Goal: Task Accomplishment & Management: Complete application form

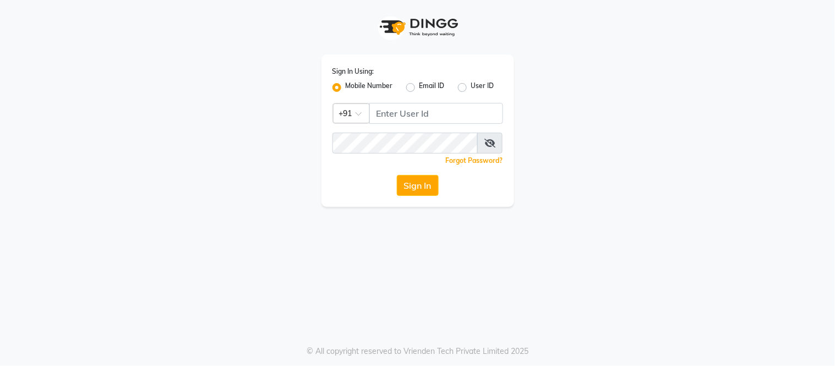
click at [503, 47] on div at bounding box center [418, 27] width 193 height 55
click at [395, 114] on input "Username" at bounding box center [436, 113] width 134 height 21
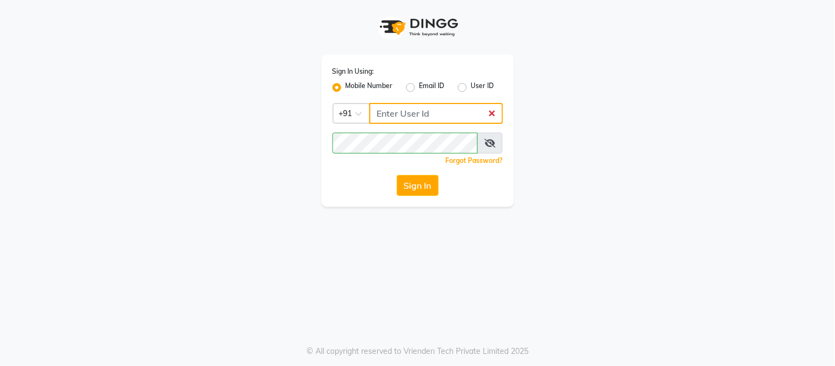
click at [421, 112] on input "Username" at bounding box center [436, 113] width 134 height 21
type input "9136266936"
click at [422, 187] on button "Sign In" at bounding box center [418, 185] width 42 height 21
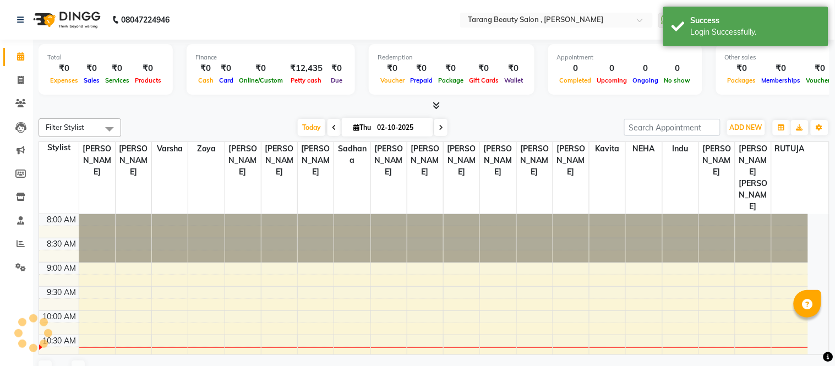
select select "en"
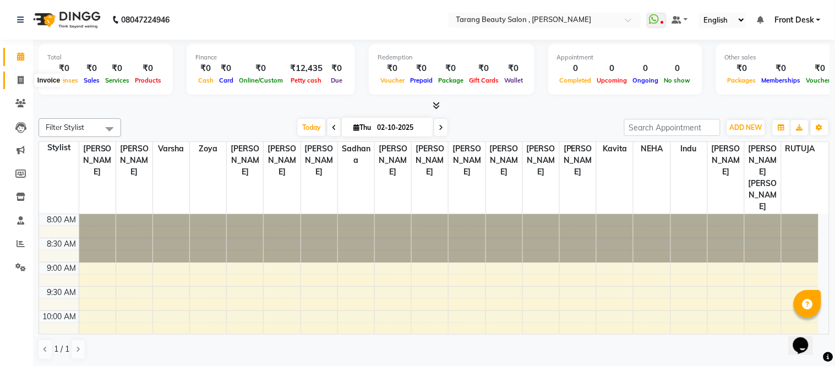
click at [17, 81] on span at bounding box center [20, 80] width 19 height 13
select select "service"
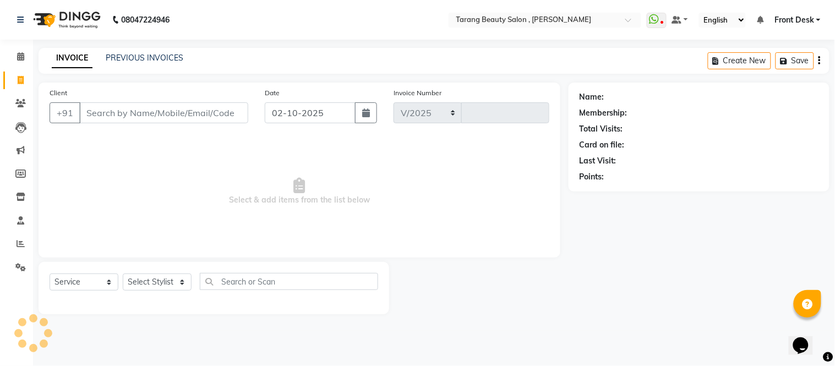
select select "5133"
type input "3147"
click at [121, 117] on input "Client" at bounding box center [163, 112] width 169 height 21
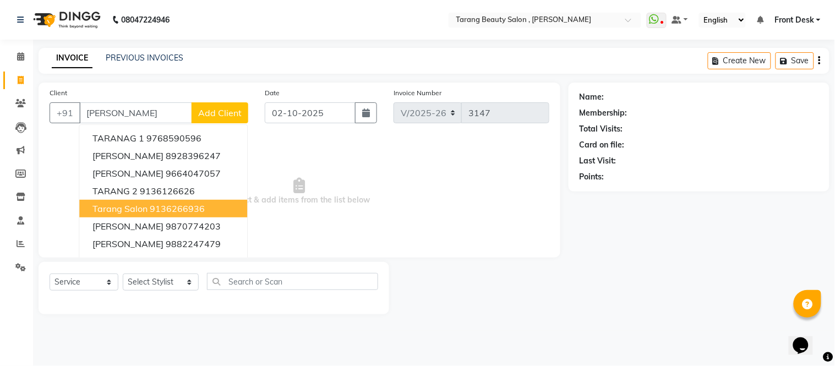
click at [167, 215] on button "tarang Salon 9136266936" at bounding box center [163, 209] width 168 height 18
type input "9136266936"
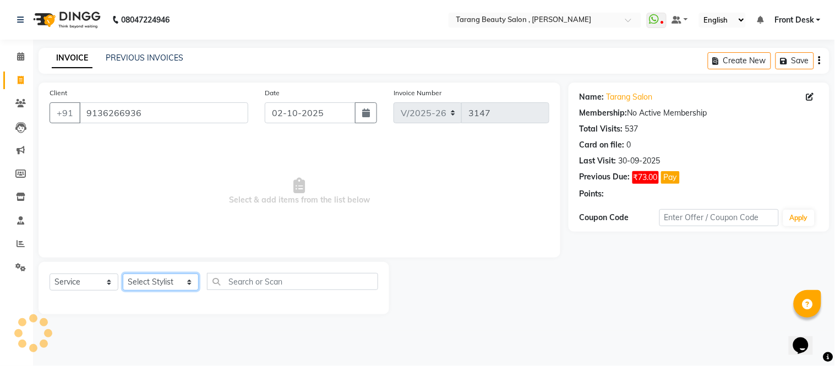
click at [162, 282] on select "Select Stylist ANITA MANOJ KARRE ANJALI RAMESH KHAMDARE BHUMI PAWAR DEEPALI KAN…" at bounding box center [161, 282] width 76 height 17
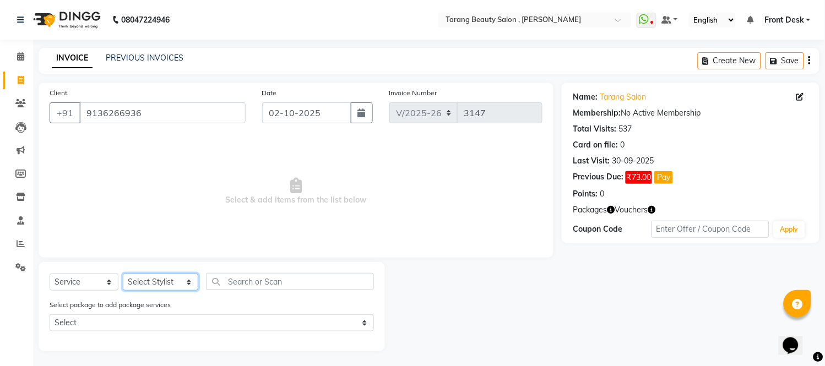
select select "33033"
click at [123, 274] on select "Select Stylist ANITA MANOJ KARRE ANJALI RAMESH KHAMDARE BHUMI PAWAR DEEPALI KAN…" at bounding box center [160, 282] width 75 height 17
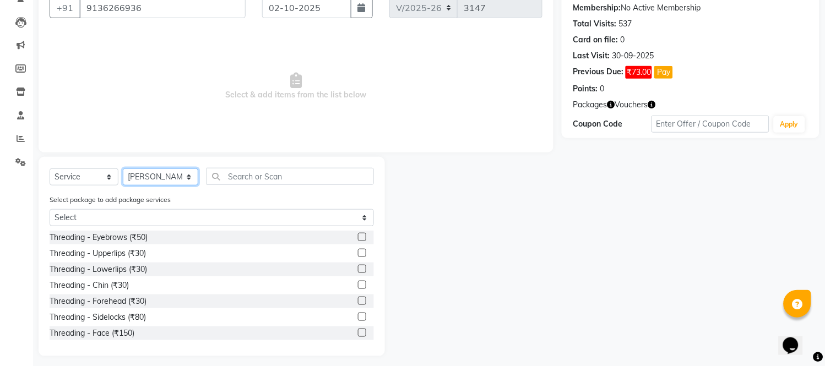
scroll to position [112, 0]
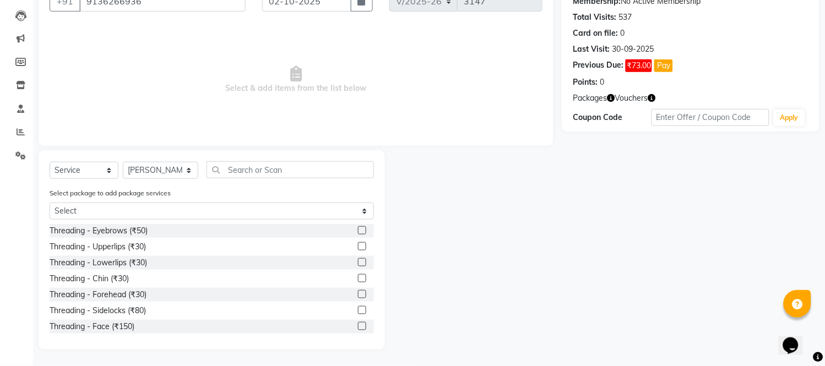
click at [358, 228] on label at bounding box center [362, 230] width 8 height 8
click at [358, 228] on input "checkbox" at bounding box center [361, 230] width 7 height 7
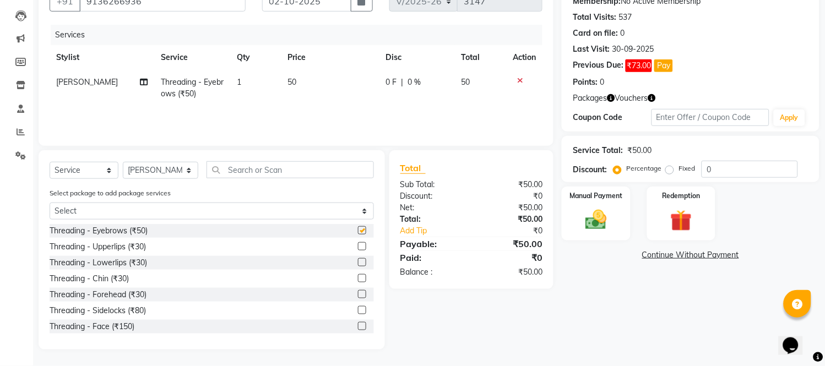
checkbox input "false"
click at [155, 170] on select "Select Stylist ANITA MANOJ KARRE ANJALI RAMESH KHAMDARE BHUMI PAWAR DEEPALI KAN…" at bounding box center [160, 170] width 75 height 17
select select "87523"
click at [123, 162] on select "Select Stylist ANITA MANOJ KARRE ANJALI RAMESH KHAMDARE BHUMI PAWAR DEEPALI KAN…" at bounding box center [160, 170] width 75 height 17
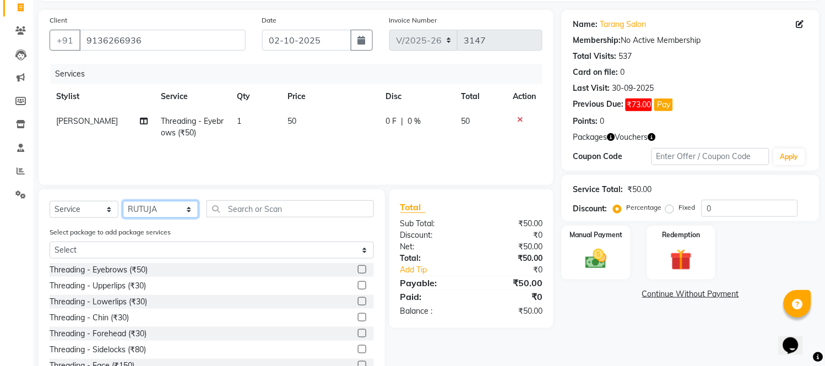
scroll to position [51, 0]
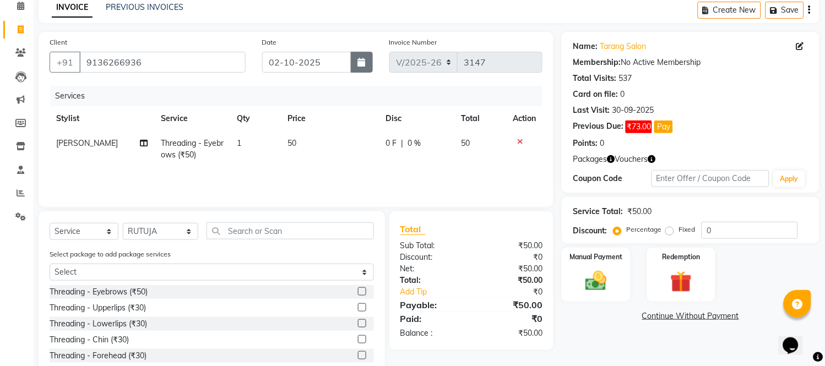
click at [360, 64] on icon "button" at bounding box center [362, 62] width 8 height 9
select select "10"
select select "2025"
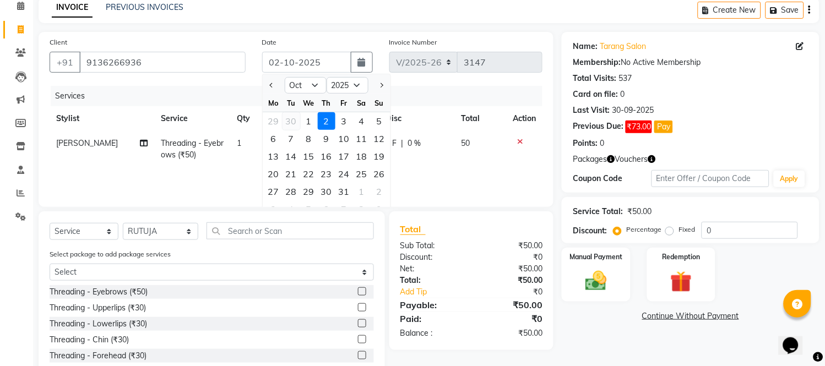
click at [289, 118] on div "30" at bounding box center [291, 121] width 18 height 18
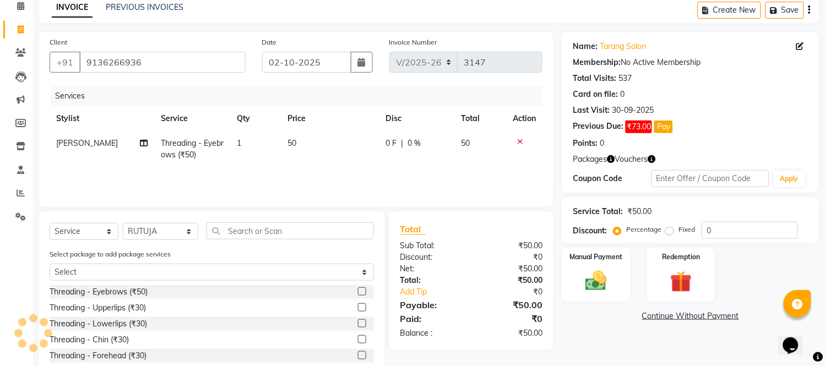
type input "30-09-2025"
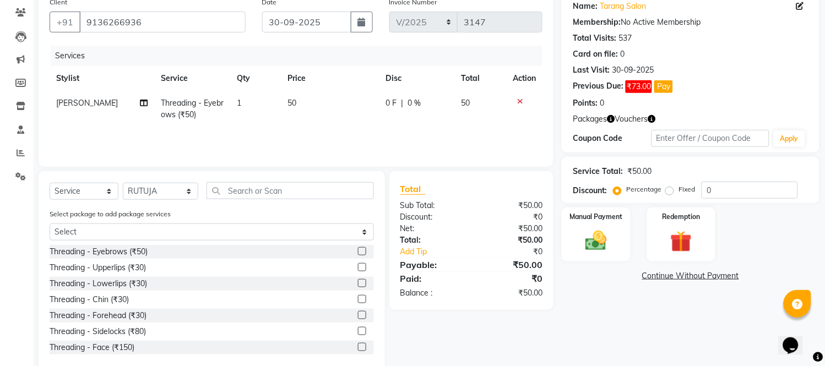
scroll to position [112, 0]
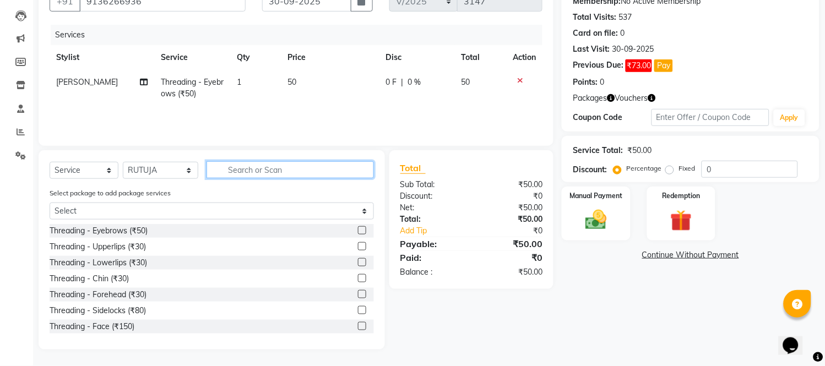
click at [245, 173] on input "text" at bounding box center [289, 169] width 167 height 17
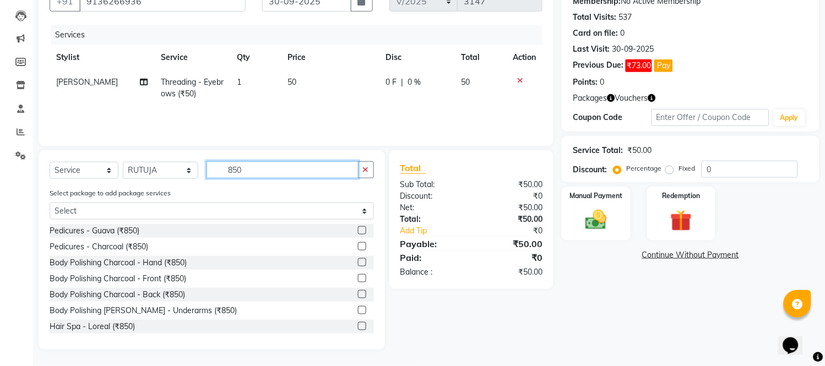
type input "850"
click at [358, 292] on label at bounding box center [362, 294] width 8 height 8
click at [358, 292] on input "checkbox" at bounding box center [361, 294] width 7 height 7
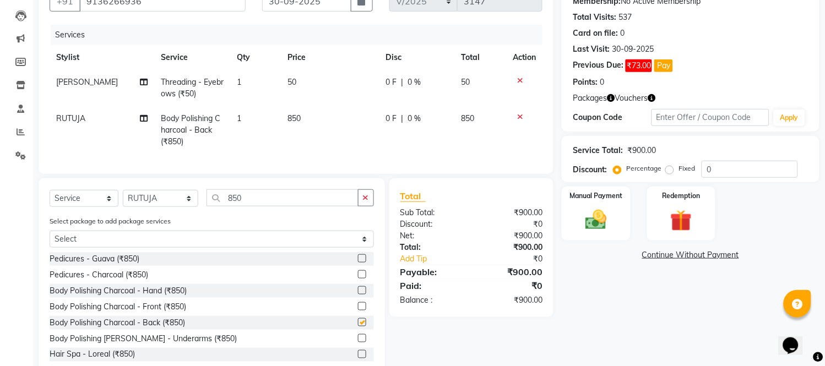
checkbox input "false"
click at [365, 202] on icon "button" at bounding box center [366, 198] width 6 height 8
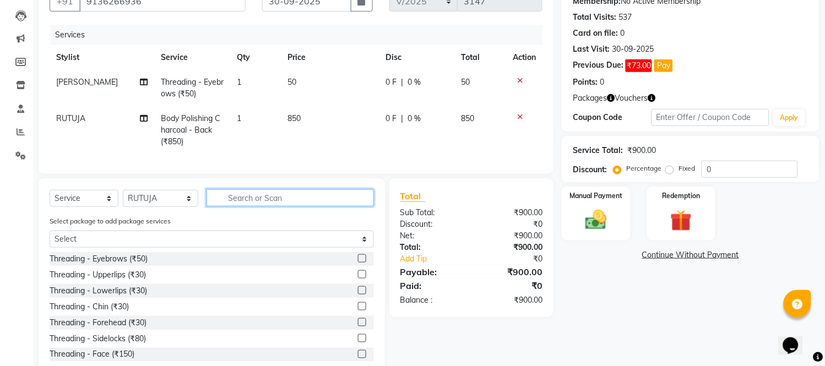
click at [348, 206] on input "text" at bounding box center [289, 197] width 167 height 17
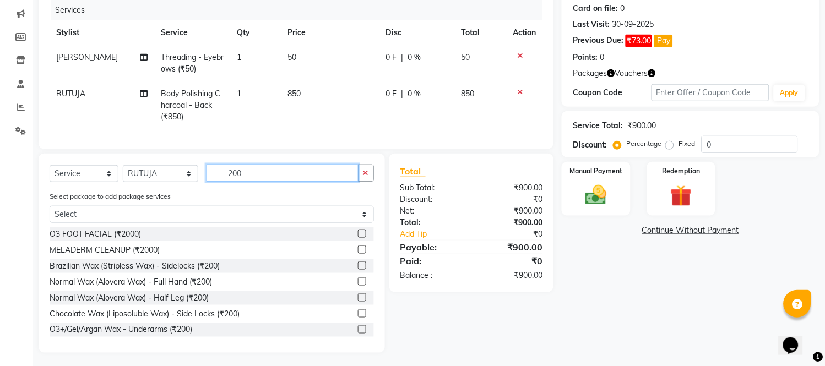
scroll to position [150, 0]
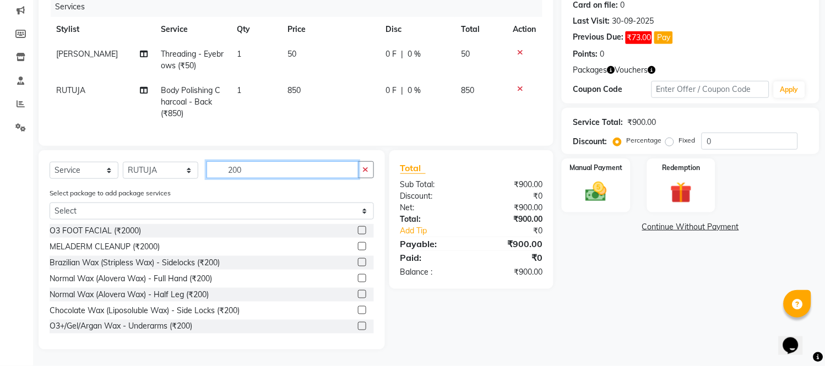
type input "200"
click at [358, 276] on label at bounding box center [362, 278] width 8 height 8
click at [358, 276] on input "checkbox" at bounding box center [361, 278] width 7 height 7
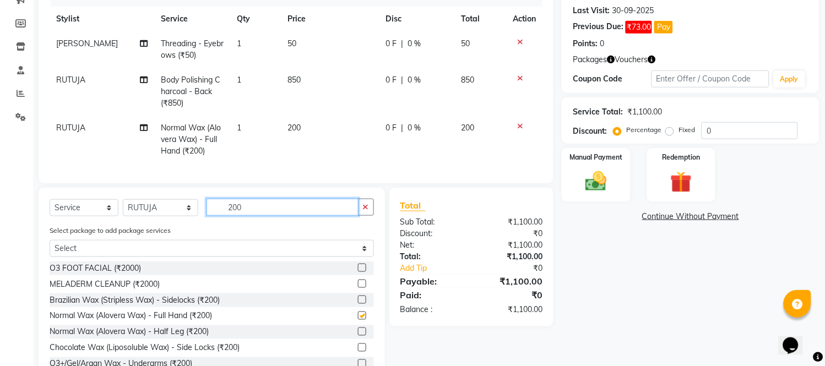
checkbox input "false"
click at [357, 212] on input "200" at bounding box center [282, 207] width 152 height 17
click at [353, 213] on input "200" at bounding box center [282, 207] width 152 height 17
type input "2"
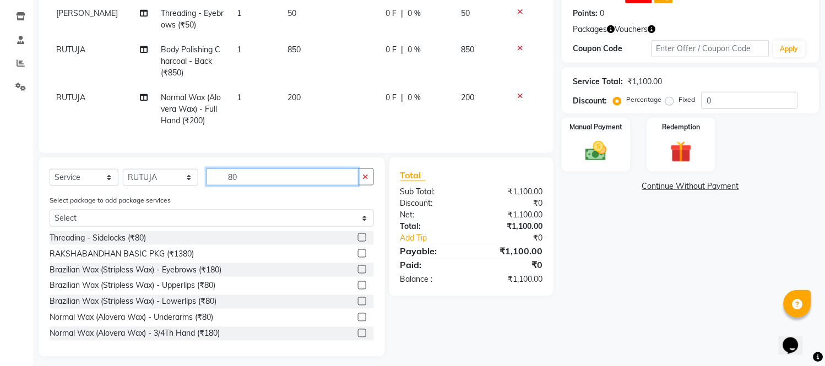
scroll to position [198, 0]
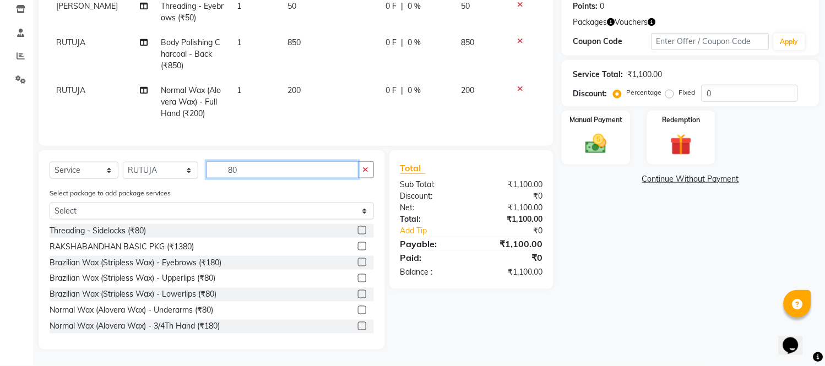
type input "80"
click at [358, 310] on label at bounding box center [362, 310] width 8 height 8
click at [358, 310] on input "checkbox" at bounding box center [361, 310] width 7 height 7
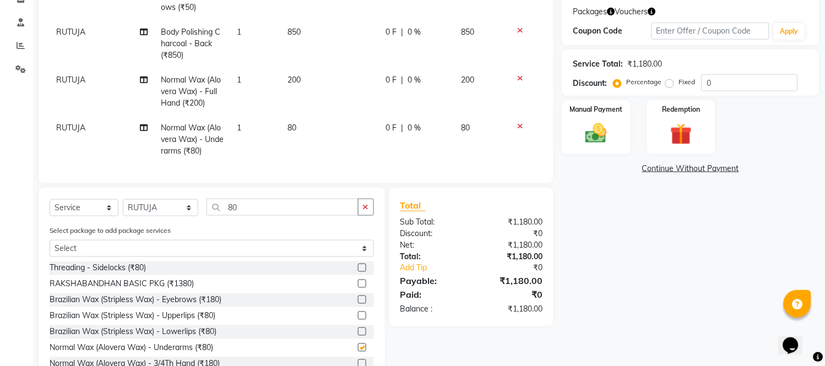
checkbox input "false"
drag, startPoint x: 140, startPoint y: 217, endPoint x: 141, endPoint y: 211, distance: 6.7
click at [140, 216] on select "Select Stylist ANITA MANOJ KARRE ANJALI RAMESH KHAMDARE BHUMI PAWAR DEEPALI KAN…" at bounding box center [160, 207] width 75 height 17
select select "62601"
click at [123, 210] on select "Select Stylist ANITA MANOJ KARRE ANJALI RAMESH KHAMDARE BHUMI PAWAR DEEPALI KAN…" at bounding box center [160, 207] width 75 height 17
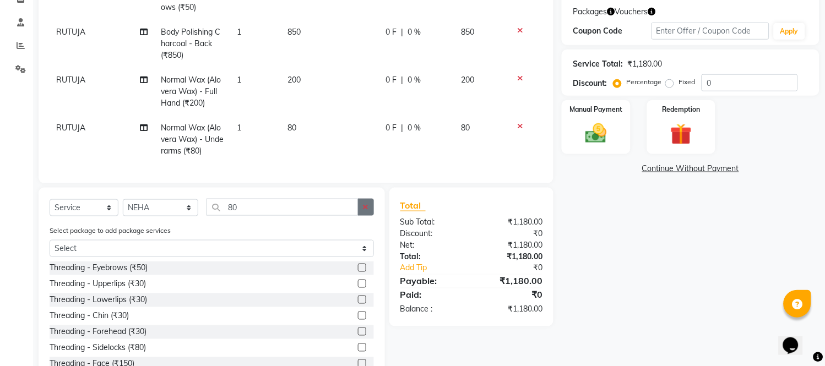
click at [367, 211] on icon "button" at bounding box center [366, 207] width 6 height 8
click at [348, 216] on input "text" at bounding box center [289, 207] width 167 height 17
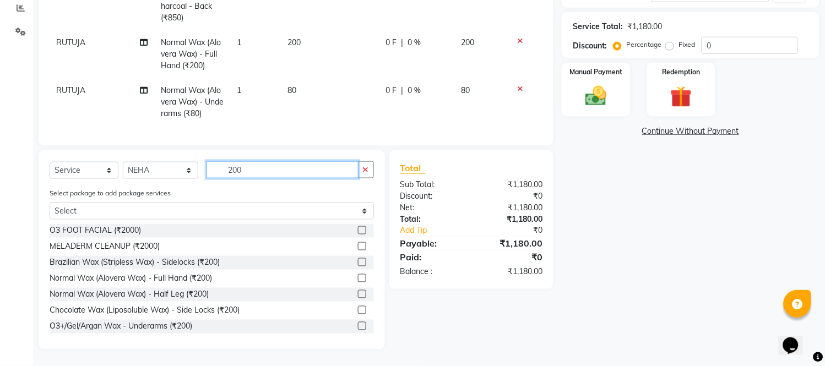
scroll to position [246, 0]
type input "200"
click at [358, 296] on label at bounding box center [362, 294] width 8 height 8
click at [358, 296] on input "checkbox" at bounding box center [361, 294] width 7 height 7
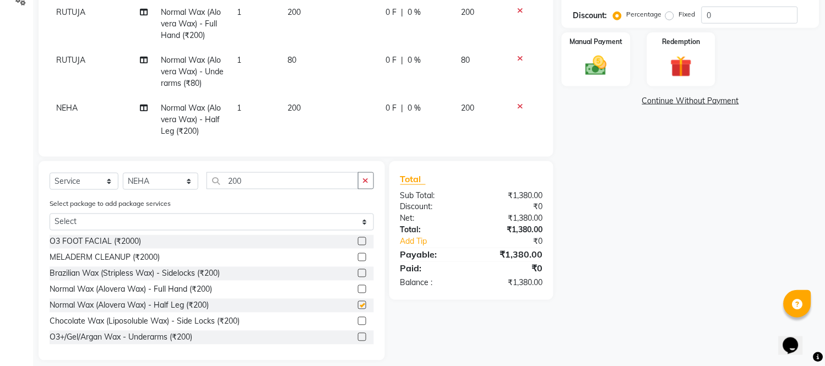
checkbox input "false"
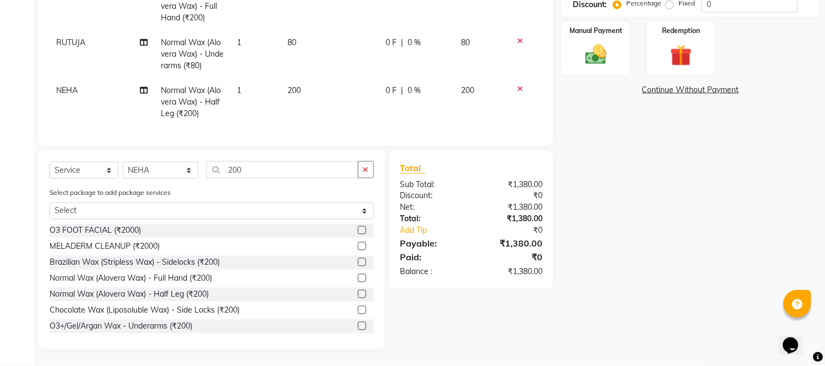
scroll to position [17, 0]
click at [62, 85] on td "NEHA" at bounding box center [102, 102] width 105 height 48
select select "62601"
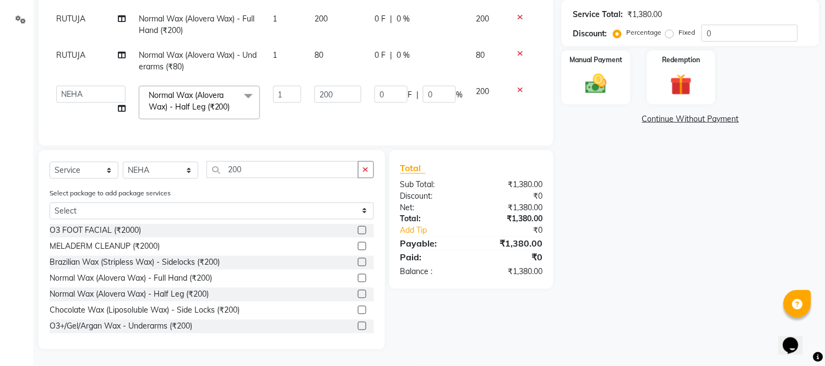
scroll to position [236, 0]
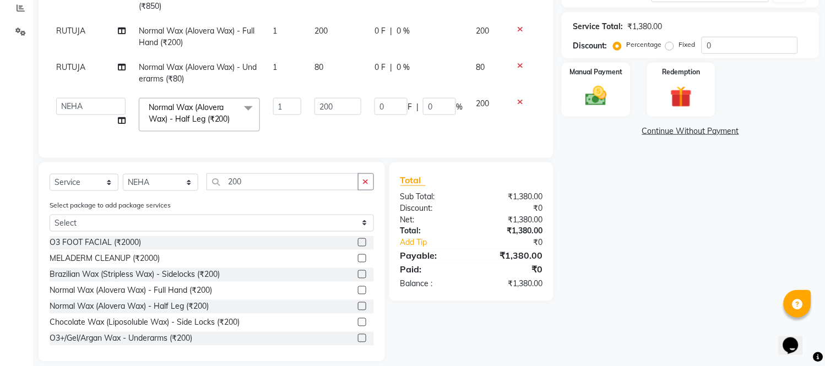
click at [63, 91] on td "ANITA MANOJ KARRE ANJALI RAMESH KHAMDARE BHUMI PAWAR DEEPALI KANOJIYA Front Des…" at bounding box center [91, 114] width 83 height 47
click at [84, 105] on td "ANITA MANOJ KARRE ANJALI RAMESH KHAMDARE BHUMI PAWAR DEEPALI KANOJIYA Front Des…" at bounding box center [91, 114] width 83 height 47
click at [85, 98] on select "ANITA MANOJ KARRE ANJALI RAMESH KHAMDARE BHUMI PAWAR DEEPALI KANOJIYA Front Des…" at bounding box center [90, 106] width 69 height 17
select select "33039"
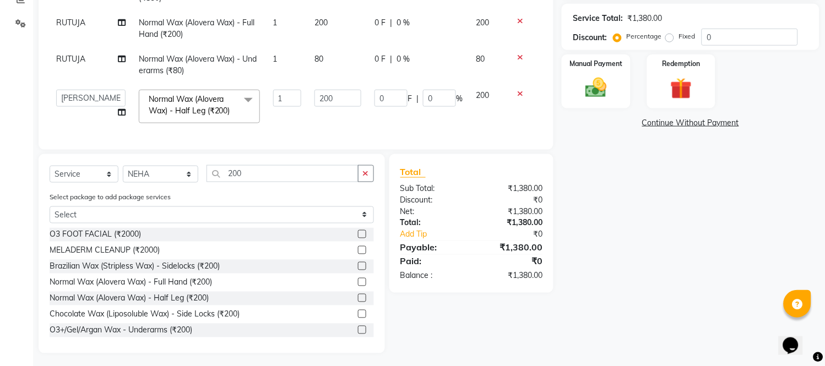
scroll to position [246, 0]
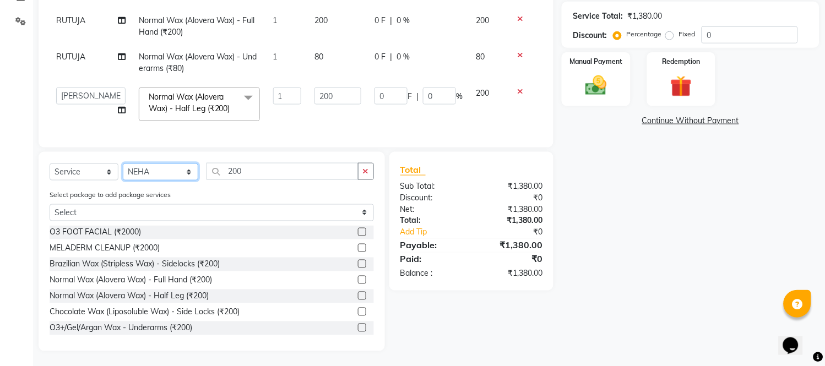
click at [178, 170] on select "Select Stylist ANITA MANOJ KARRE ANJALI RAMESH KHAMDARE BHUMI PAWAR DEEPALI KAN…" at bounding box center [160, 172] width 75 height 17
select select "33033"
click at [123, 164] on select "Select Stylist ANITA MANOJ KARRE ANJALI RAMESH KHAMDARE BHUMI PAWAR DEEPALI KAN…" at bounding box center [160, 172] width 75 height 17
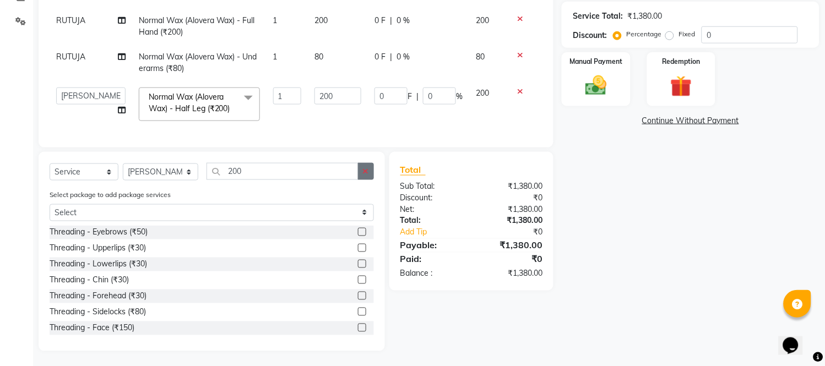
click at [368, 173] on icon "button" at bounding box center [366, 171] width 6 height 8
click at [344, 229] on div "Threading - Eyebrows (₹50)" at bounding box center [212, 233] width 324 height 14
click at [358, 230] on label at bounding box center [362, 232] width 8 height 8
click at [358, 230] on input "checkbox" at bounding box center [361, 232] width 7 height 7
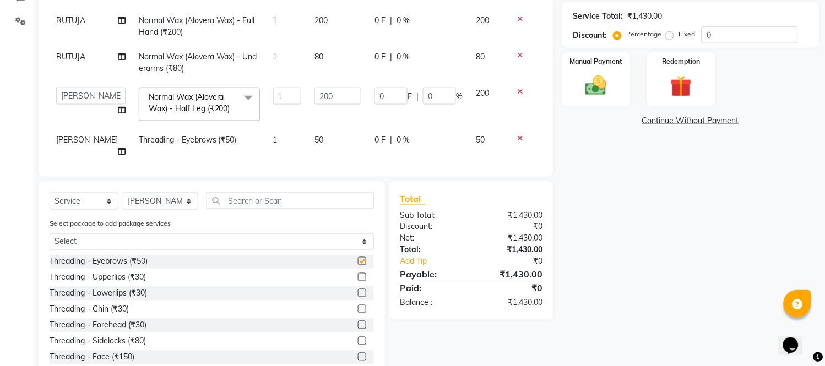
checkbox input "false"
click at [358, 273] on label at bounding box center [362, 277] width 8 height 8
click at [358, 274] on input "checkbox" at bounding box center [361, 277] width 7 height 7
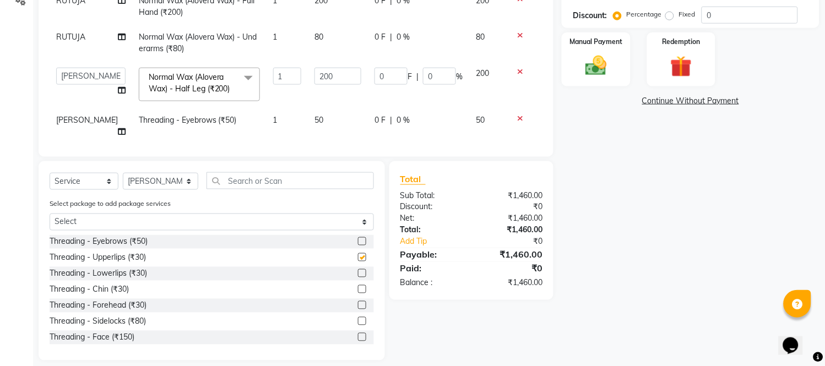
scroll to position [277, 0]
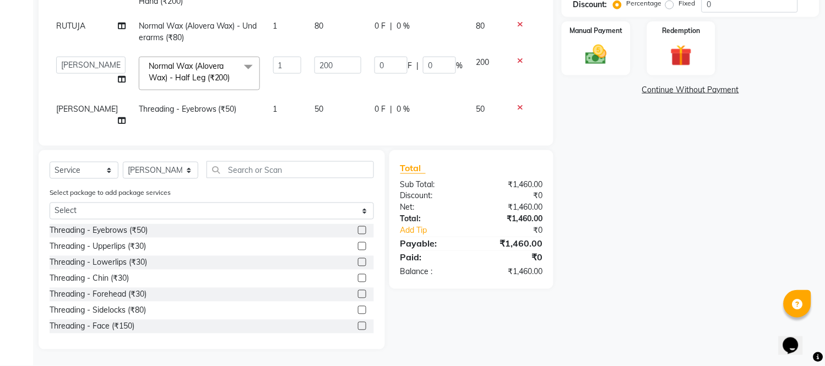
checkbox input "false"
click at [358, 294] on label at bounding box center [362, 294] width 8 height 8
click at [358, 294] on input "checkbox" at bounding box center [361, 294] width 7 height 7
checkbox input "false"
click at [172, 165] on select "Select Stylist ANITA MANOJ KARRE ANJALI RAMESH KHAMDARE BHUMI PAWAR DEEPALI KAN…" at bounding box center [160, 170] width 75 height 17
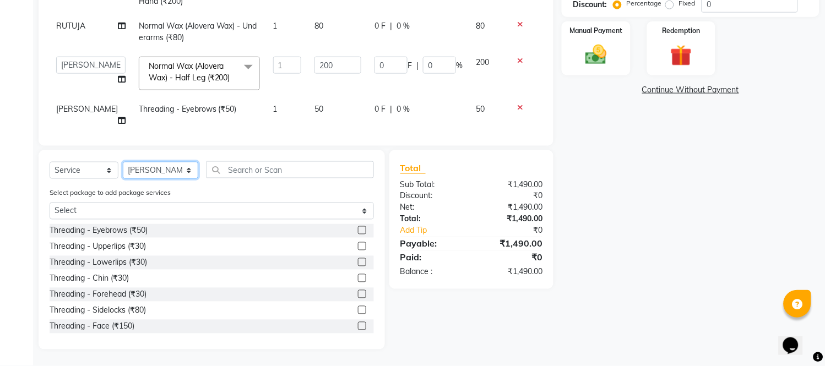
select select "33039"
click at [123, 162] on select "Select Stylist ANITA MANOJ KARRE ANJALI RAMESH KHAMDARE BHUMI PAWAR DEEPALI KAN…" at bounding box center [160, 170] width 75 height 17
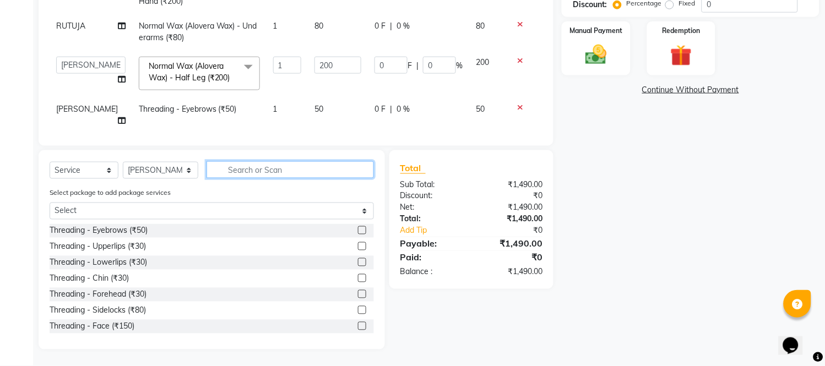
click at [241, 171] on input "text" at bounding box center [289, 169] width 167 height 17
drag, startPoint x: 303, startPoint y: 152, endPoint x: 302, endPoint y: 163, distance: 11.1
click at [302, 161] on div "Select Service Product Membership Package Voucher Prepaid Gift Card Select Styl…" at bounding box center [212, 249] width 346 height 199
click at [302, 172] on input "text" at bounding box center [289, 169] width 167 height 17
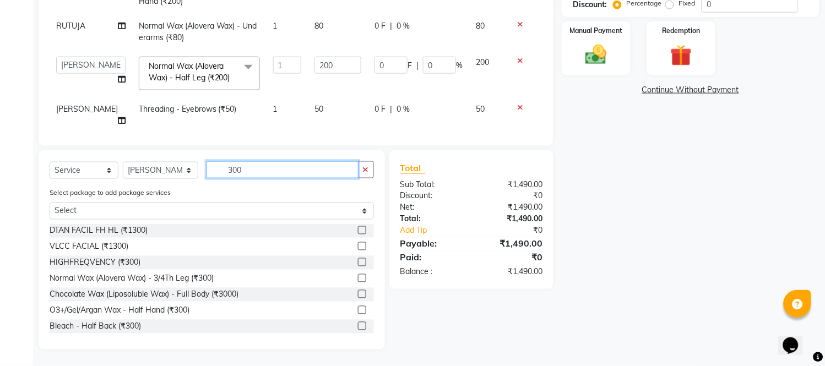
type input "300"
click at [358, 310] on label at bounding box center [362, 310] width 8 height 8
click at [358, 310] on input "checkbox" at bounding box center [361, 310] width 7 height 7
checkbox input "false"
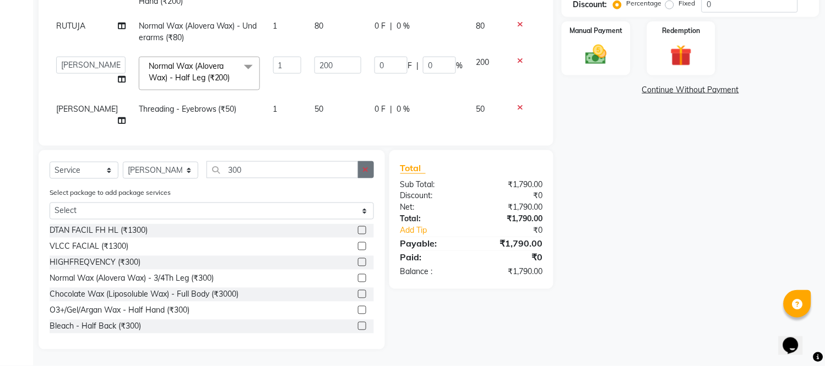
click at [371, 172] on button "button" at bounding box center [366, 169] width 16 height 17
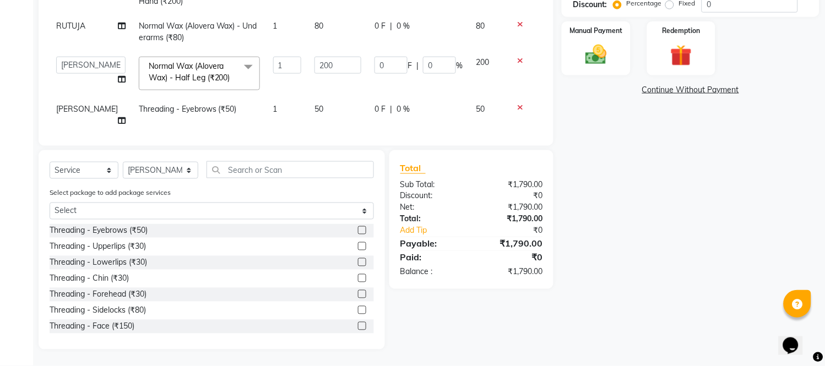
click at [358, 228] on label at bounding box center [362, 230] width 8 height 8
click at [358, 228] on input "checkbox" at bounding box center [361, 230] width 7 height 7
checkbox input "false"
click at [358, 246] on label at bounding box center [362, 246] width 8 height 8
click at [358, 246] on input "checkbox" at bounding box center [361, 246] width 7 height 7
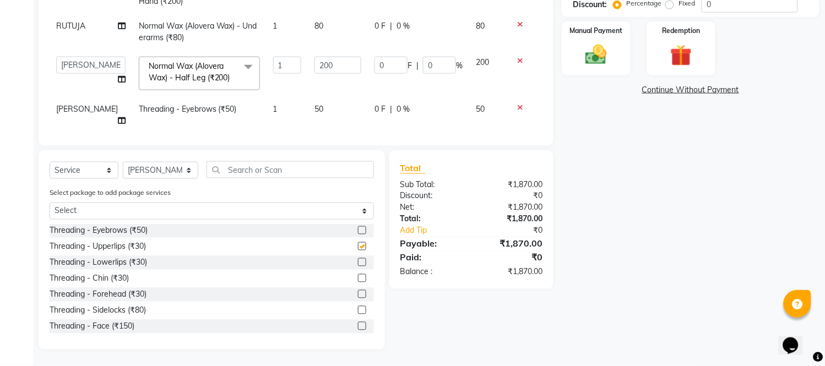
checkbox input "false"
click at [164, 173] on select "Select Stylist ANITA MANOJ KARRE ANJALI RAMESH KHAMDARE BHUMI PAWAR DEEPALI KAN…" at bounding box center [160, 170] width 75 height 17
select select "87523"
click at [123, 162] on select "Select Stylist ANITA MANOJ KARRE ANJALI RAMESH KHAMDARE BHUMI PAWAR DEEPALI KAN…" at bounding box center [160, 170] width 75 height 17
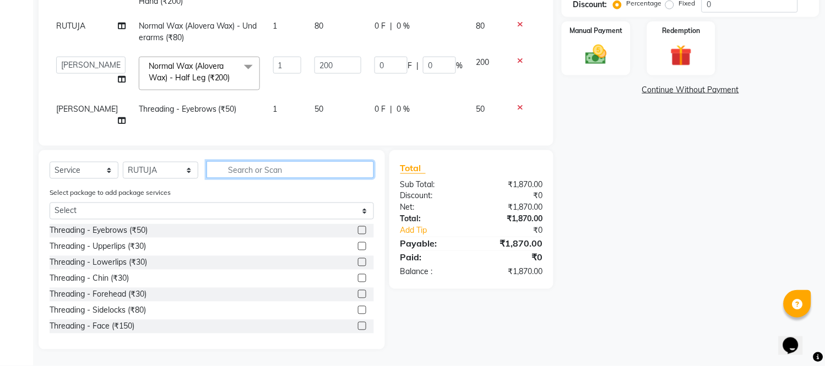
click at [232, 171] on input "text" at bounding box center [289, 169] width 167 height 17
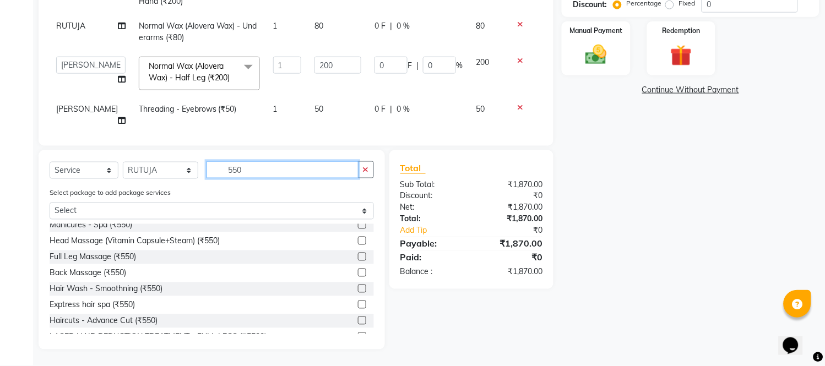
scroll to position [122, 0]
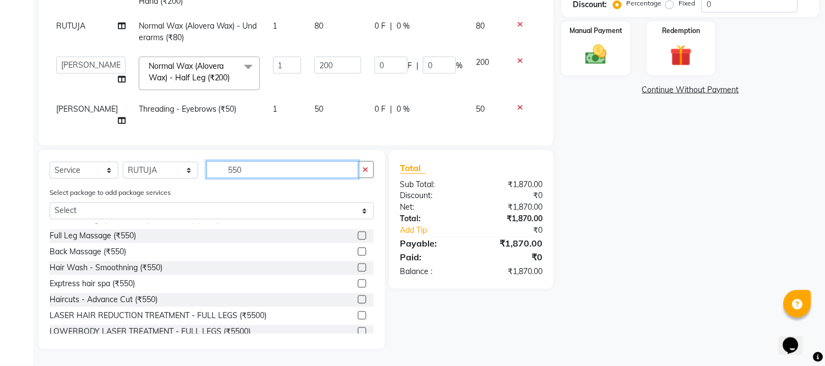
type input "550"
click at [358, 267] on label at bounding box center [362, 268] width 8 height 8
click at [358, 267] on input "checkbox" at bounding box center [361, 268] width 7 height 7
checkbox input "false"
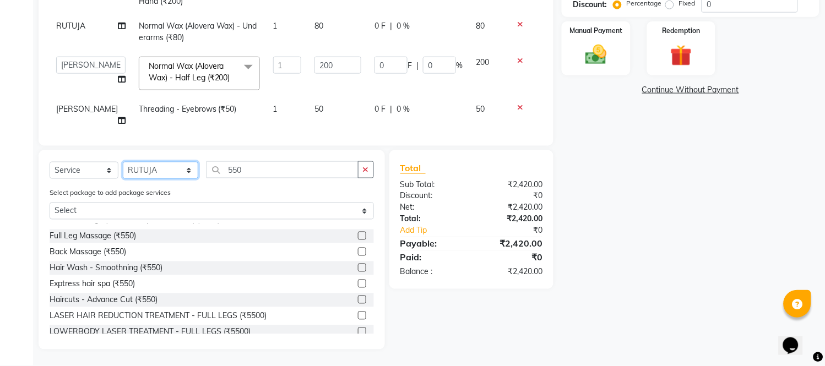
click at [173, 171] on select "Select Stylist ANITA MANOJ KARRE ANJALI RAMESH KHAMDARE BHUMI PAWAR DEEPALI KAN…" at bounding box center [160, 170] width 75 height 17
select select "33039"
click at [123, 162] on select "Select Stylist ANITA MANOJ KARRE ANJALI RAMESH KHAMDARE BHUMI PAWAR DEEPALI KAN…" at bounding box center [160, 170] width 75 height 17
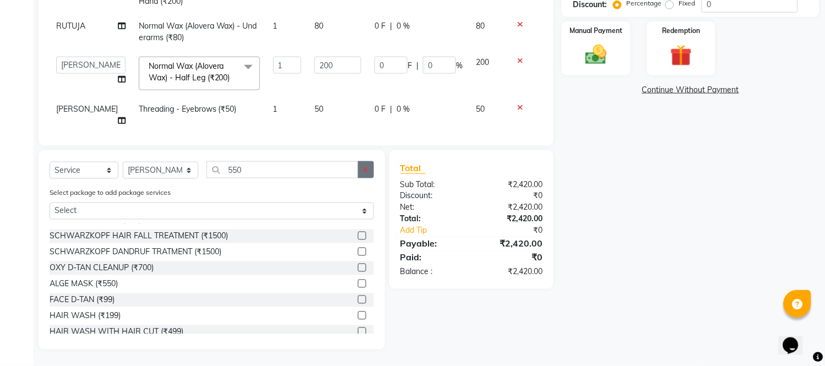
click at [365, 170] on icon "button" at bounding box center [366, 170] width 6 height 8
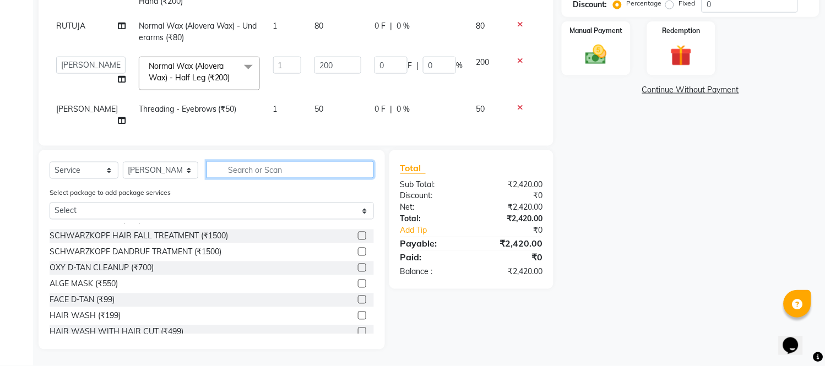
click at [345, 168] on input "text" at bounding box center [289, 169] width 167 height 17
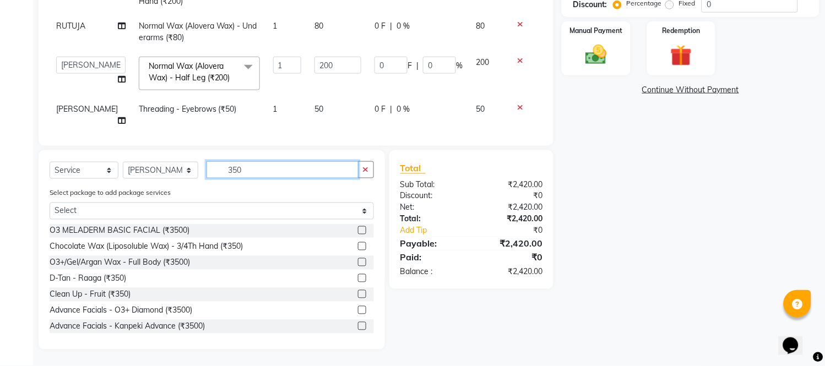
scroll to position [61, 0]
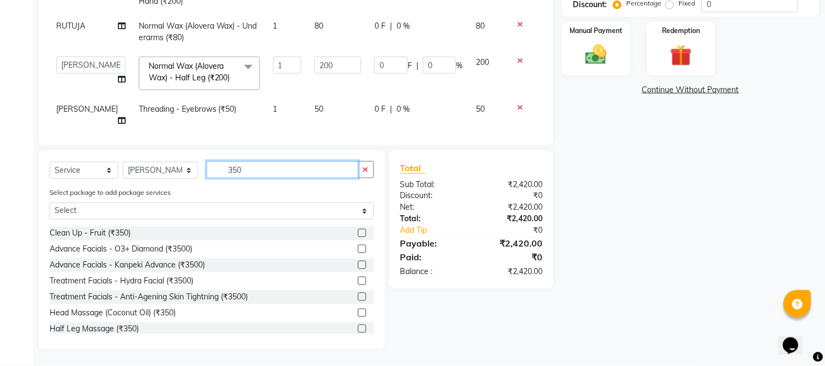
type input "350"
click at [358, 314] on label at bounding box center [362, 313] width 8 height 8
click at [358, 314] on input "checkbox" at bounding box center [361, 313] width 7 height 7
checkbox input "false"
click at [367, 176] on button "button" at bounding box center [366, 169] width 16 height 17
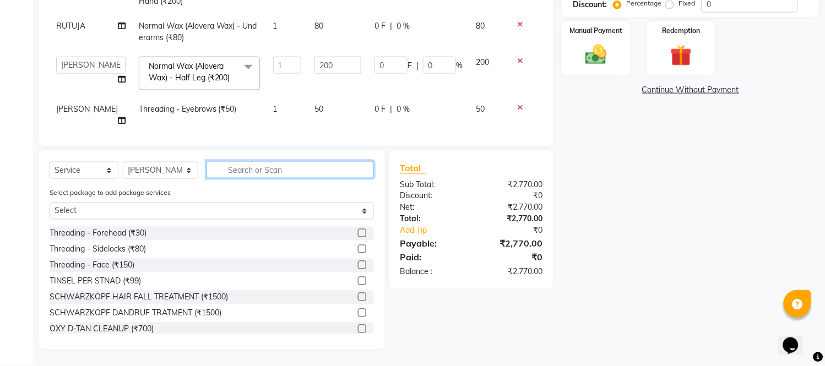
click at [350, 173] on input "text" at bounding box center [289, 169] width 167 height 17
click at [238, 169] on input "text" at bounding box center [289, 169] width 167 height 17
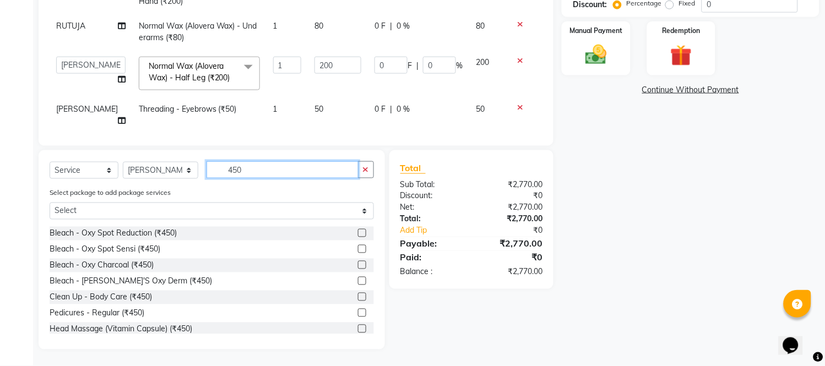
scroll to position [122, 0]
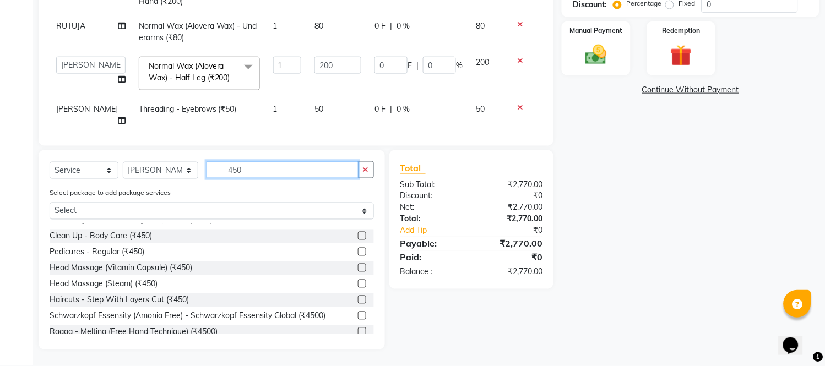
type input "450"
click at [358, 250] on label at bounding box center [362, 252] width 8 height 8
click at [358, 250] on input "checkbox" at bounding box center [361, 252] width 7 height 7
checkbox input "false"
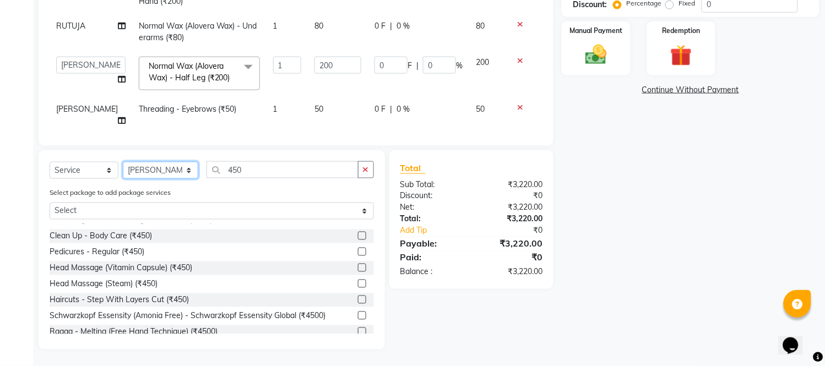
click at [146, 174] on select "Select Stylist ANITA MANOJ KARRE ANJALI RAMESH KHAMDARE BHUMI PAWAR DEEPALI KAN…" at bounding box center [160, 170] width 75 height 17
select select "33033"
click at [123, 162] on select "Select Stylist ANITA MANOJ KARRE ANJALI RAMESH KHAMDARE BHUMI PAWAR DEEPALI KAN…" at bounding box center [160, 170] width 75 height 17
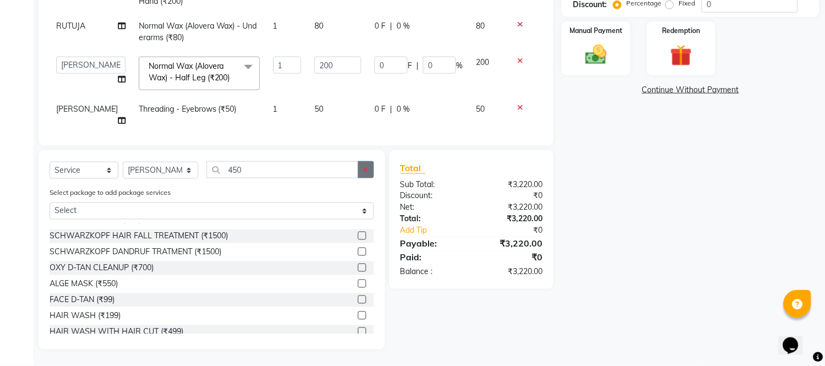
click at [367, 171] on icon "button" at bounding box center [366, 170] width 6 height 8
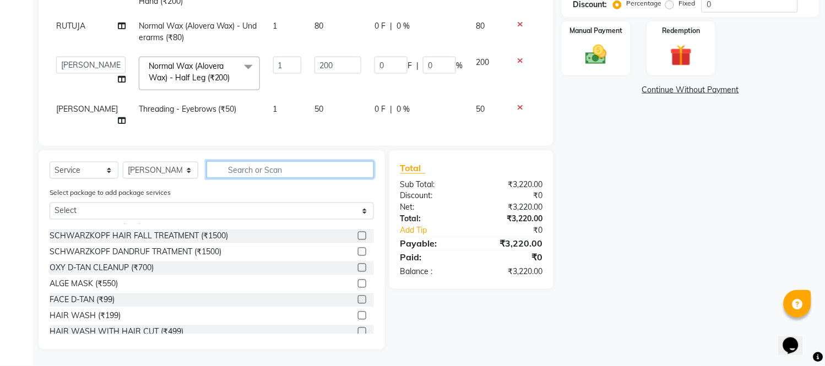
click at [347, 168] on input "text" at bounding box center [289, 169] width 167 height 17
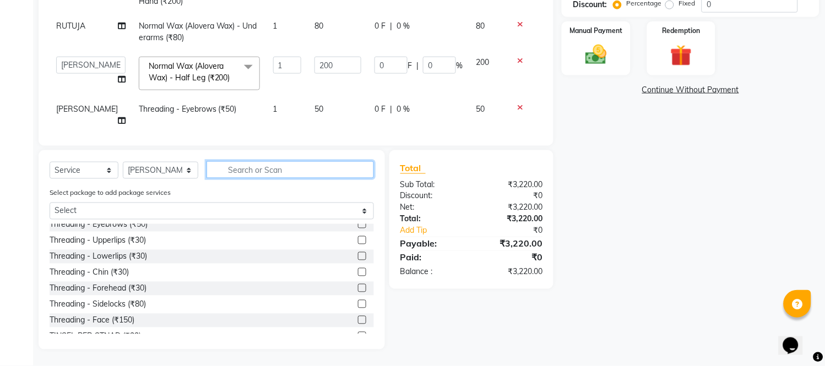
scroll to position [0, 0]
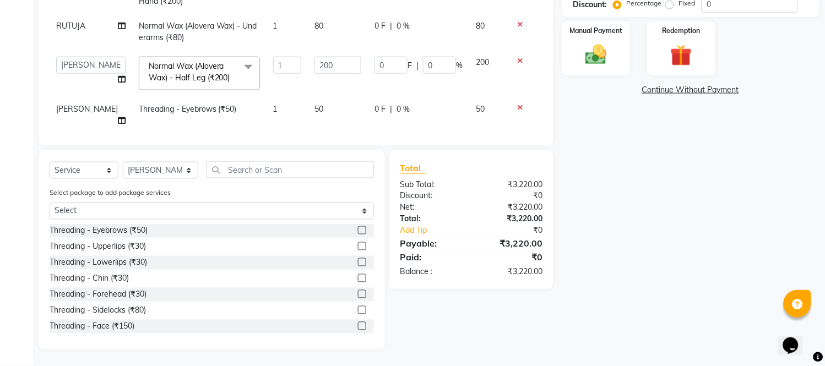
click at [358, 232] on label at bounding box center [362, 230] width 8 height 8
click at [358, 232] on input "checkbox" at bounding box center [361, 230] width 7 height 7
checkbox input "false"
click at [358, 294] on label at bounding box center [362, 294] width 8 height 8
click at [358, 294] on input "checkbox" at bounding box center [361, 294] width 7 height 7
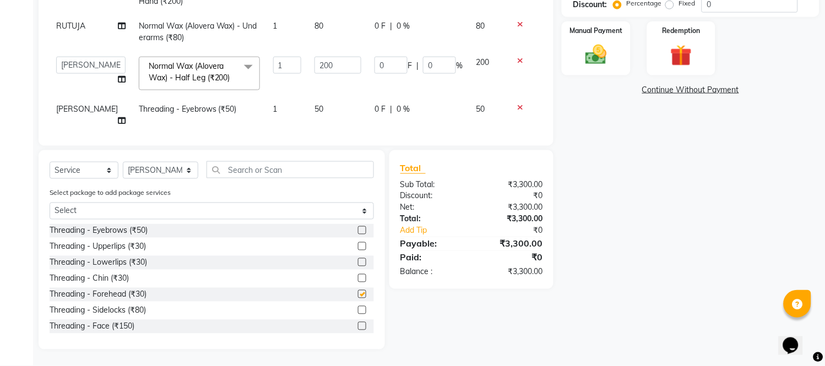
checkbox input "false"
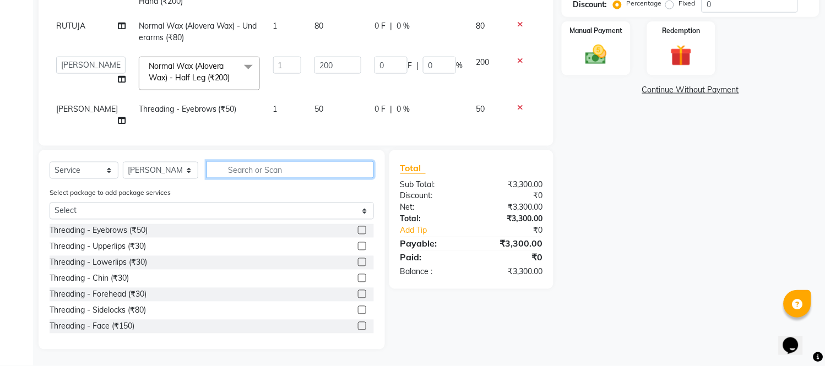
click at [289, 170] on input "text" at bounding box center [289, 169] width 167 height 17
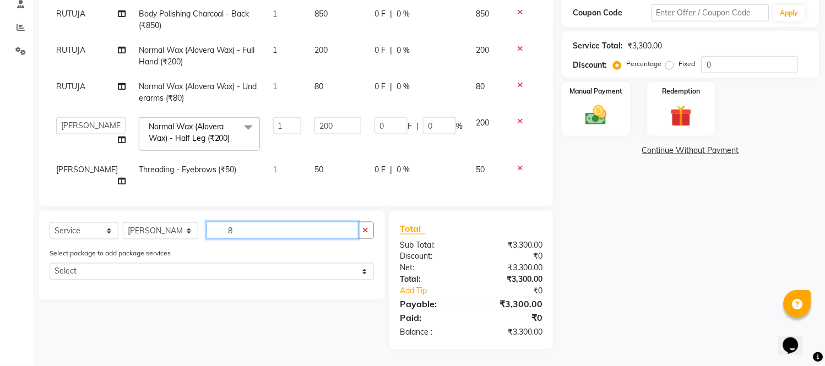
scroll to position [277, 0]
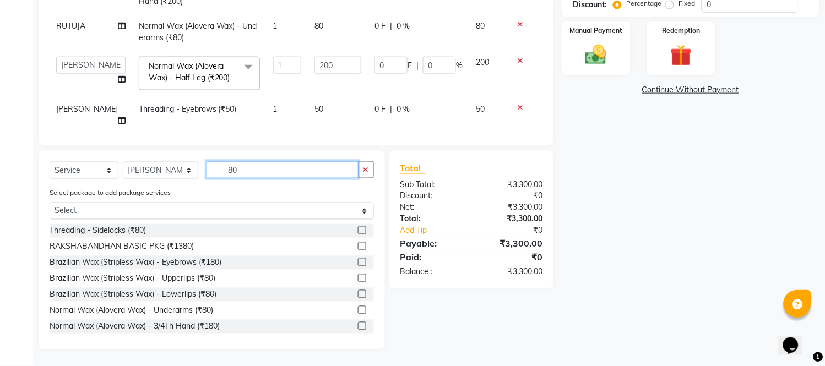
type input "80"
click at [358, 277] on label at bounding box center [362, 278] width 8 height 8
click at [358, 277] on input "checkbox" at bounding box center [361, 278] width 7 height 7
checkbox input "false"
click at [365, 174] on button "button" at bounding box center [366, 169] width 16 height 17
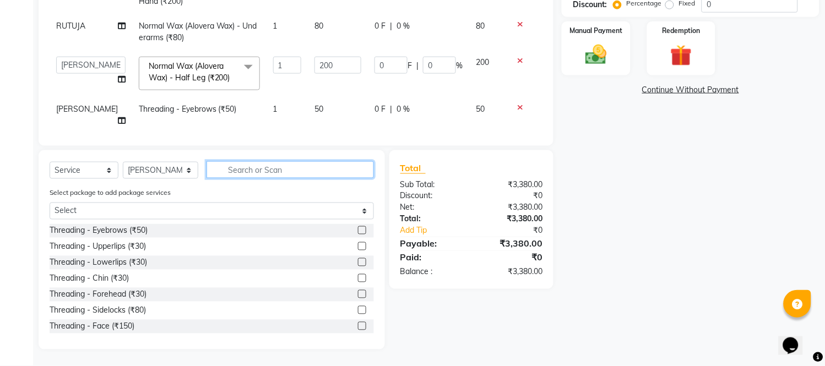
click at [348, 172] on input "text" at bounding box center [289, 169] width 167 height 17
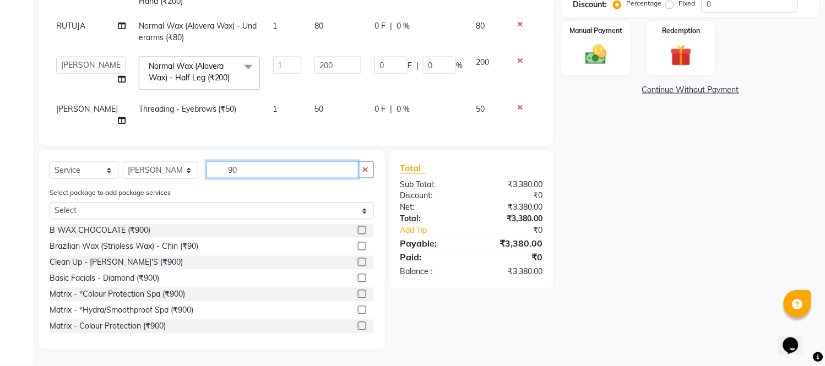
type input "90"
click at [358, 246] on label at bounding box center [362, 246] width 8 height 8
click at [358, 246] on input "checkbox" at bounding box center [361, 246] width 7 height 7
checkbox input "false"
click at [369, 167] on button "button" at bounding box center [366, 169] width 16 height 17
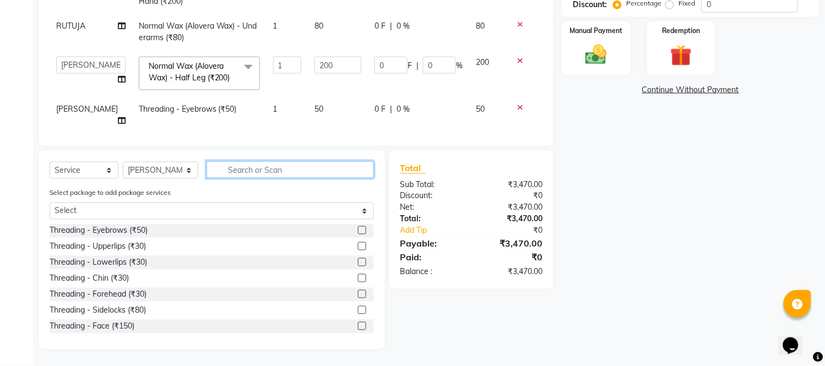
drag, startPoint x: 350, startPoint y: 169, endPoint x: 346, endPoint y: 173, distance: 5.9
click at [348, 170] on input "text" at bounding box center [289, 169] width 167 height 17
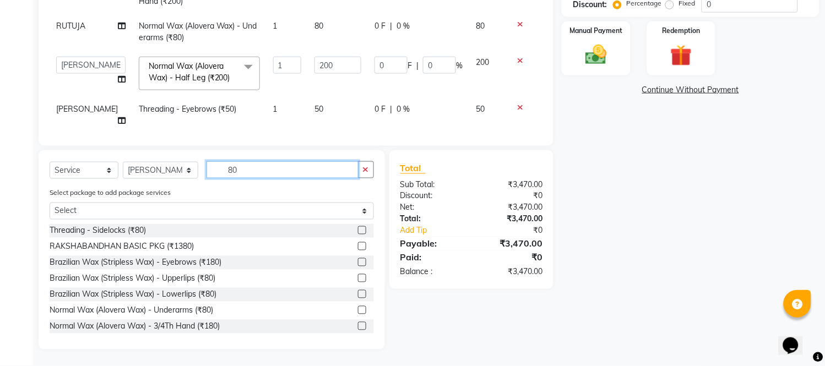
type input "80"
click at [358, 276] on label at bounding box center [362, 278] width 8 height 8
click at [358, 276] on input "checkbox" at bounding box center [361, 278] width 7 height 7
checkbox input "false"
click at [369, 168] on button "button" at bounding box center [366, 169] width 16 height 17
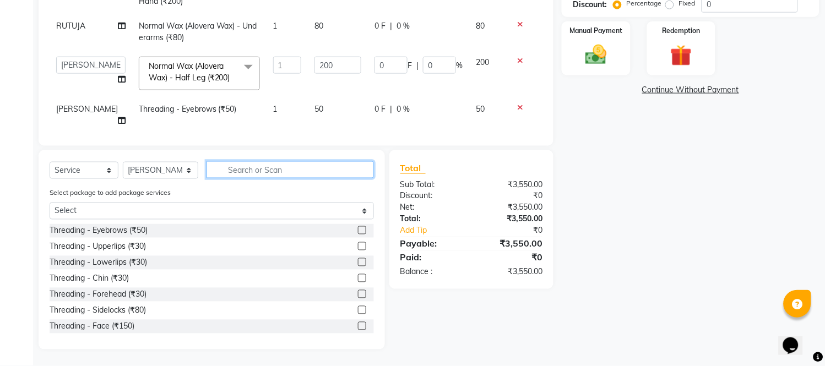
click at [350, 172] on input "text" at bounding box center [289, 169] width 167 height 17
click at [358, 230] on label at bounding box center [362, 230] width 8 height 8
click at [358, 230] on input "checkbox" at bounding box center [361, 230] width 7 height 7
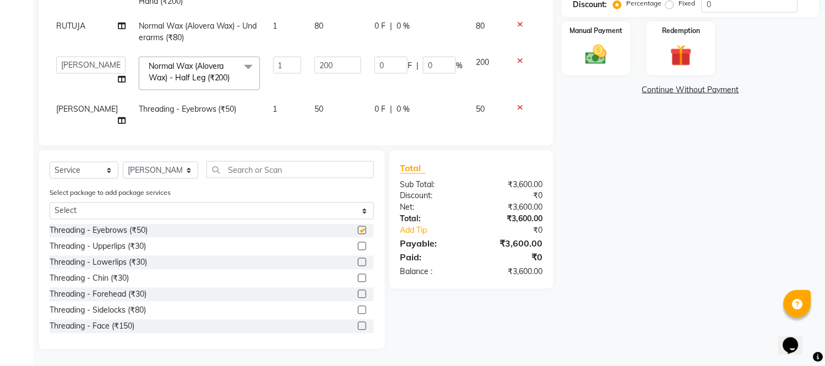
checkbox input "false"
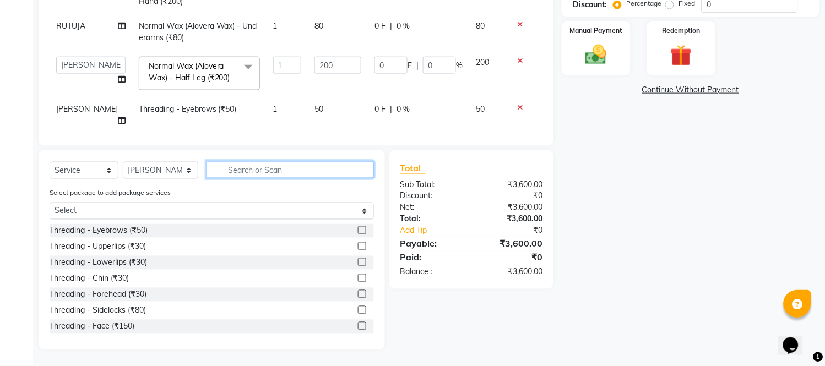
click at [218, 170] on input "text" at bounding box center [289, 169] width 167 height 17
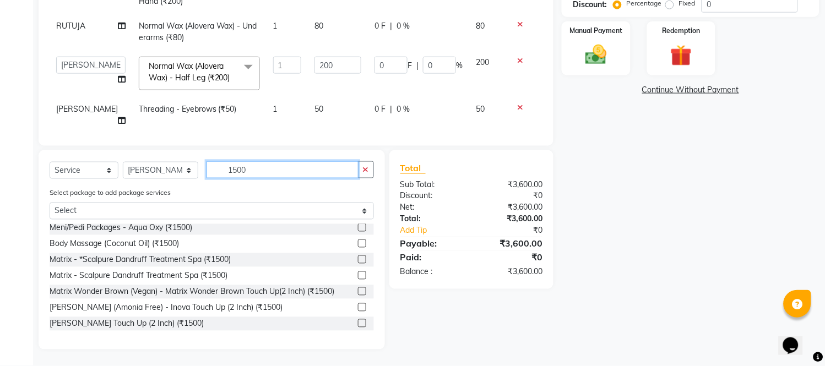
scroll to position [244, 0]
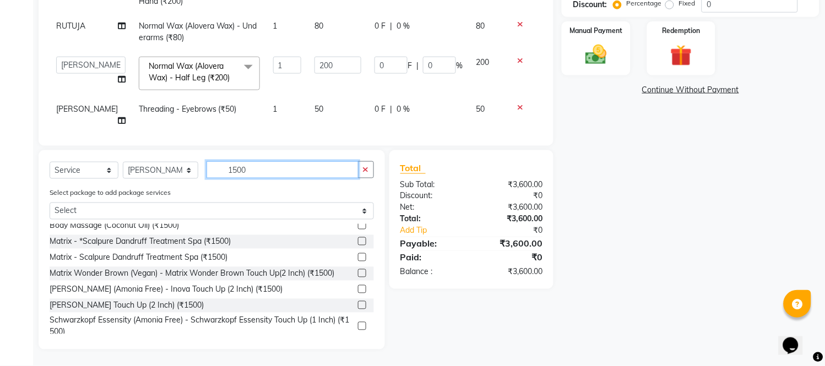
type input "1500"
drag, startPoint x: 347, startPoint y: 321, endPoint x: 328, endPoint y: 246, distance: 77.5
click at [358, 320] on div at bounding box center [366, 327] width 16 height 14
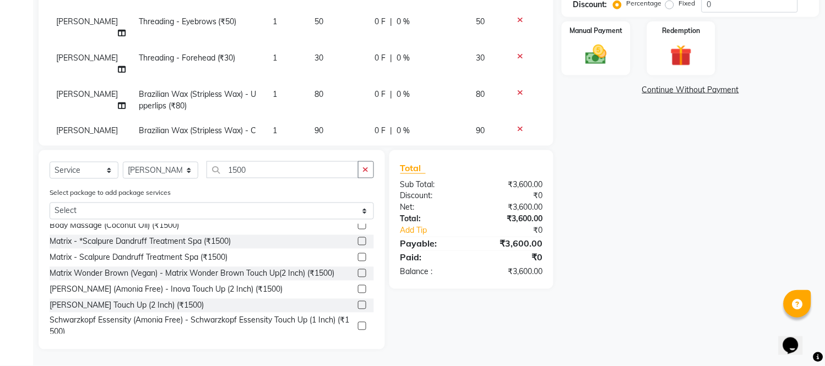
scroll to position [433, 0]
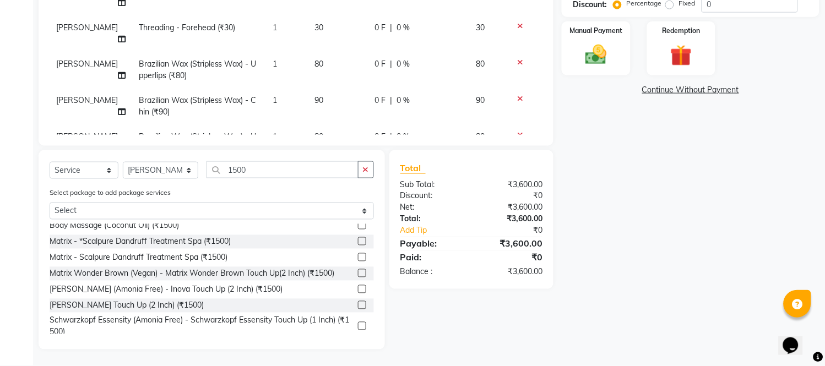
click at [358, 325] on label at bounding box center [362, 326] width 8 height 8
click at [358, 325] on input "checkbox" at bounding box center [361, 326] width 7 height 7
checkbox input "false"
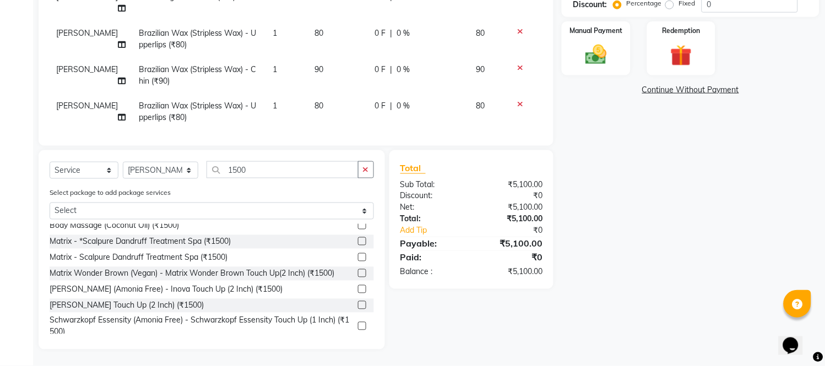
scroll to position [481, 0]
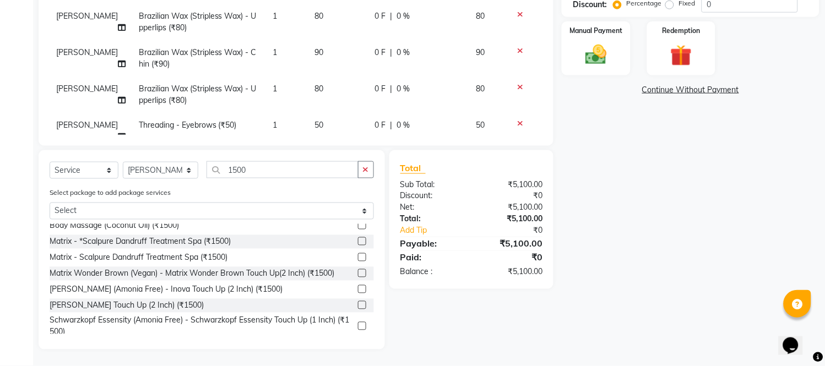
click at [339, 149] on td "1500" at bounding box center [338, 173] width 60 height 48
select select "33033"
click at [339, 156] on input "1500" at bounding box center [337, 164] width 47 height 17
type input "1"
type input "1350"
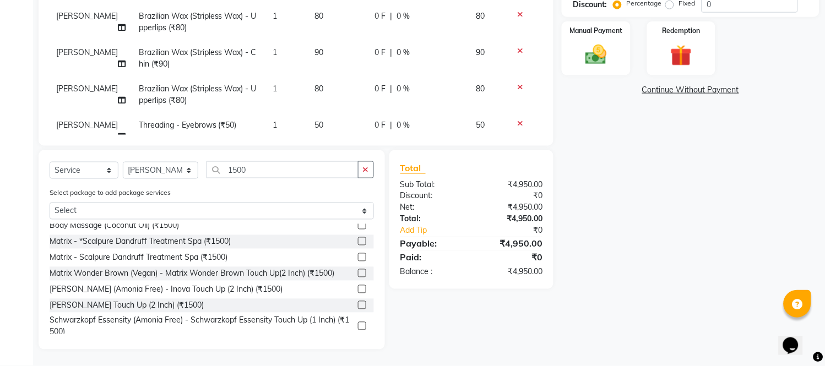
click at [322, 149] on td "1350" at bounding box center [338, 173] width 60 height 48
select select "33033"
click at [363, 168] on icon "button" at bounding box center [366, 170] width 6 height 8
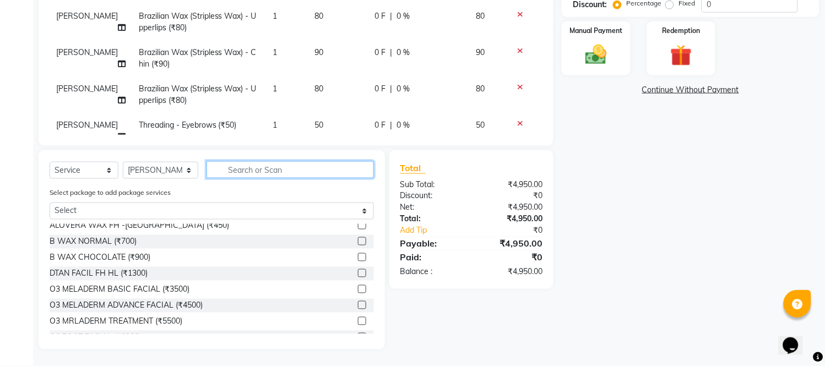
click at [340, 175] on input "text" at bounding box center [289, 169] width 167 height 17
click at [218, 168] on input "text" at bounding box center [289, 169] width 167 height 17
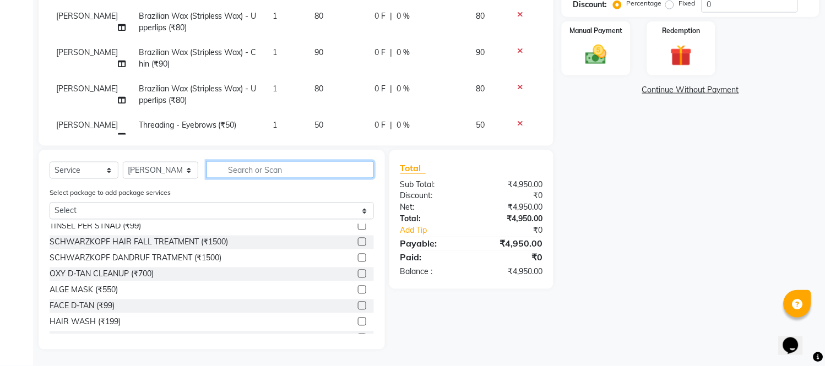
scroll to position [0, 0]
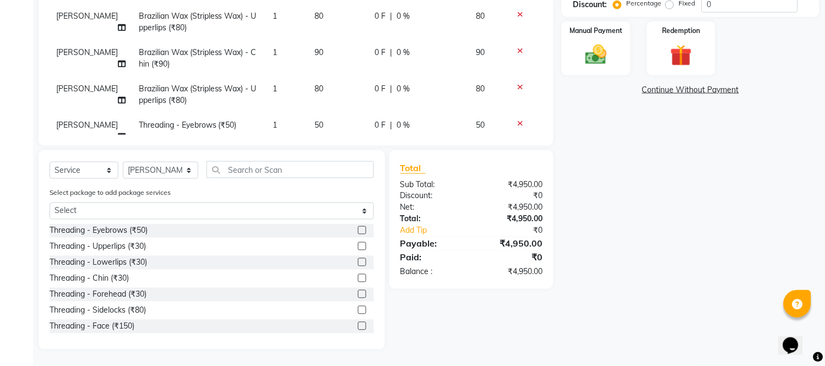
click at [358, 231] on label at bounding box center [362, 230] width 8 height 8
click at [358, 231] on input "checkbox" at bounding box center [361, 230] width 7 height 7
checkbox input "false"
click at [159, 168] on select "Select Stylist ANITA MANOJ KARRE ANJALI RAMESH KHAMDARE BHUMI PAWAR DEEPALI KAN…" at bounding box center [160, 170] width 75 height 17
click at [123, 162] on select "Select Stylist ANITA MANOJ KARRE ANJALI RAMESH KHAMDARE BHUMI PAWAR DEEPALI KAN…" at bounding box center [160, 170] width 75 height 17
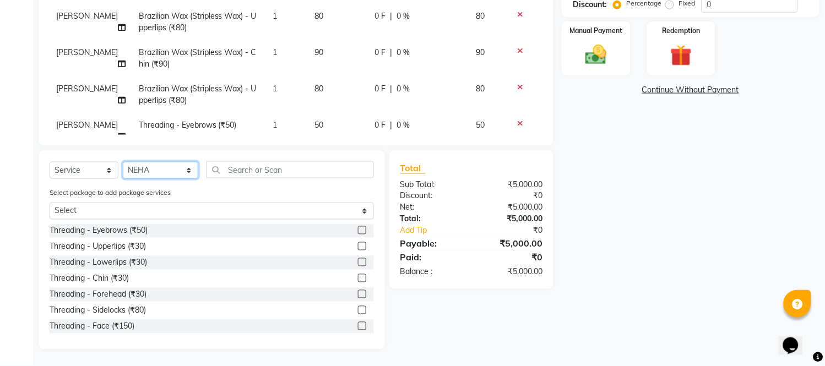
click at [186, 168] on select "Select Stylist ANITA MANOJ KARRE ANJALI RAMESH KHAMDARE BHUMI PAWAR DEEPALI KAN…" at bounding box center [160, 170] width 75 height 17
select select "33039"
click at [123, 162] on select "Select Stylist ANITA MANOJ KARRE ANJALI RAMESH KHAMDARE BHUMI PAWAR DEEPALI KAN…" at bounding box center [160, 170] width 75 height 17
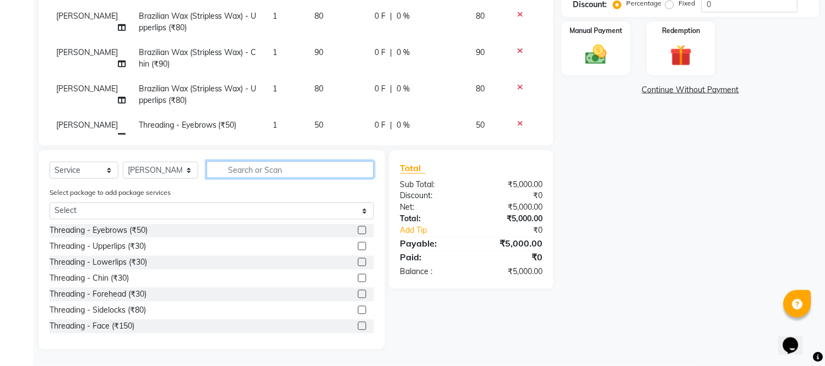
click at [249, 169] on input "text" at bounding box center [289, 169] width 167 height 17
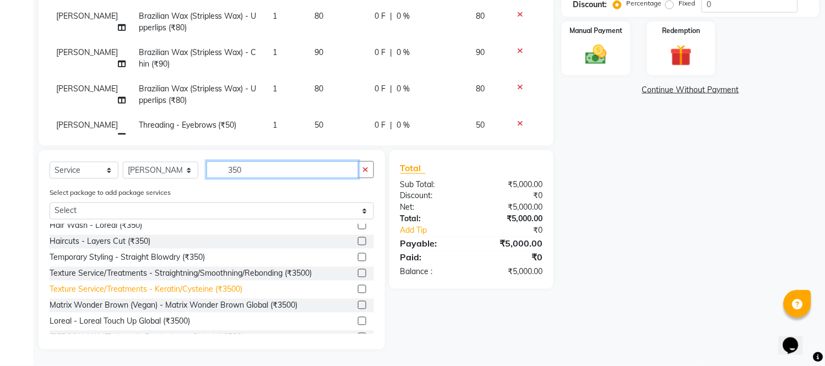
scroll to position [183, 0]
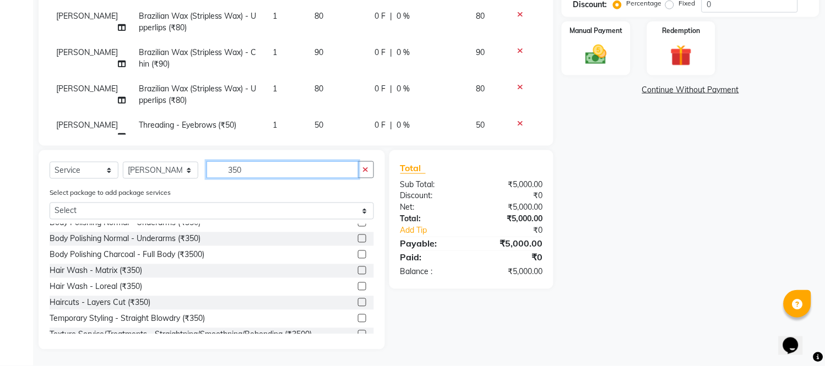
type input "350"
click at [358, 271] on label at bounding box center [362, 270] width 8 height 8
click at [358, 271] on input "checkbox" at bounding box center [361, 271] width 7 height 7
checkbox input "false"
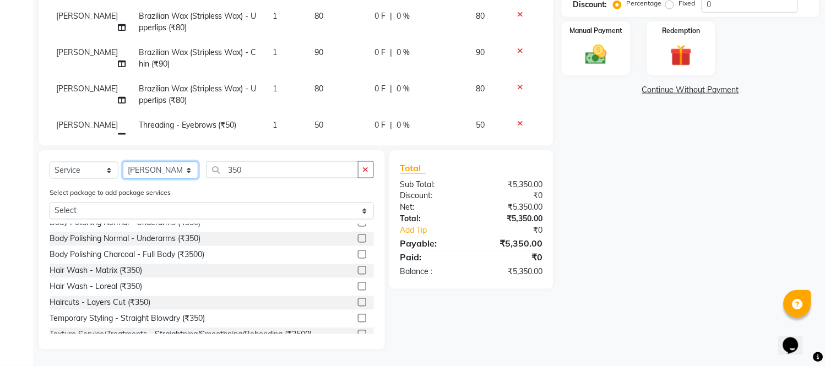
drag, startPoint x: 159, startPoint y: 172, endPoint x: 161, endPoint y: 162, distance: 10.2
click at [160, 171] on select "Select Stylist ANITA MANOJ KARRE ANJALI RAMESH KHAMDARE BHUMI PAWAR DEEPALI KAN…" at bounding box center [160, 170] width 75 height 17
select select "33033"
click at [123, 162] on select "Select Stylist ANITA MANOJ KARRE ANJALI RAMESH KHAMDARE BHUMI PAWAR DEEPALI KAN…" at bounding box center [160, 170] width 75 height 17
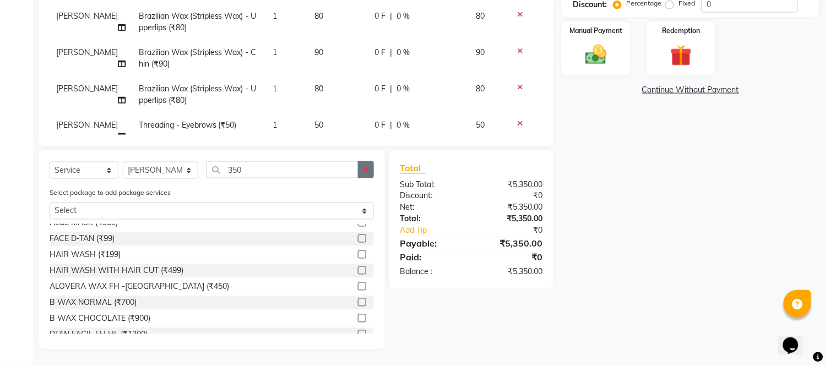
click at [366, 164] on button "button" at bounding box center [366, 169] width 16 height 17
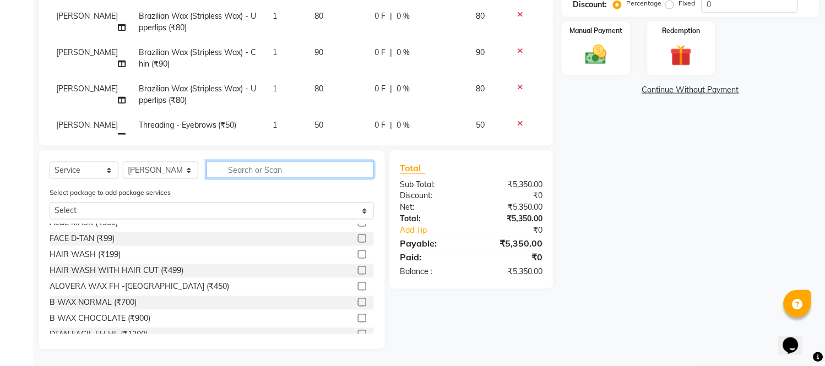
click at [344, 171] on input "text" at bounding box center [289, 169] width 167 height 17
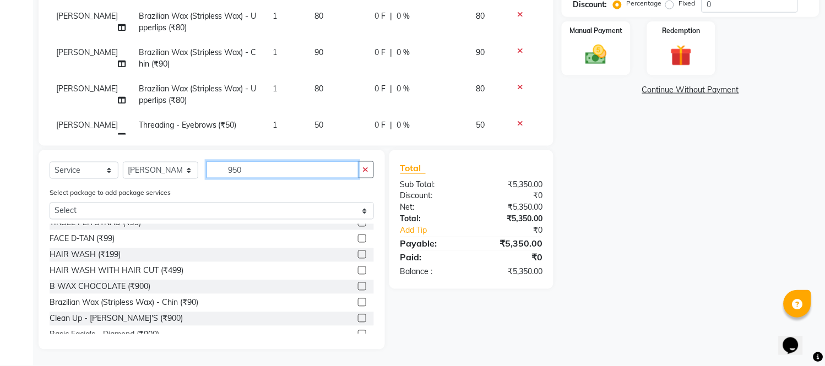
scroll to position [216, 0]
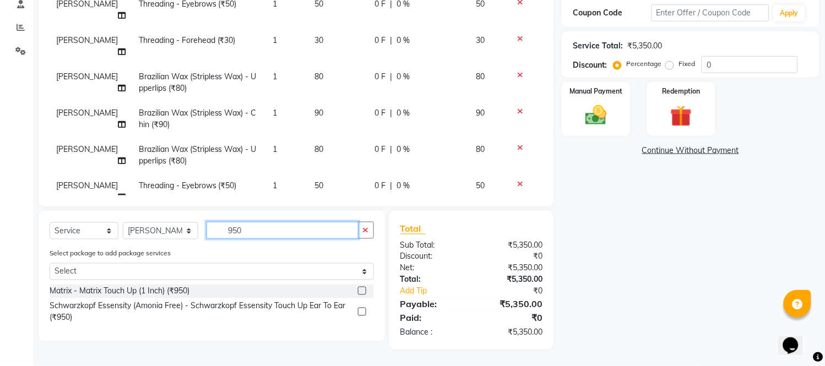
type input "950"
click at [361, 290] on label at bounding box center [362, 291] width 8 height 8
click at [361, 290] on input "checkbox" at bounding box center [361, 291] width 7 height 7
checkbox input "false"
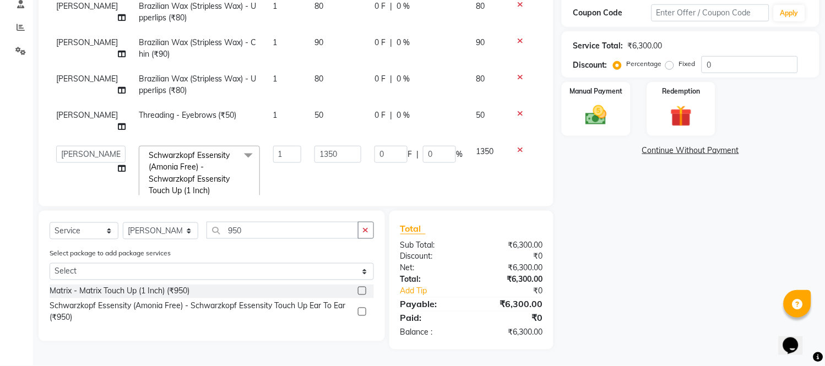
scroll to position [613, 0]
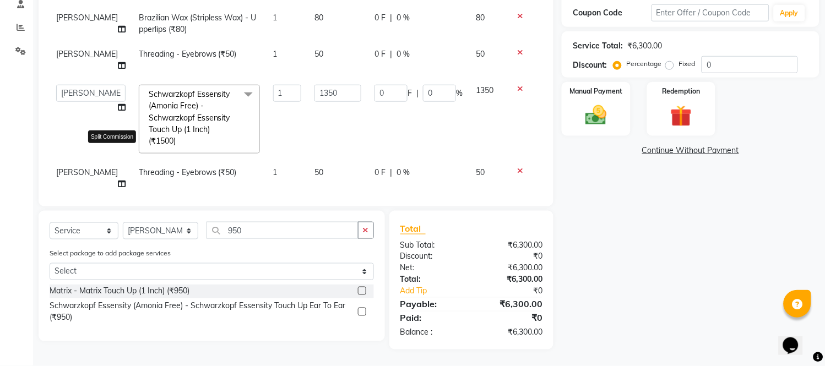
click at [118, 253] on icon at bounding box center [122, 257] width 8 height 8
select select "33033"
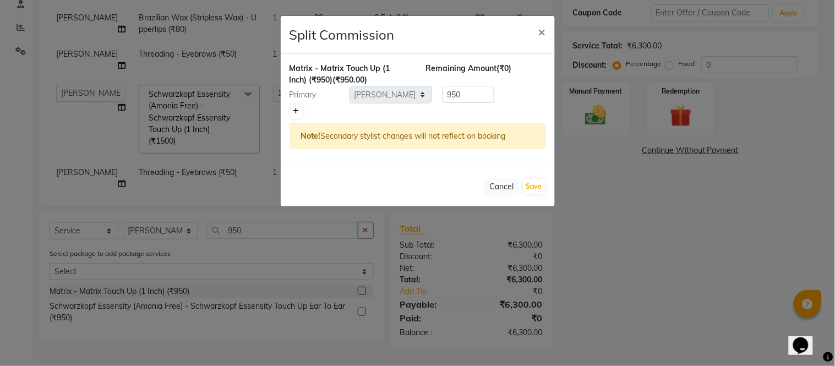
click at [296, 111] on icon at bounding box center [296, 111] width 6 height 7
type input "475"
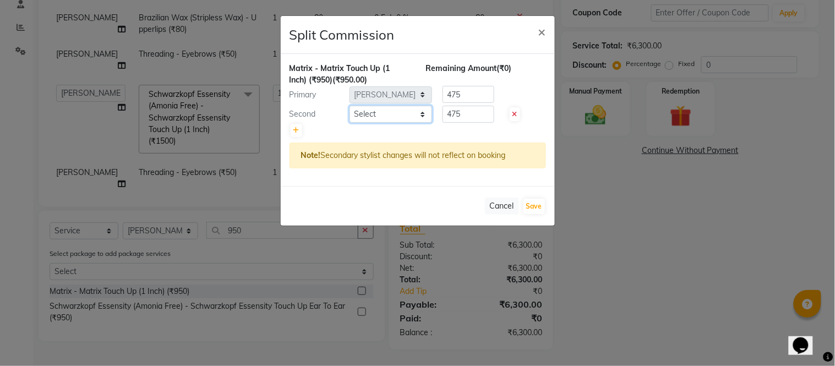
click at [382, 119] on select "Select ANITA MANOJ KARRE ANJALI RAMESH KHAMDARE BHUMI PAWAR DEEPALI KANOJIYA Fr…" at bounding box center [391, 114] width 83 height 17
select select "87523"
click at [350, 106] on select "Select ANITA MANOJ KARRE ANJALI RAMESH KHAMDARE BHUMI PAWAR DEEPALI KANOJIYA Fr…" at bounding box center [391, 114] width 83 height 17
click at [531, 210] on button "Save" at bounding box center [534, 206] width 21 height 15
select select "Select"
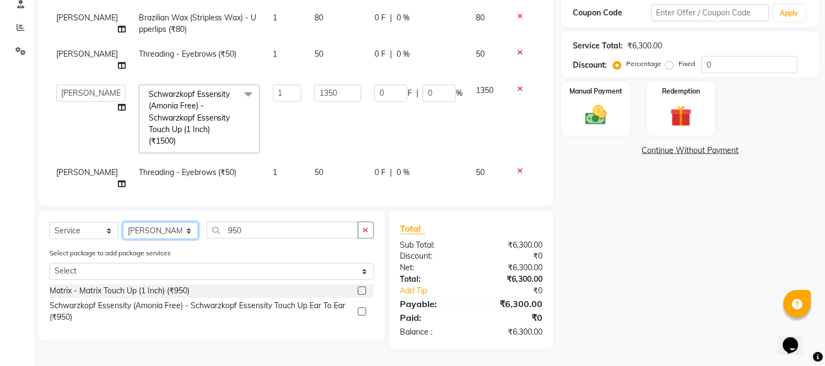
drag, startPoint x: 156, startPoint y: 231, endPoint x: 156, endPoint y: 224, distance: 7.7
click at [156, 231] on select "Select Stylist ANITA MANOJ KARRE ANJALI RAMESH KHAMDARE BHUMI PAWAR DEEPALI KAN…" at bounding box center [160, 230] width 75 height 17
select select "87523"
click at [123, 222] on select "Select Stylist ANITA MANOJ KARRE ANJALI RAMESH KHAMDARE BHUMI PAWAR DEEPALI KAN…" at bounding box center [160, 230] width 75 height 17
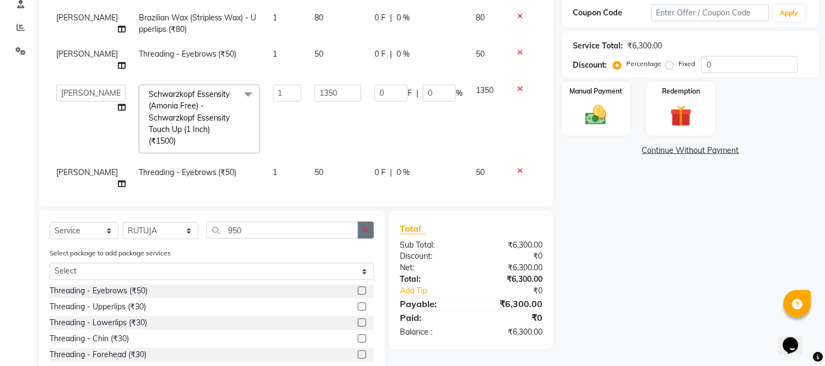
click at [367, 226] on icon "button" at bounding box center [366, 230] width 6 height 8
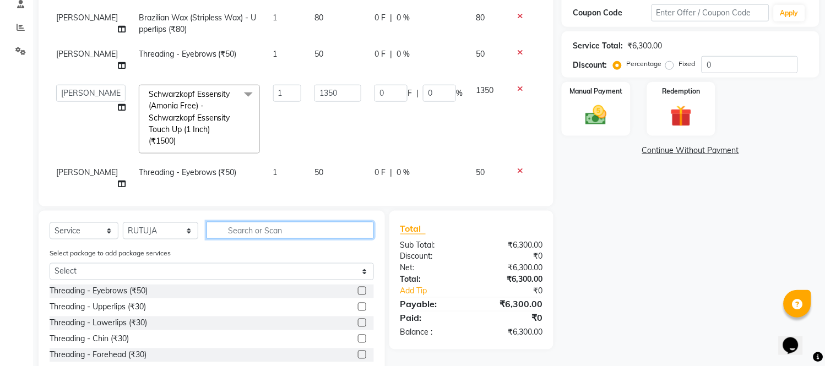
click at [349, 227] on input "text" at bounding box center [289, 230] width 167 height 17
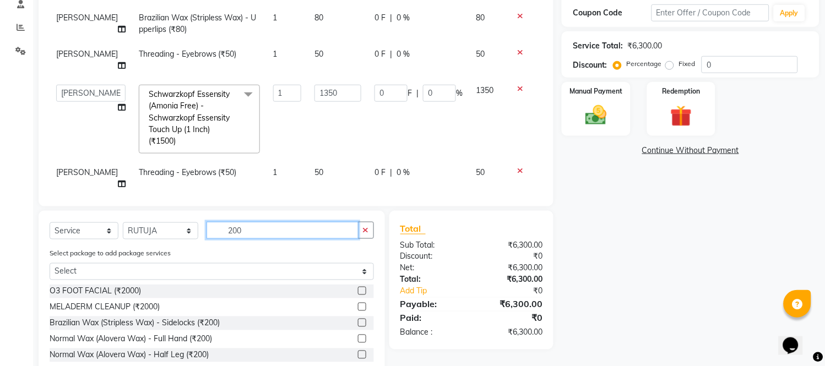
type input "200"
click at [358, 337] on label at bounding box center [362, 339] width 8 height 8
click at [358, 337] on input "checkbox" at bounding box center [361, 339] width 7 height 7
checkbox input "false"
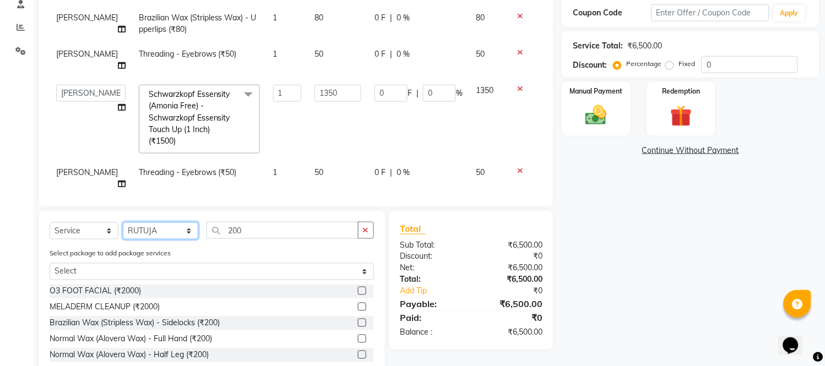
click at [159, 232] on select "Select Stylist ANITA MANOJ KARRE ANJALI RAMESH KHAMDARE BHUMI PAWAR DEEPALI KAN…" at bounding box center [160, 230] width 75 height 17
select select "33033"
click at [123, 222] on select "Select Stylist ANITA MANOJ KARRE ANJALI RAMESH KHAMDARE BHUMI PAWAR DEEPALI KAN…" at bounding box center [160, 230] width 75 height 17
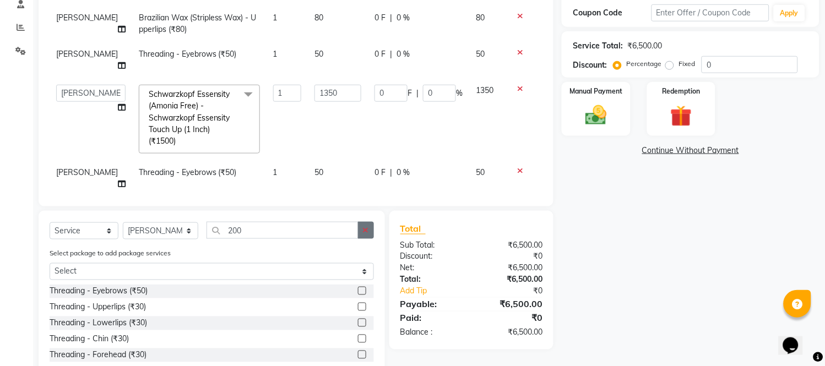
click at [361, 226] on button "button" at bounding box center [366, 230] width 16 height 17
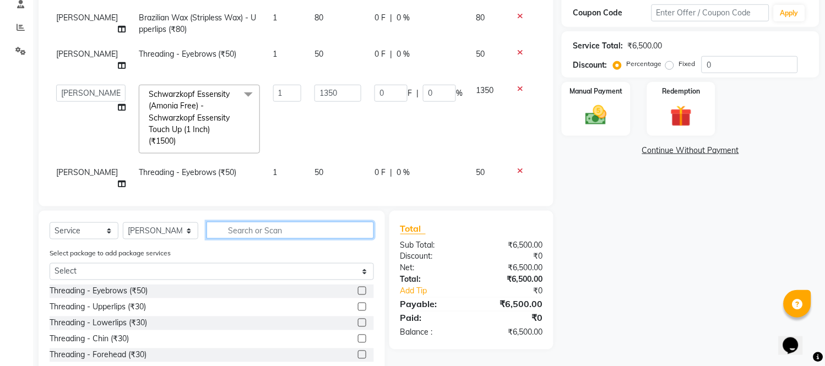
click at [329, 237] on input "text" at bounding box center [289, 230] width 167 height 17
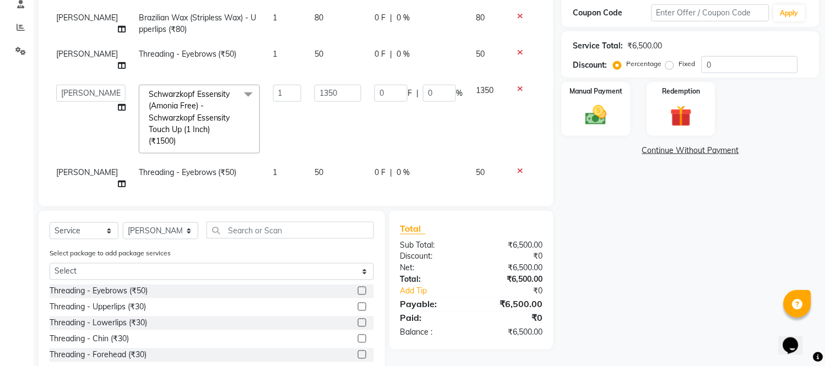
click at [358, 290] on label at bounding box center [362, 291] width 8 height 8
click at [358, 290] on input "checkbox" at bounding box center [361, 291] width 7 height 7
checkbox input "false"
click at [358, 306] on label at bounding box center [362, 307] width 8 height 8
click at [358, 306] on input "checkbox" at bounding box center [361, 307] width 7 height 7
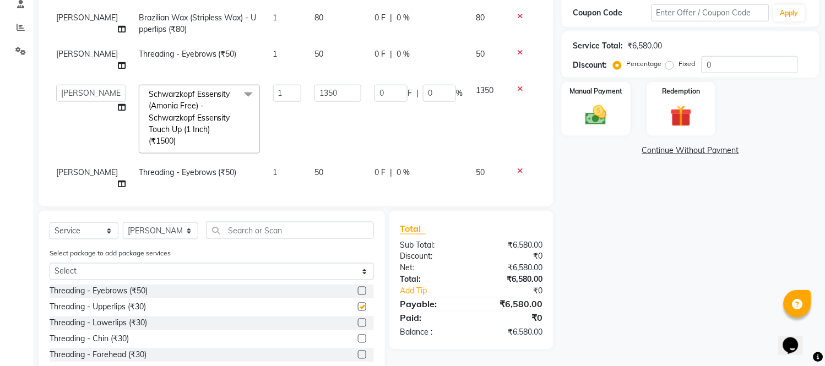
checkbox input "false"
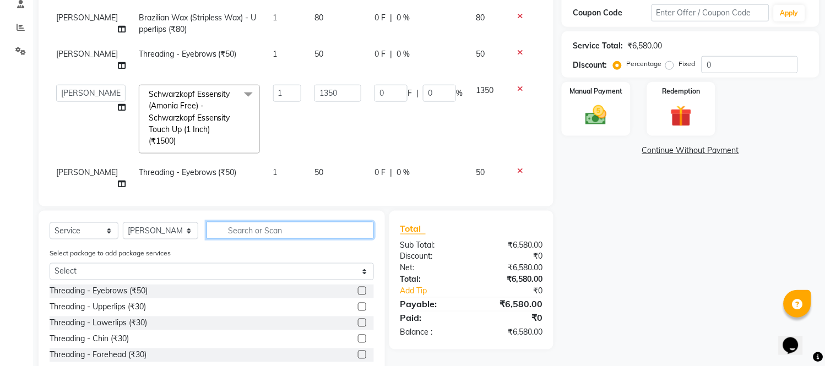
click at [299, 228] on input "text" at bounding box center [289, 230] width 167 height 17
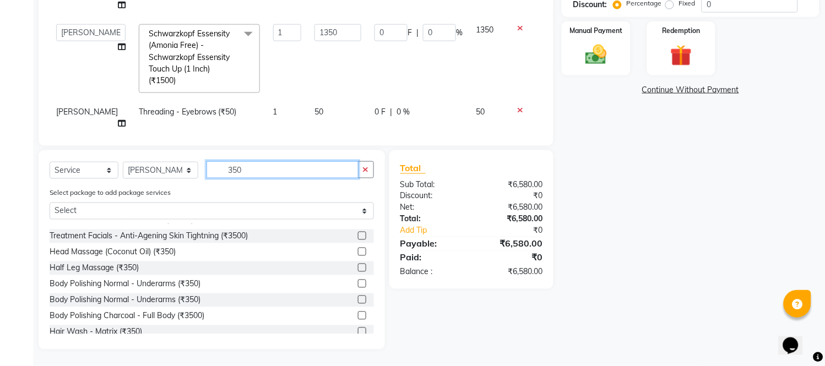
scroll to position [183, 0]
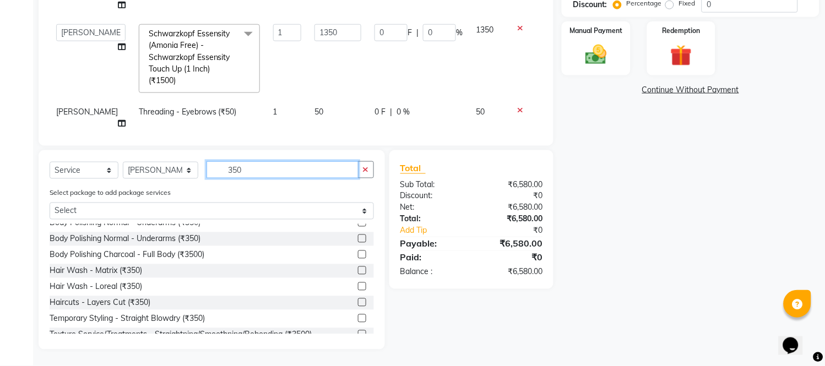
type input "350"
click at [358, 301] on label at bounding box center [362, 302] width 8 height 8
click at [358, 301] on input "checkbox" at bounding box center [361, 302] width 7 height 7
checkbox input "false"
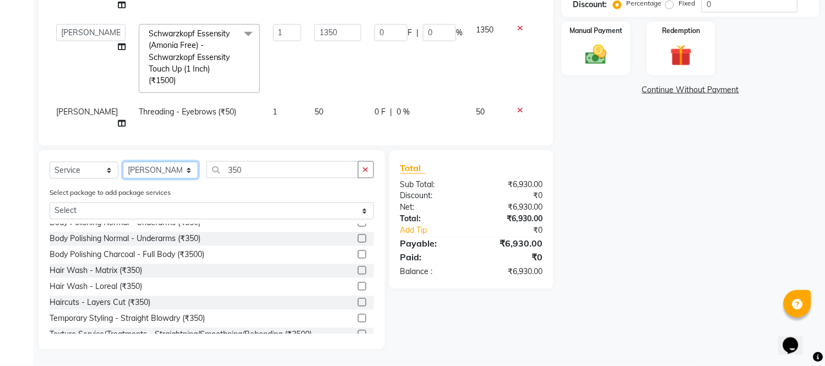
click at [170, 166] on select "Select Stylist ANITA MANOJ KARRE ANJALI RAMESH KHAMDARE BHUMI PAWAR DEEPALI KAN…" at bounding box center [160, 170] width 75 height 17
select select "87523"
click at [123, 162] on select "Select Stylist ANITA MANOJ KARRE ANJALI RAMESH KHAMDARE BHUMI PAWAR DEEPALI KAN…" at bounding box center [160, 170] width 75 height 17
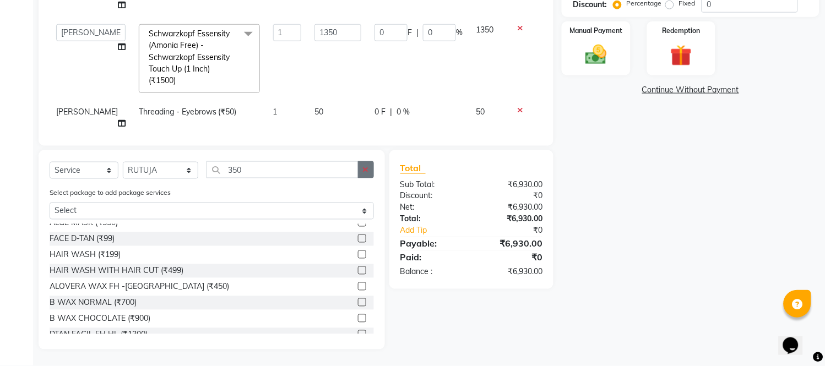
click at [362, 168] on button "button" at bounding box center [366, 169] width 16 height 17
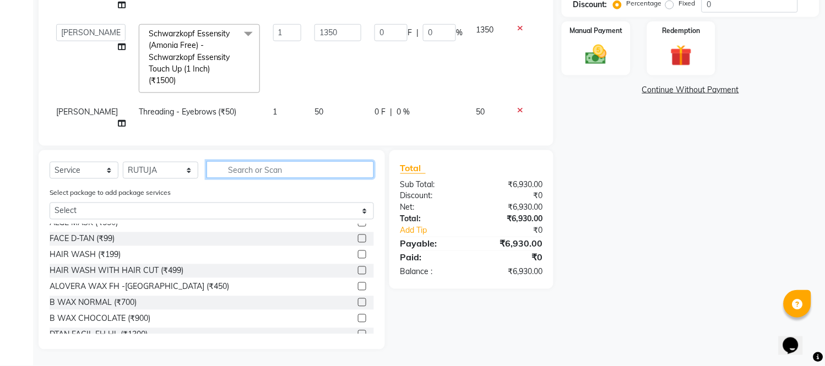
click at [345, 168] on input "text" at bounding box center [289, 169] width 167 height 17
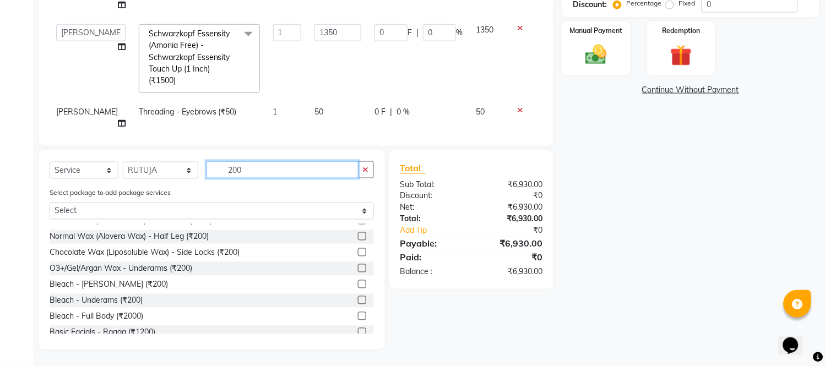
scroll to position [0, 0]
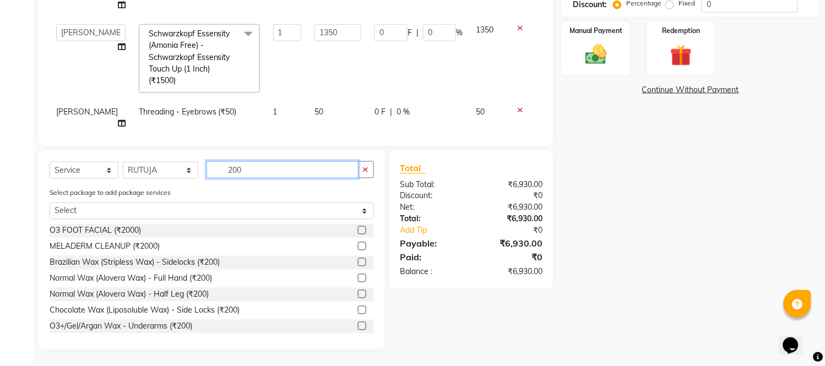
type input "200"
click at [358, 293] on label at bounding box center [362, 294] width 8 height 8
click at [358, 293] on input "checkbox" at bounding box center [361, 294] width 7 height 7
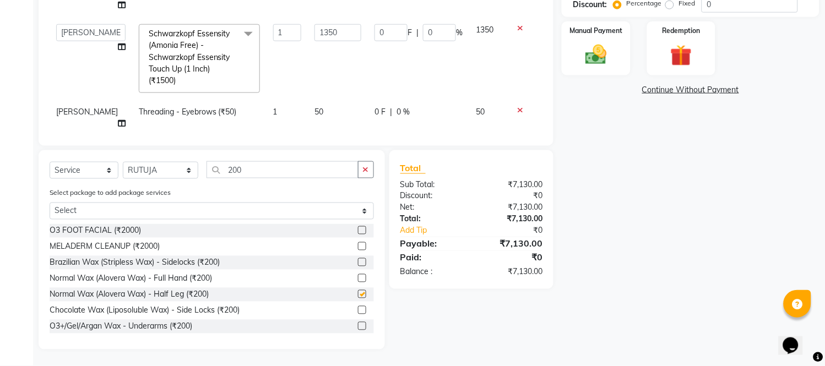
checkbox input "false"
click at [150, 172] on select "Select Stylist ANITA MANOJ KARRE ANJALI RAMESH KHAMDARE BHUMI PAWAR DEEPALI KAN…" at bounding box center [160, 170] width 75 height 17
select select "33033"
click at [123, 162] on select "Select Stylist ANITA MANOJ KARRE ANJALI RAMESH KHAMDARE BHUMI PAWAR DEEPALI KAN…" at bounding box center [160, 170] width 75 height 17
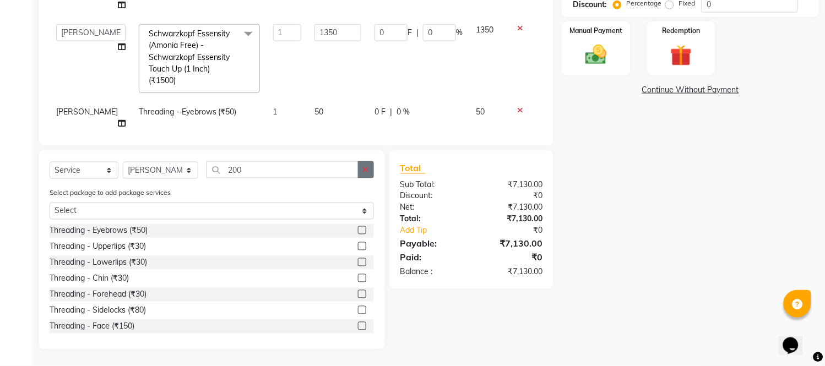
click at [363, 168] on icon "button" at bounding box center [366, 170] width 6 height 8
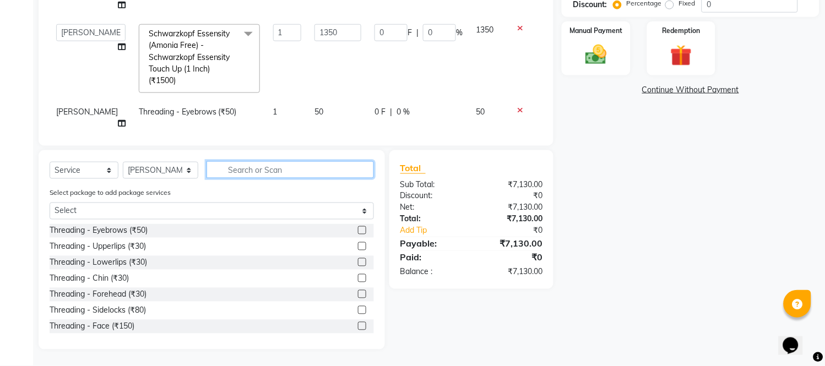
click at [330, 174] on input "text" at bounding box center [289, 169] width 167 height 17
click at [358, 232] on label at bounding box center [362, 230] width 8 height 8
click at [358, 232] on input "checkbox" at bounding box center [361, 230] width 7 height 7
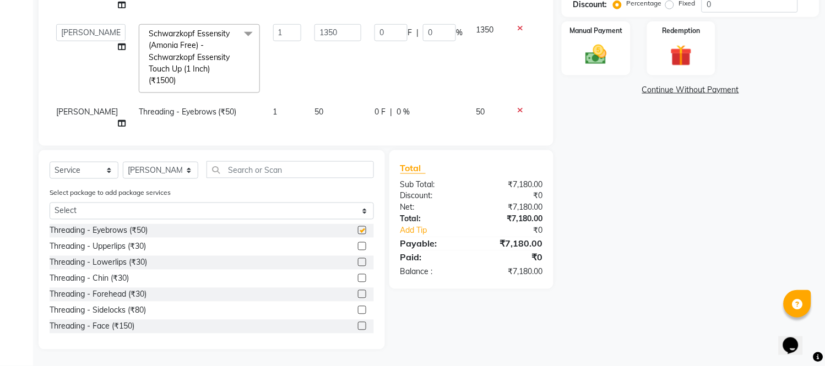
checkbox input "false"
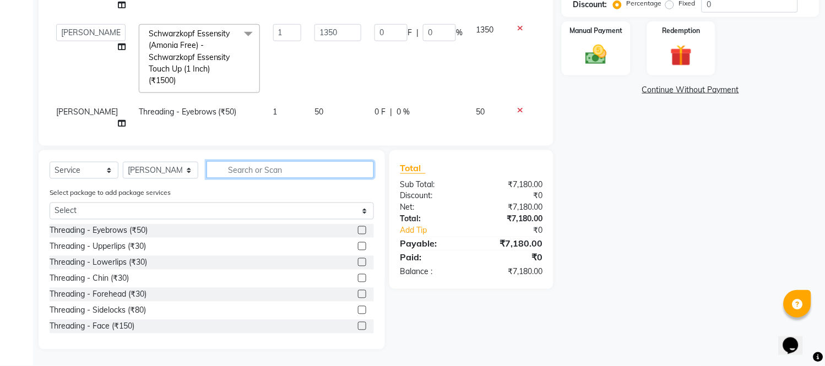
click at [355, 170] on input "text" at bounding box center [289, 169] width 167 height 17
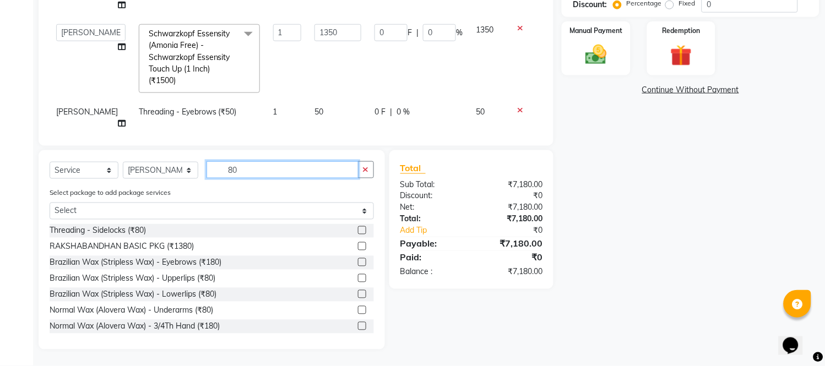
type input "80"
click at [358, 276] on label at bounding box center [362, 278] width 8 height 8
click at [358, 276] on input "checkbox" at bounding box center [361, 278] width 7 height 7
checkbox input "false"
click at [364, 172] on icon "button" at bounding box center [366, 170] width 6 height 8
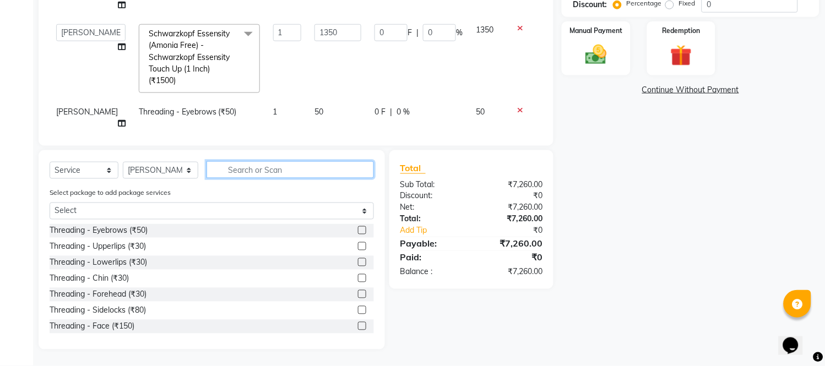
click at [336, 172] on input "text" at bounding box center [289, 169] width 167 height 17
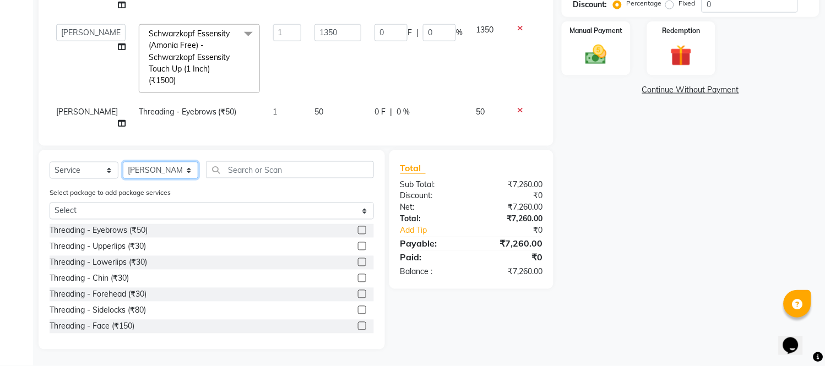
click at [164, 166] on select "Select Stylist ANITA MANOJ KARRE ANJALI RAMESH KHAMDARE BHUMI PAWAR DEEPALI KAN…" at bounding box center [160, 170] width 75 height 17
click at [270, 178] on div "Select Service Product Membership Package Voucher Prepaid Gift Card Select Styl…" at bounding box center [212, 174] width 324 height 26
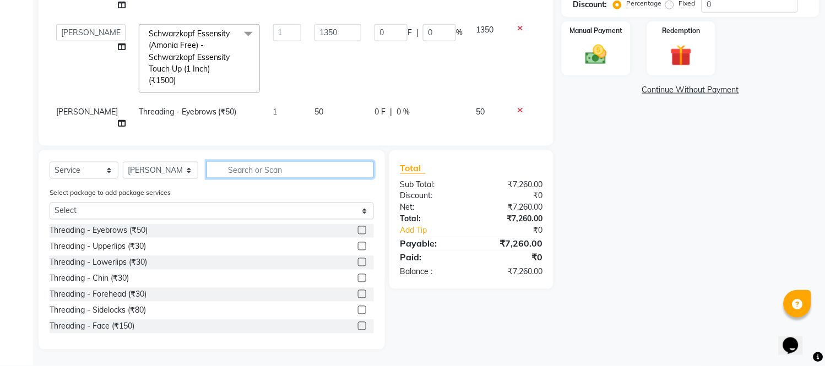
click at [272, 167] on input "text" at bounding box center [289, 169] width 167 height 17
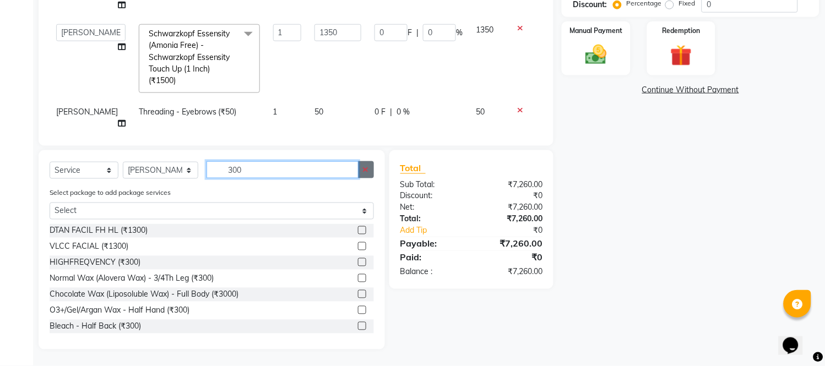
type input "300"
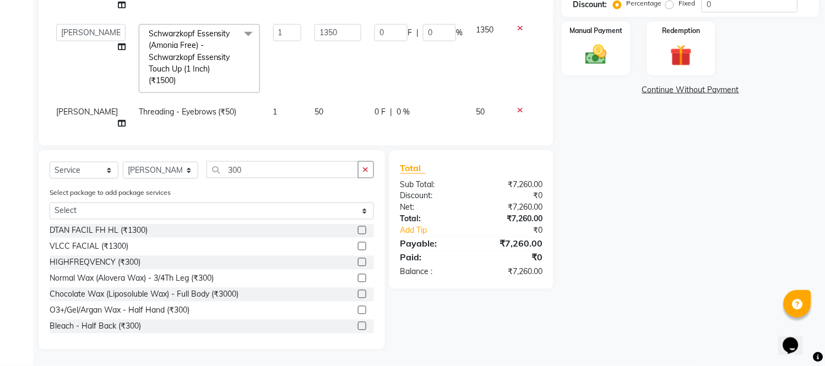
drag, startPoint x: 369, startPoint y: 168, endPoint x: 344, endPoint y: 167, distance: 25.3
click at [371, 167] on button "button" at bounding box center [366, 169] width 16 height 17
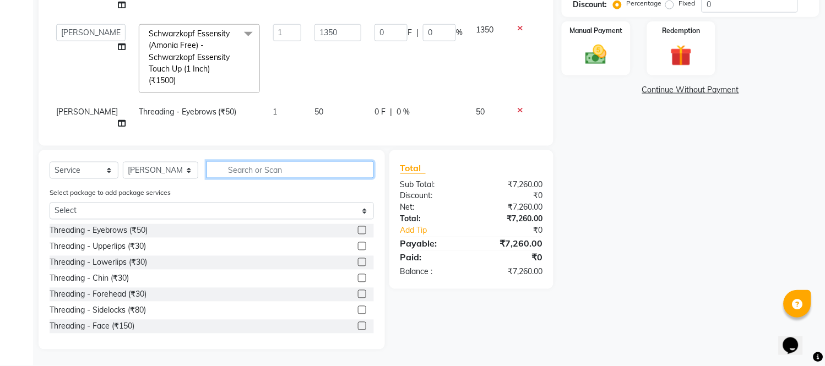
click at [341, 167] on input "text" at bounding box center [289, 169] width 167 height 17
type input "2"
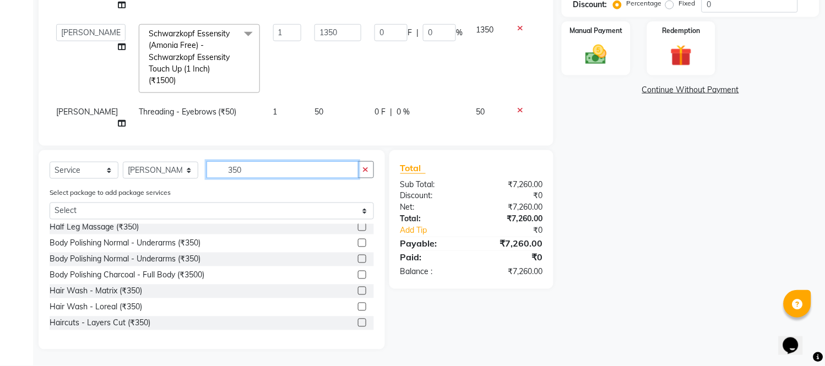
scroll to position [244, 0]
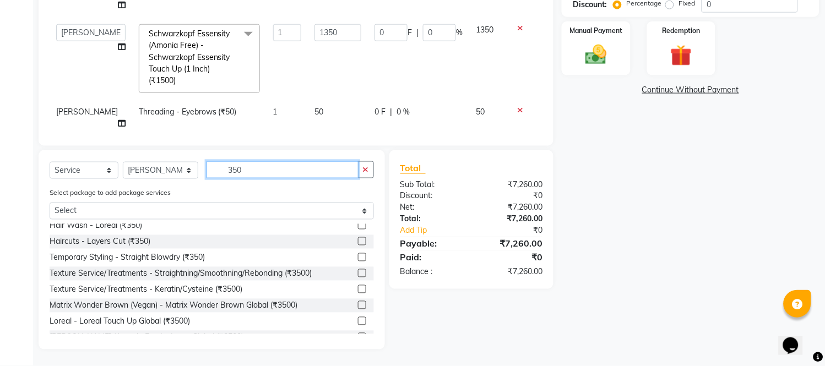
type input "350"
click at [358, 242] on label at bounding box center [362, 241] width 8 height 8
click at [358, 242] on input "checkbox" at bounding box center [361, 241] width 7 height 7
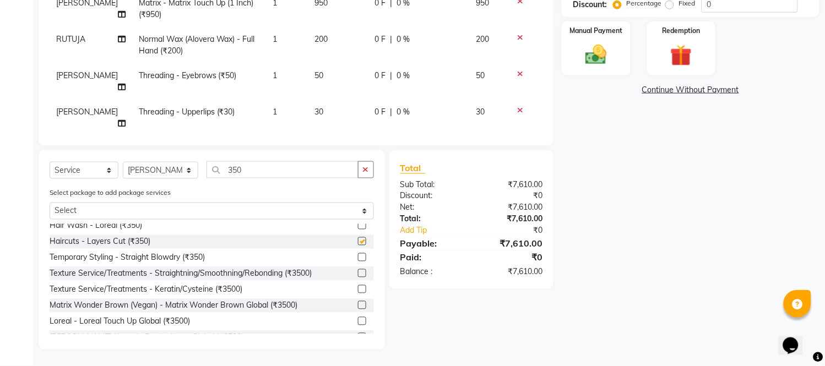
scroll to position [846, 0]
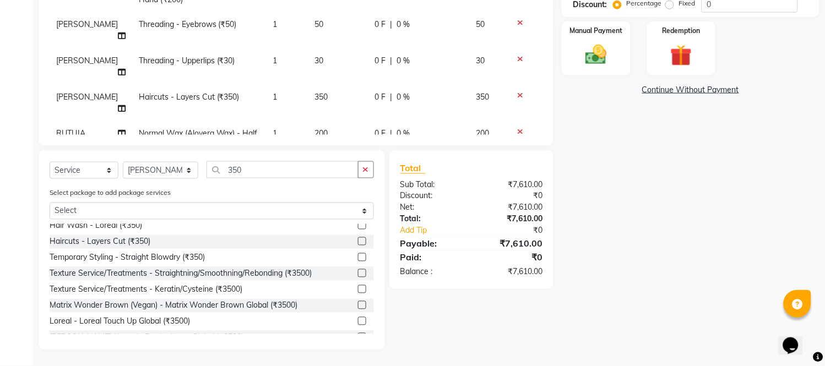
checkbox input "false"
click at [338, 230] on td "350" at bounding box center [338, 248] width 60 height 36
click at [339, 230] on td "350" at bounding box center [338, 248] width 60 height 36
select select "33033"
click at [344, 237] on input "350" at bounding box center [337, 245] width 47 height 17
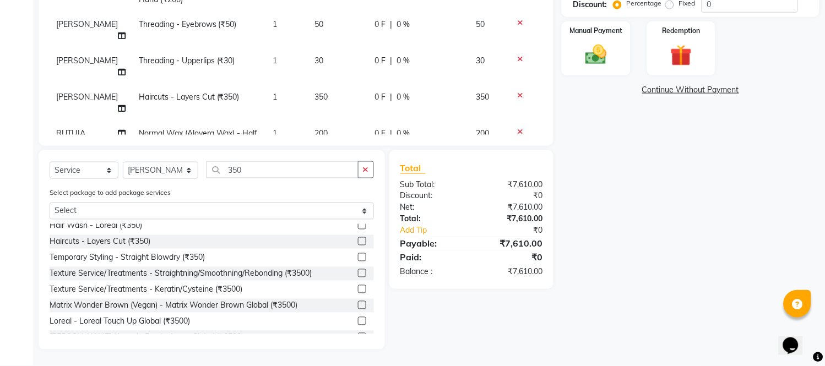
type input "300"
click at [368, 194] on td "0 F | 0 %" at bounding box center [418, 212] width 101 height 36
select select "33033"
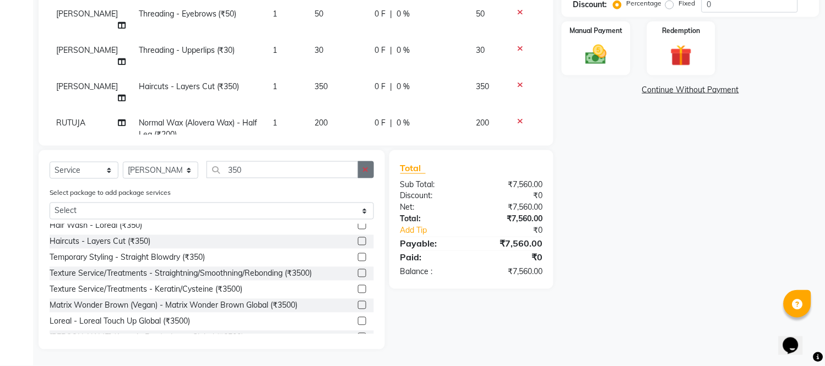
click at [363, 169] on icon "button" at bounding box center [366, 170] width 6 height 8
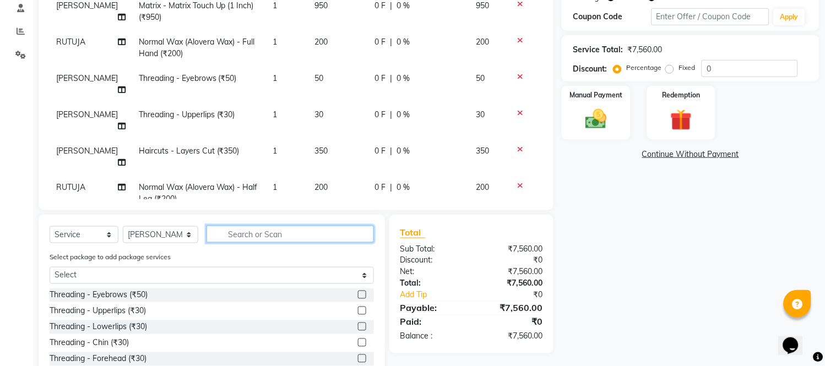
scroll to position [277, 0]
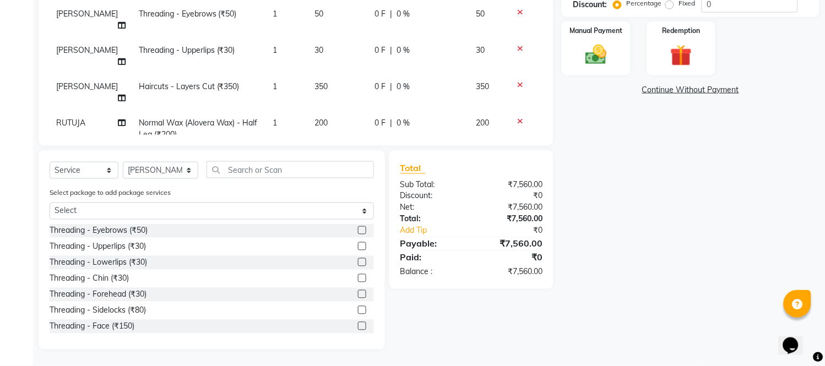
click at [358, 233] on label at bounding box center [362, 230] width 8 height 8
click at [358, 233] on input "checkbox" at bounding box center [361, 230] width 7 height 7
checkbox input "false"
click at [608, 59] on img at bounding box center [596, 55] width 36 height 26
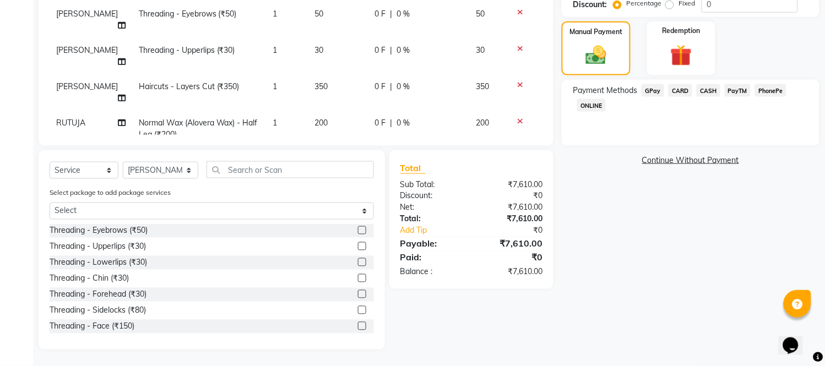
click at [650, 90] on span "GPay" at bounding box center [652, 90] width 23 height 13
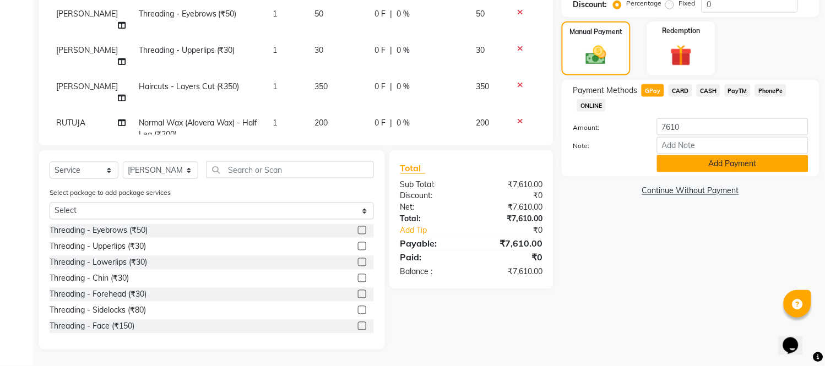
click at [709, 171] on button "Add Payment" at bounding box center [732, 163] width 151 height 17
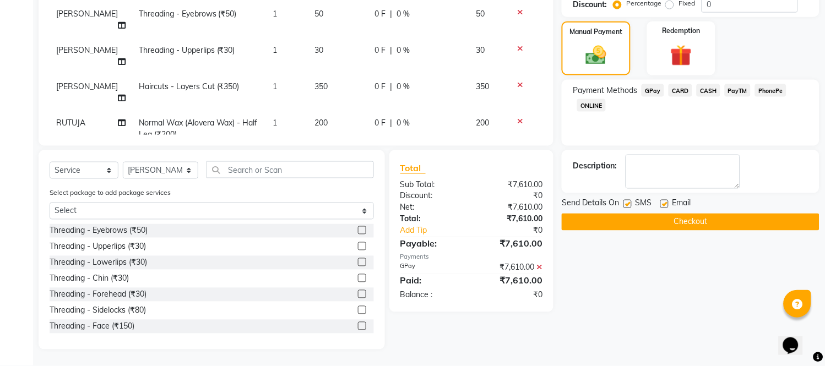
click at [719, 219] on button "Checkout" at bounding box center [691, 222] width 258 height 17
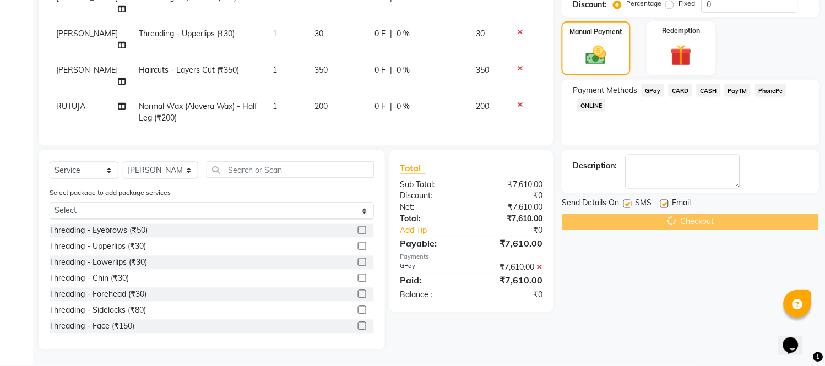
scroll to position [881, 0]
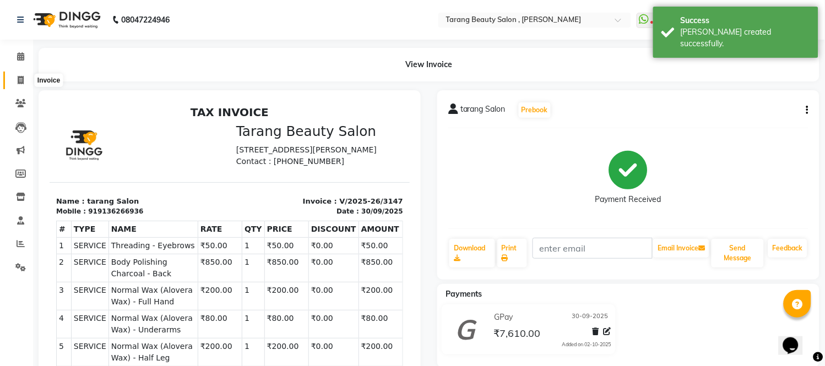
click at [18, 80] on icon at bounding box center [21, 80] width 6 height 8
select select "service"
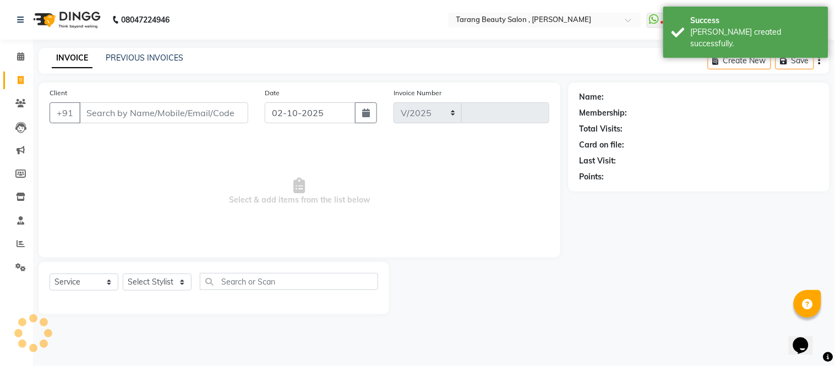
select select "5133"
type input "3148"
click at [117, 115] on input "Client" at bounding box center [163, 112] width 169 height 21
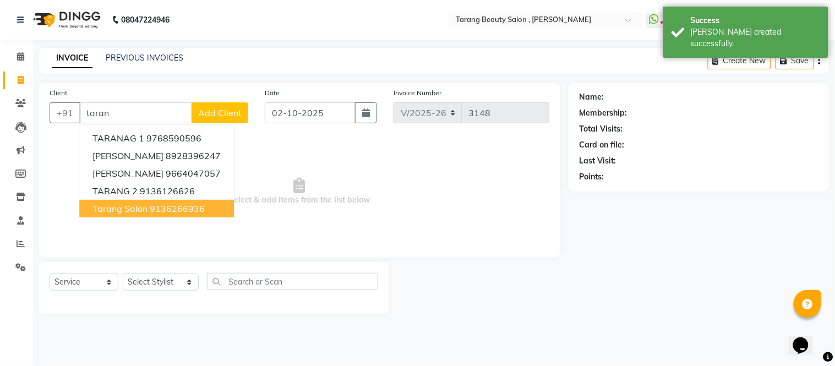
click at [164, 210] on ngb-highlight "9136266936" at bounding box center [177, 208] width 55 height 11
type input "9136266936"
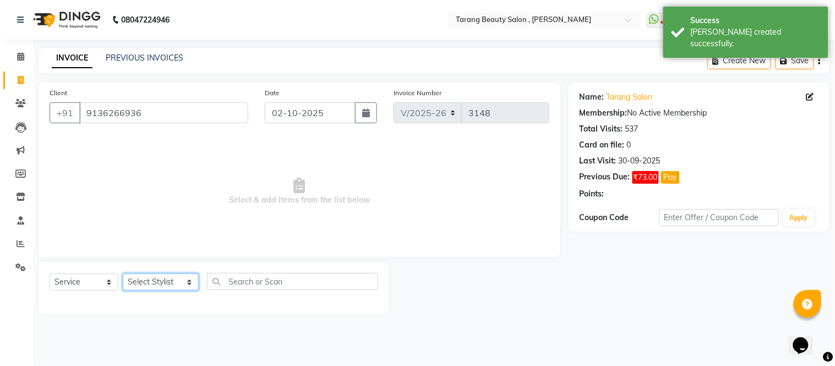
click at [172, 285] on select "Select Stylist ANITA MANOJ KARRE ANJALI RAMESH KHAMDARE BHUMI PAWAR DEEPALI KAN…" at bounding box center [161, 282] width 76 height 17
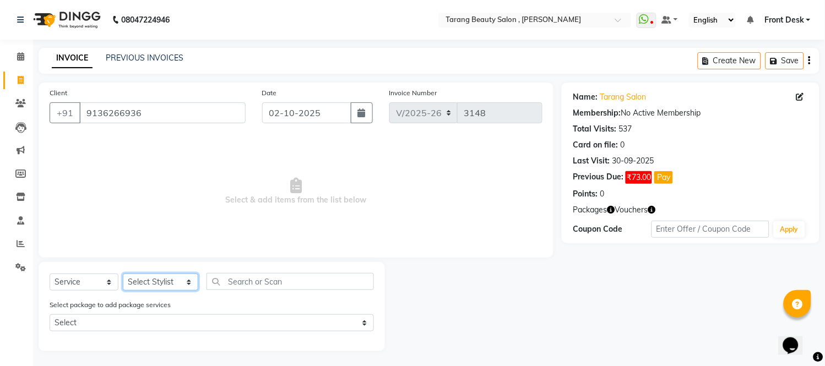
select select "47114"
click at [123, 274] on select "Select Stylist ANITA MANOJ KARRE ANJALI RAMESH KHAMDARE BHUMI PAWAR DEEPALI KAN…" at bounding box center [160, 282] width 75 height 17
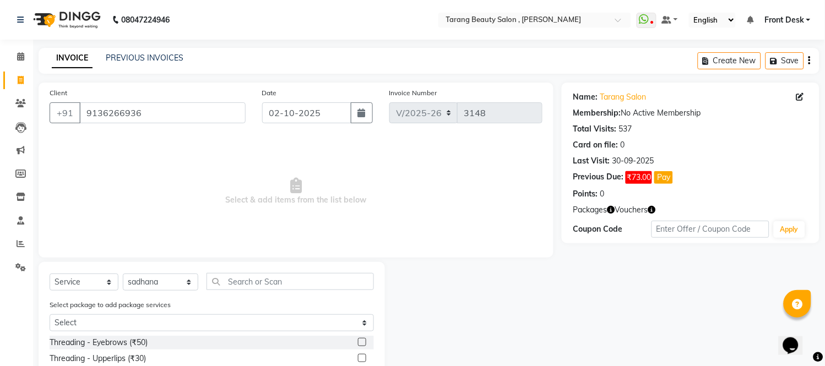
click at [358, 344] on label at bounding box center [362, 342] width 8 height 8
click at [358, 344] on input "checkbox" at bounding box center [361, 342] width 7 height 7
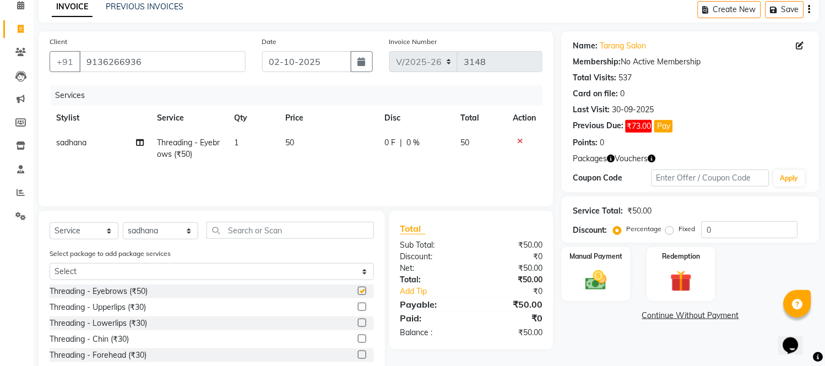
scroll to position [112, 0]
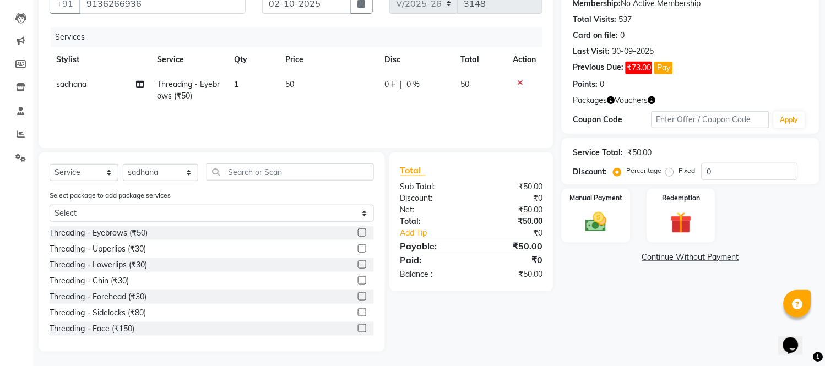
checkbox input "false"
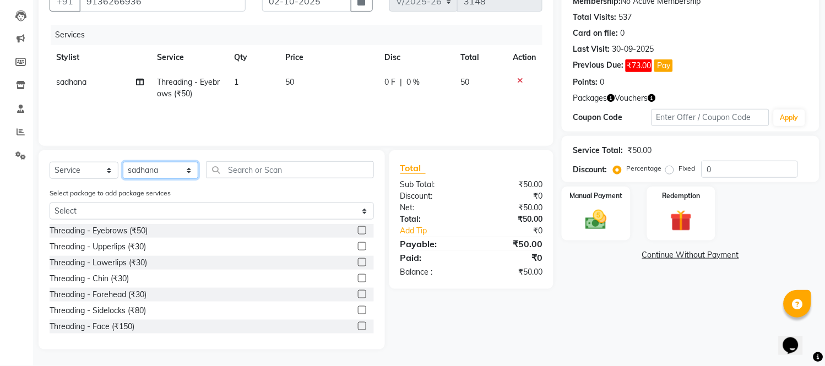
click at [152, 165] on select "Select Stylist ANITA MANOJ KARRE ANJALI RAMESH KHAMDARE BHUMI PAWAR DEEPALI KAN…" at bounding box center [160, 170] width 75 height 17
select select "62601"
click at [123, 162] on select "Select Stylist ANITA MANOJ KARRE ANJALI RAMESH KHAMDARE BHUMI PAWAR DEEPALI KAN…" at bounding box center [160, 170] width 75 height 17
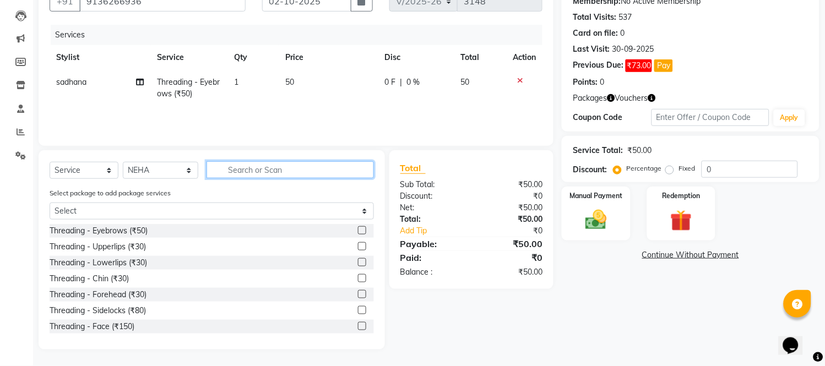
click at [237, 168] on input "text" at bounding box center [289, 169] width 167 height 17
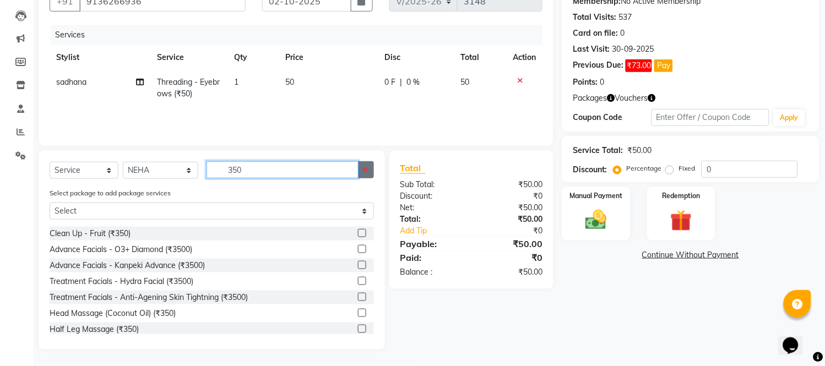
type input "350"
click at [363, 169] on icon "button" at bounding box center [366, 170] width 6 height 8
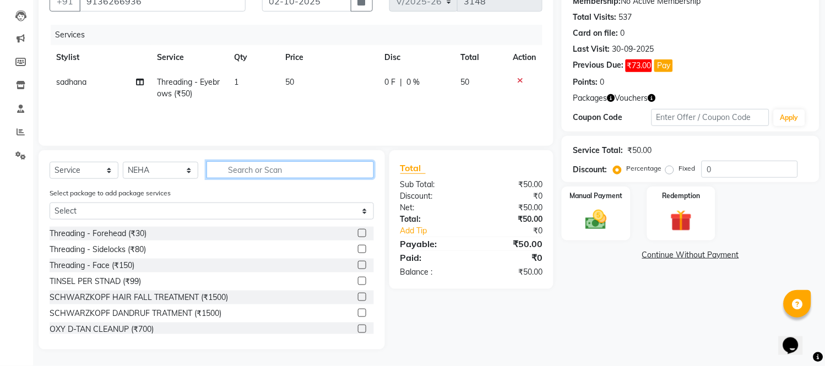
click at [336, 171] on input "text" at bounding box center [289, 169] width 167 height 17
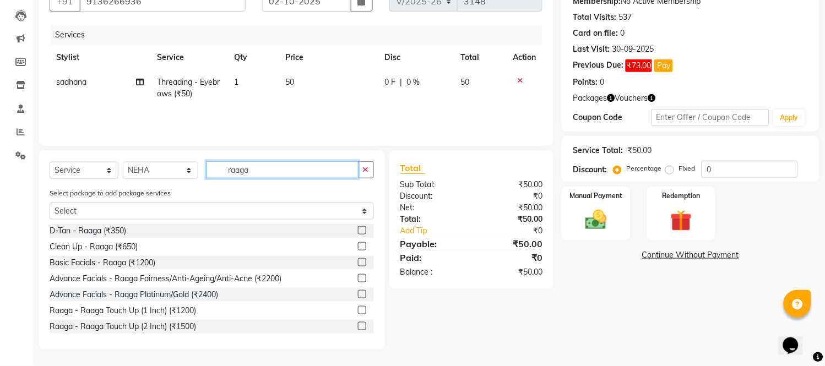
type input "raaga"
click at [358, 228] on label at bounding box center [362, 230] width 8 height 8
click at [358, 228] on input "checkbox" at bounding box center [361, 230] width 7 height 7
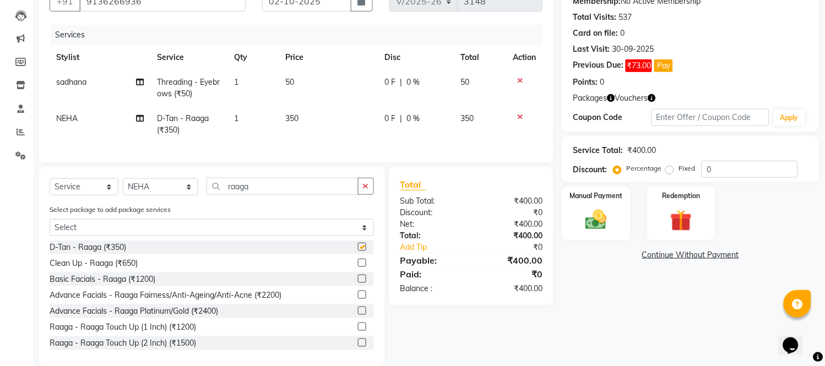
checkbox input "false"
click at [359, 195] on button "button" at bounding box center [366, 186] width 16 height 17
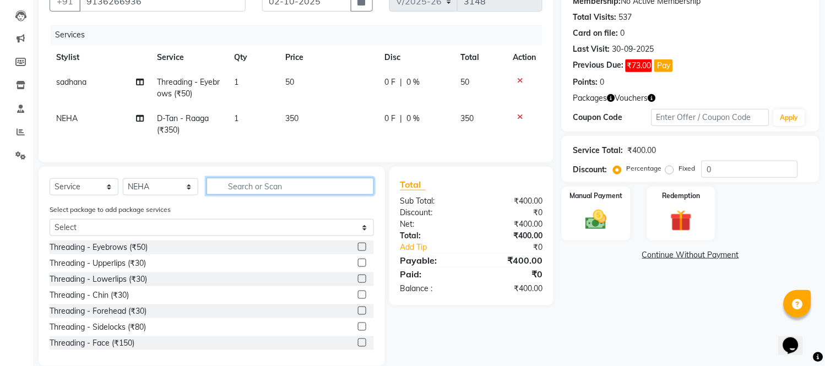
click at [347, 195] on input "text" at bounding box center [289, 186] width 167 height 17
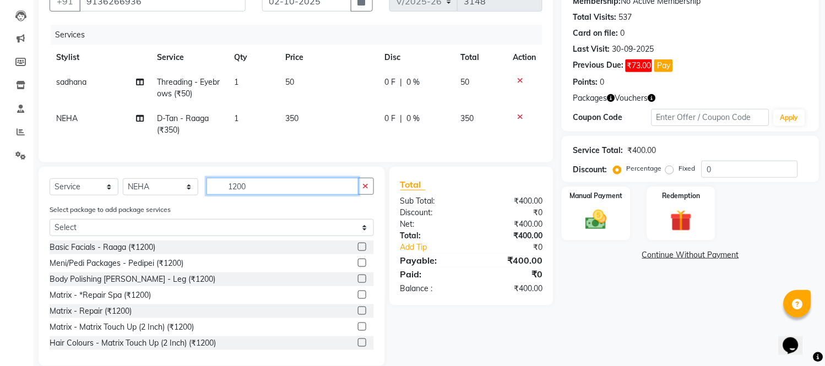
type input "1200"
click at [358, 251] on label at bounding box center [362, 247] width 8 height 8
click at [358, 251] on input "checkbox" at bounding box center [361, 247] width 7 height 7
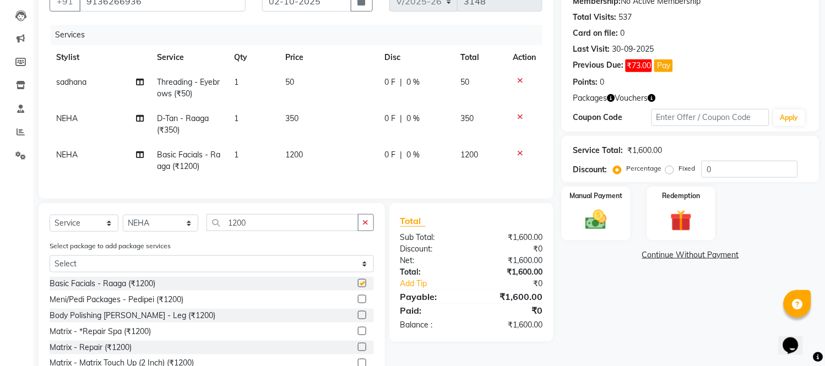
checkbox input "false"
click at [365, 226] on icon "button" at bounding box center [366, 223] width 6 height 8
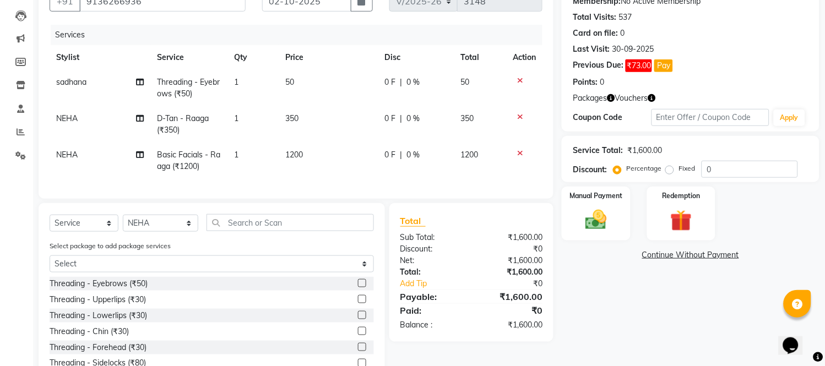
click at [358, 287] on label at bounding box center [362, 283] width 8 height 8
click at [358, 287] on input "checkbox" at bounding box center [361, 283] width 7 height 7
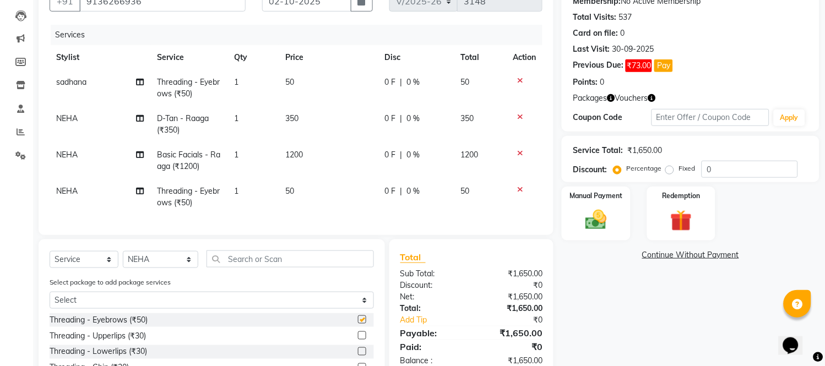
checkbox input "false"
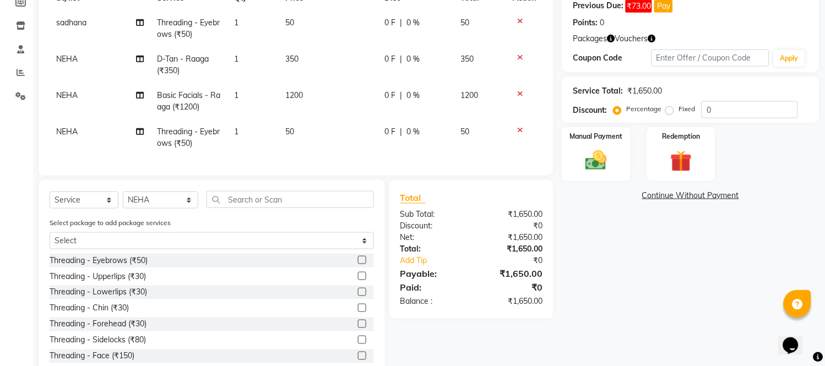
scroll to position [211, 0]
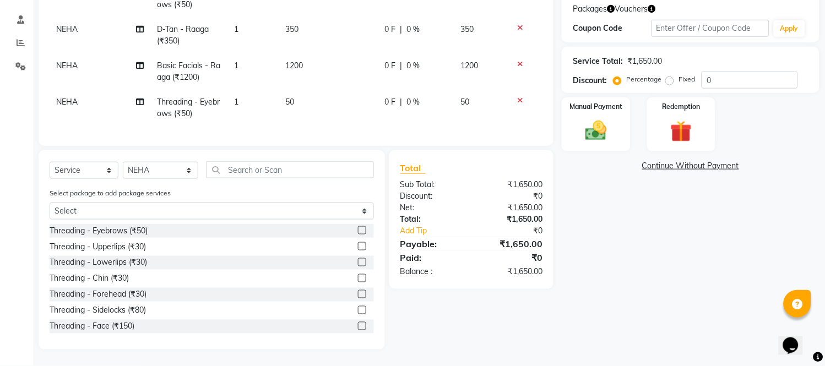
click at [358, 243] on label at bounding box center [362, 246] width 8 height 8
click at [358, 243] on input "checkbox" at bounding box center [361, 246] width 7 height 7
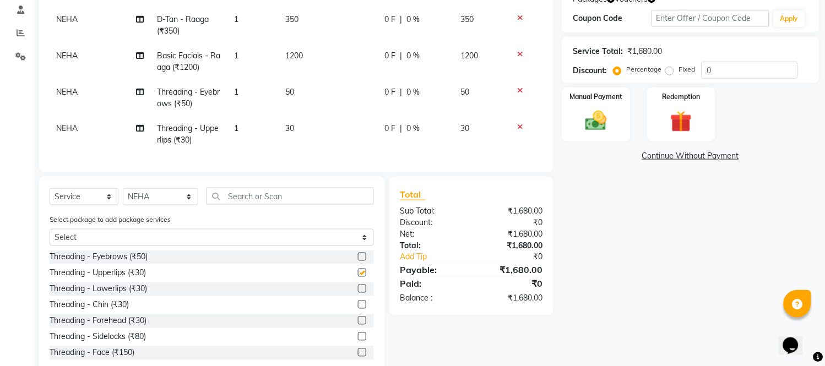
checkbox input "false"
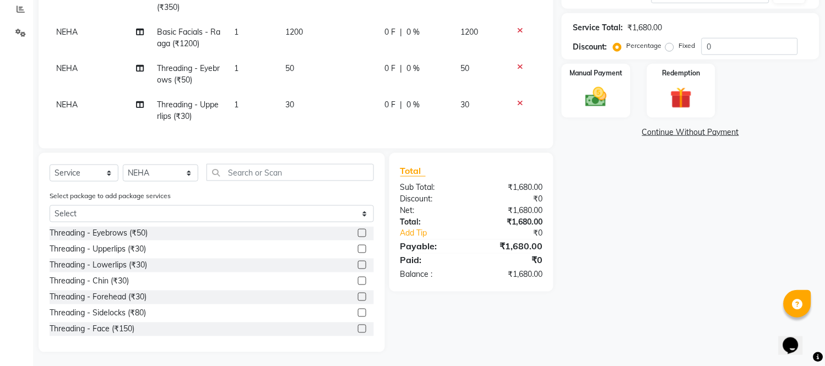
scroll to position [248, 0]
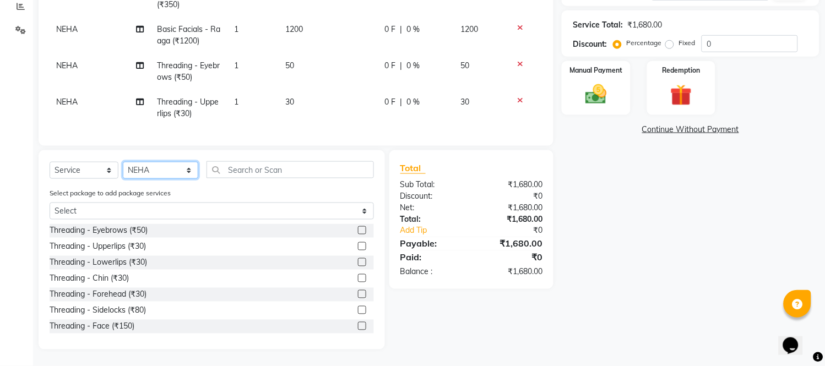
drag, startPoint x: 159, startPoint y: 171, endPoint x: 159, endPoint y: 162, distance: 8.8
click at [159, 171] on select "Select Stylist ANITA MANOJ KARRE ANJALI RAMESH KHAMDARE BHUMI PAWAR DEEPALI KAN…" at bounding box center [160, 170] width 75 height 17
click at [123, 162] on select "Select Stylist ANITA MANOJ KARRE ANJALI RAMESH KHAMDARE BHUMI PAWAR DEEPALI KAN…" at bounding box center [160, 170] width 75 height 17
click at [167, 168] on select "Select Stylist ANITA MANOJ KARRE ANJALI RAMESH KHAMDARE BHUMI PAWAR DEEPALI KAN…" at bounding box center [160, 170] width 75 height 17
select select "87523"
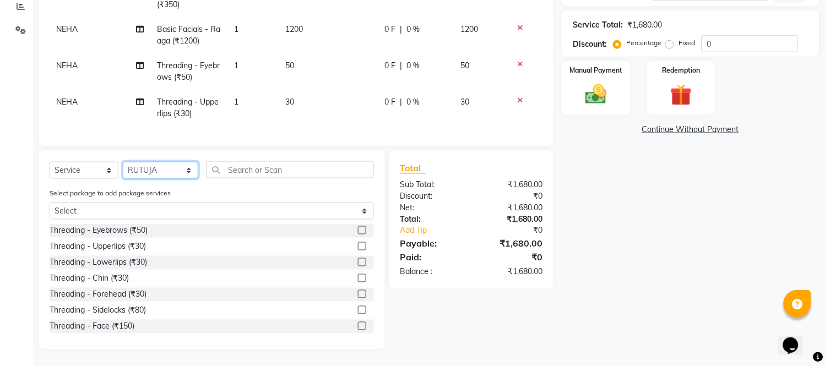
click at [123, 162] on select "Select Stylist ANITA MANOJ KARRE ANJALI RAMESH KHAMDARE BHUMI PAWAR DEEPALI KAN…" at bounding box center [160, 170] width 75 height 17
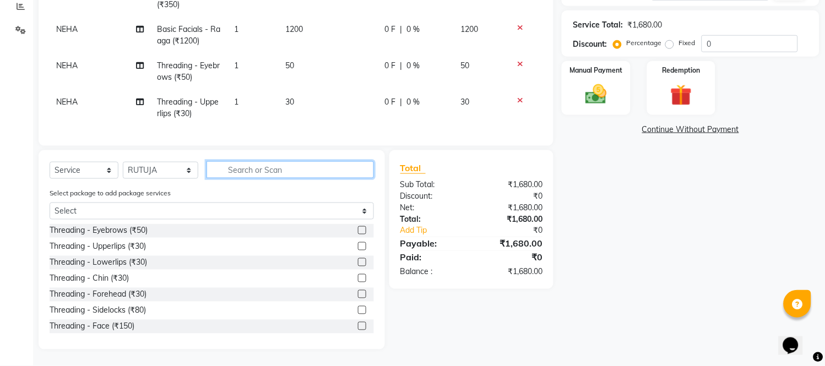
click at [246, 168] on input "text" at bounding box center [289, 169] width 167 height 17
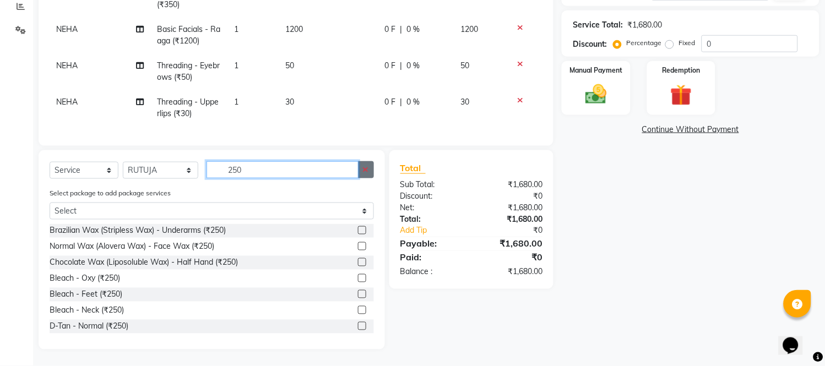
type input "250"
click at [368, 167] on icon "button" at bounding box center [366, 170] width 6 height 8
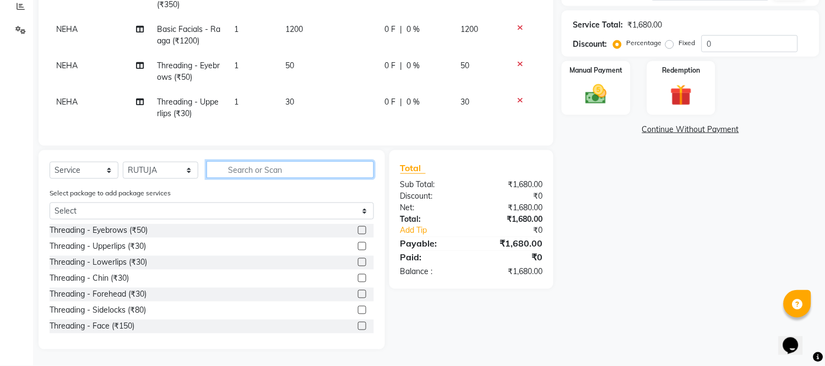
drag, startPoint x: 361, startPoint y: 168, endPoint x: 349, endPoint y: 164, distance: 12.4
click at [358, 168] on input "text" at bounding box center [289, 169] width 167 height 17
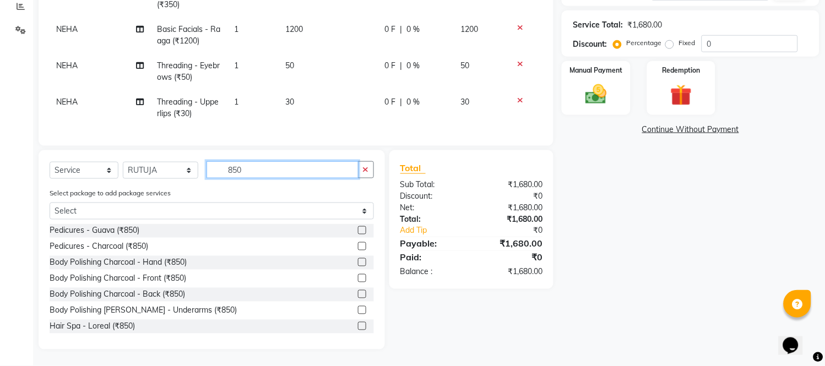
scroll to position [61, 0]
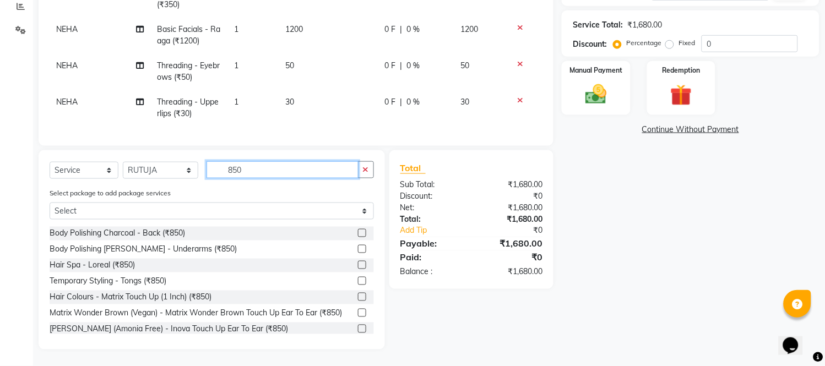
type input "850"
click at [358, 296] on label at bounding box center [362, 297] width 8 height 8
click at [358, 296] on input "checkbox" at bounding box center [361, 297] width 7 height 7
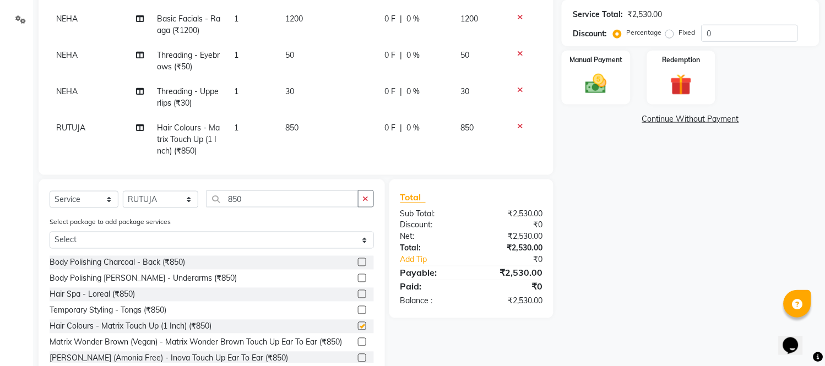
checkbox input "false"
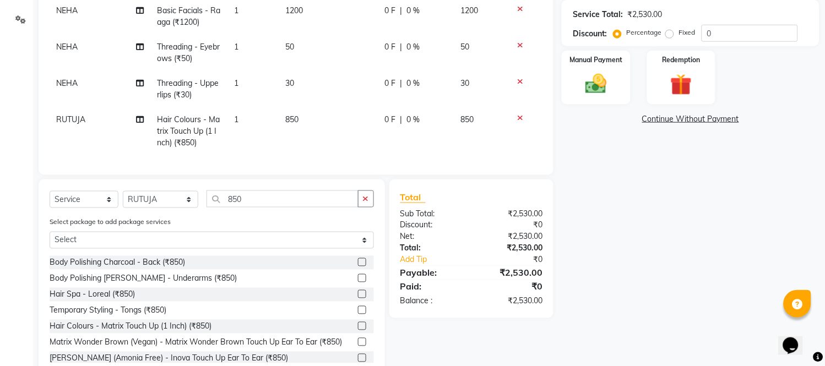
scroll to position [18, 0]
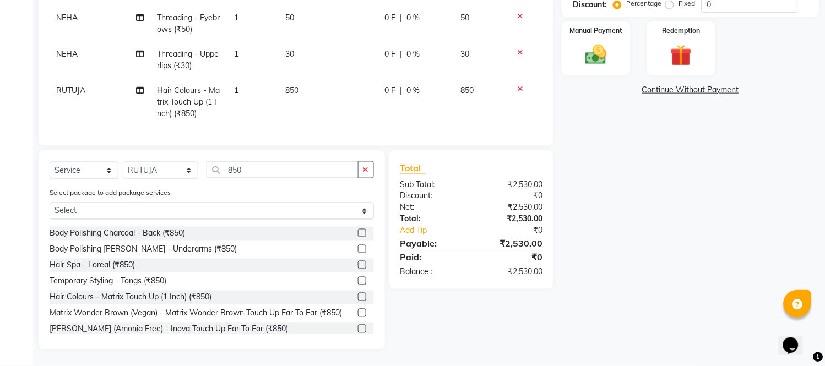
click at [328, 85] on td "850" at bounding box center [329, 102] width 100 height 48
select select "87523"
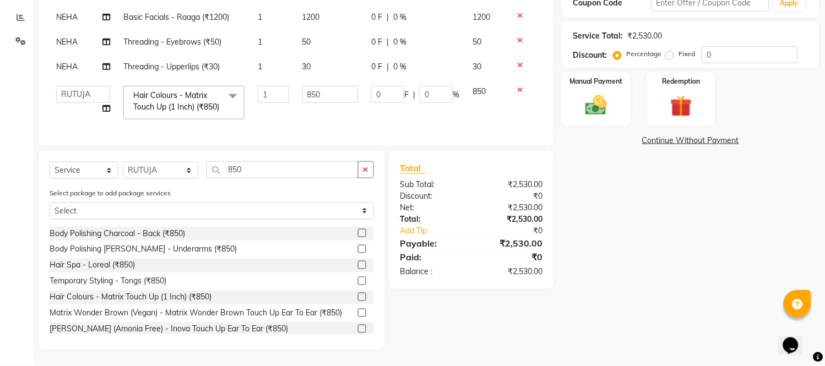
click at [328, 85] on td "850" at bounding box center [330, 102] width 69 height 47
click at [329, 86] on input "850" at bounding box center [330, 94] width 56 height 17
type input "8"
type input "250"
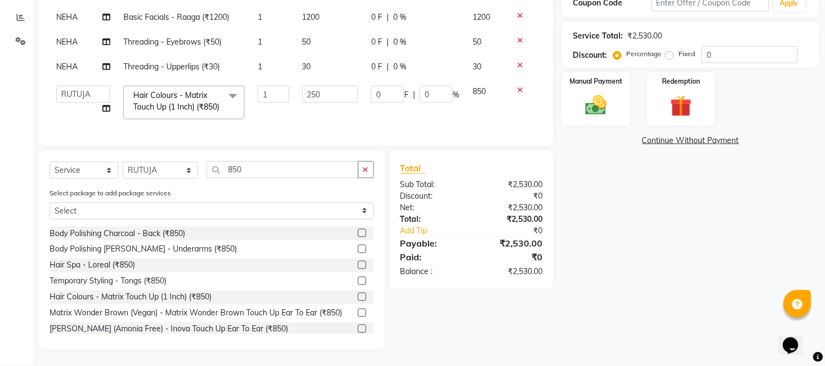
click at [442, 95] on tbody "sadhana Threading - Eyebrows (₹50) 1 50 0 F | 0 % 50 NEHA D-Tan - Raaga (₹350) …" at bounding box center [296, 40] width 493 height 171
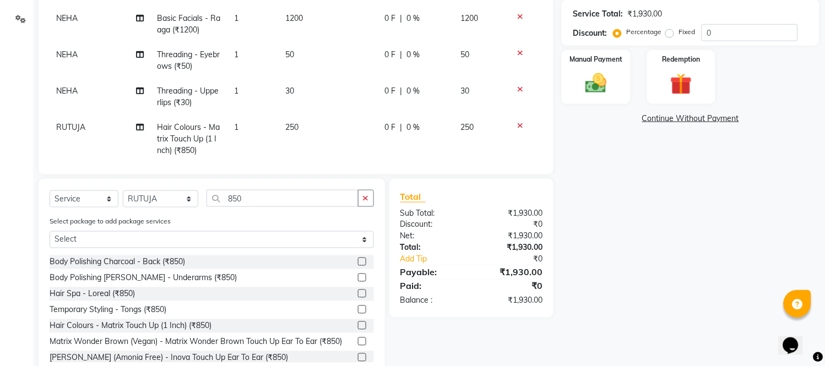
drag, startPoint x: 364, startPoint y: 200, endPoint x: 357, endPoint y: 202, distance: 7.2
click at [366, 202] on icon "button" at bounding box center [366, 198] width 6 height 8
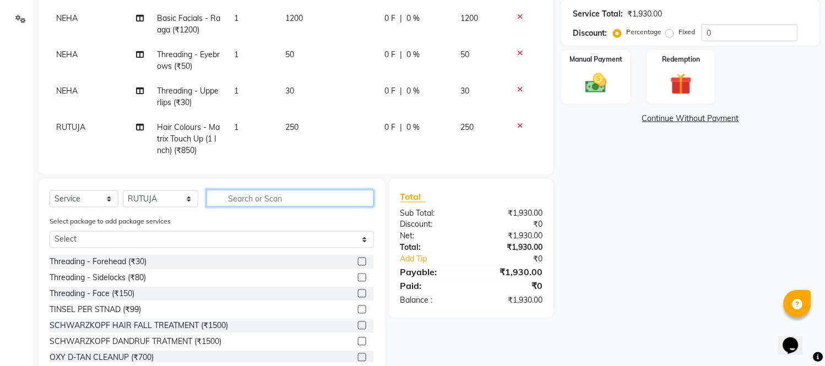
click at [344, 202] on input "text" at bounding box center [289, 198] width 167 height 17
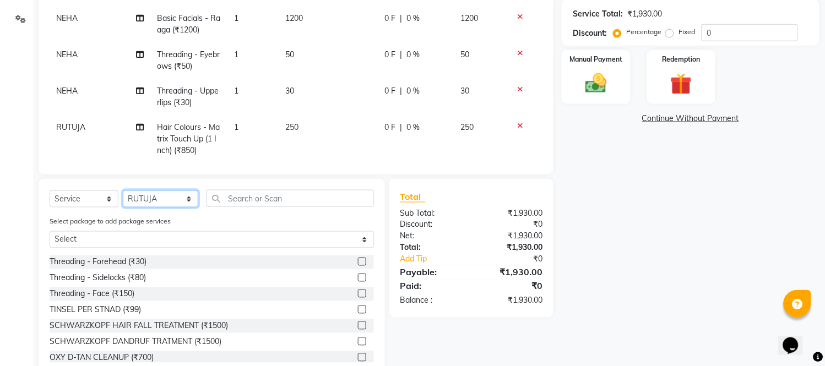
drag, startPoint x: 139, startPoint y: 200, endPoint x: 140, endPoint y: 191, distance: 9.4
click at [140, 200] on select "Select Stylist ANITA MANOJ KARRE ANJALI RAMESH KHAMDARE BHUMI PAWAR DEEPALI KAN…" at bounding box center [160, 198] width 75 height 17
select select "47114"
click at [123, 191] on select "Select Stylist ANITA MANOJ KARRE ANJALI RAMESH KHAMDARE BHUMI PAWAR DEEPALI KAN…" at bounding box center [160, 198] width 75 height 17
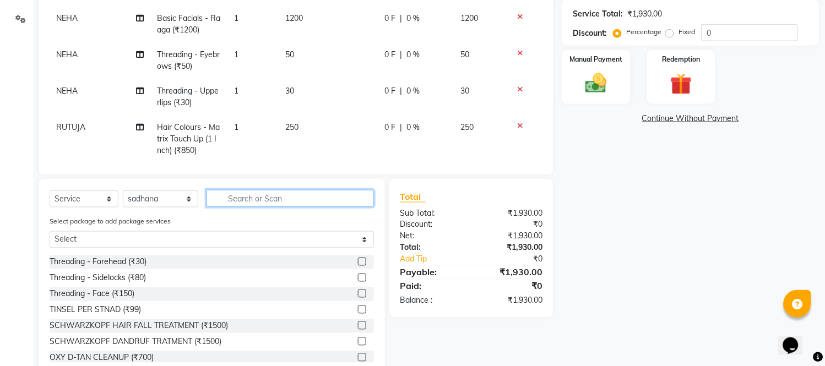
click at [255, 199] on input "text" at bounding box center [289, 198] width 167 height 17
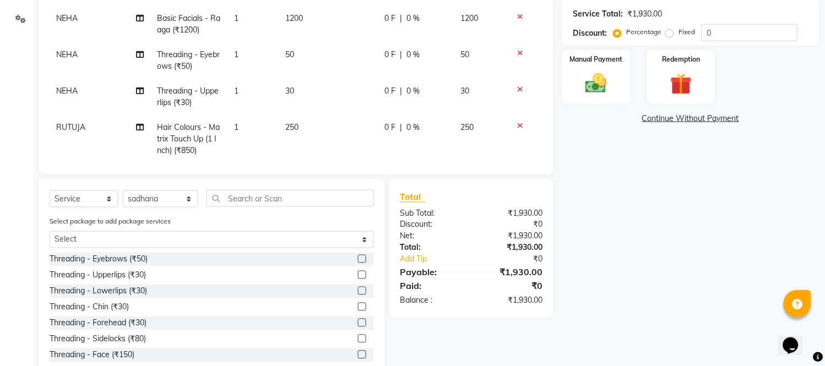
click at [358, 259] on label at bounding box center [362, 259] width 8 height 8
click at [358, 259] on input "checkbox" at bounding box center [361, 259] width 7 height 7
click at [358, 257] on label at bounding box center [362, 259] width 8 height 8
click at [358, 257] on input "checkbox" at bounding box center [361, 259] width 7 height 7
checkbox input "false"
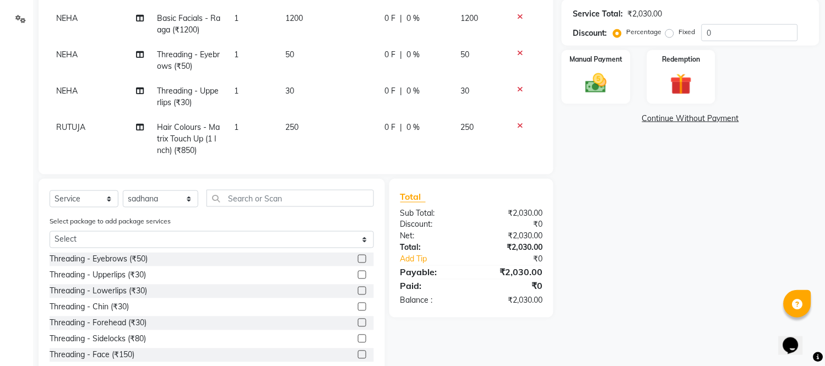
click at [358, 277] on label at bounding box center [362, 275] width 8 height 8
click at [358, 277] on input "checkbox" at bounding box center [361, 275] width 7 height 7
checkbox input "false"
click at [358, 307] on label at bounding box center [362, 307] width 8 height 8
click at [358, 307] on input "checkbox" at bounding box center [361, 307] width 7 height 7
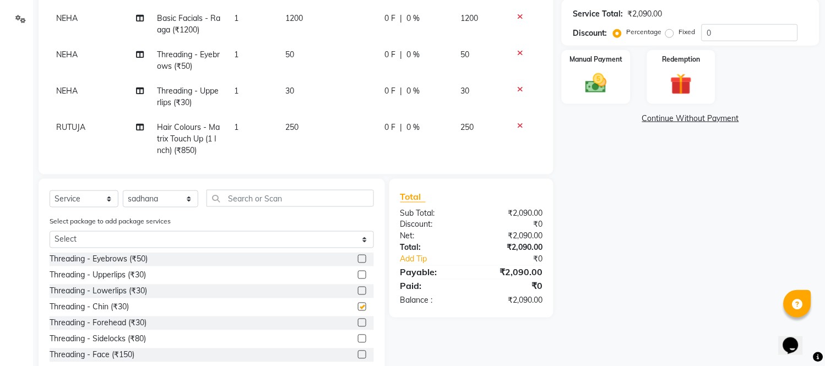
checkbox input "false"
click at [358, 292] on label at bounding box center [362, 291] width 8 height 8
click at [358, 292] on input "checkbox" at bounding box center [361, 291] width 7 height 7
checkbox input "false"
click at [246, 204] on input "text" at bounding box center [289, 198] width 167 height 17
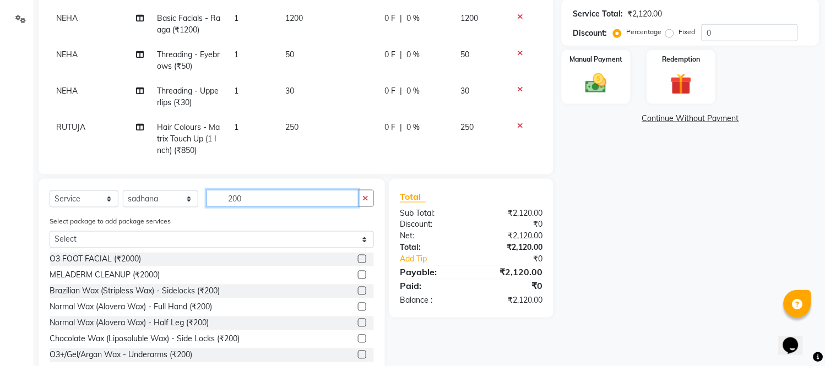
type input "200"
click at [358, 306] on label at bounding box center [362, 307] width 8 height 8
click at [358, 306] on input "checkbox" at bounding box center [361, 307] width 7 height 7
checkbox input "false"
click at [362, 203] on button "button" at bounding box center [366, 198] width 16 height 17
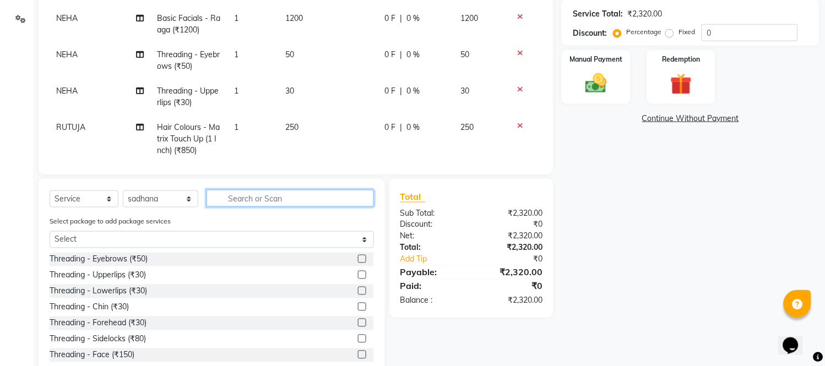
click at [356, 203] on input "text" at bounding box center [289, 198] width 167 height 17
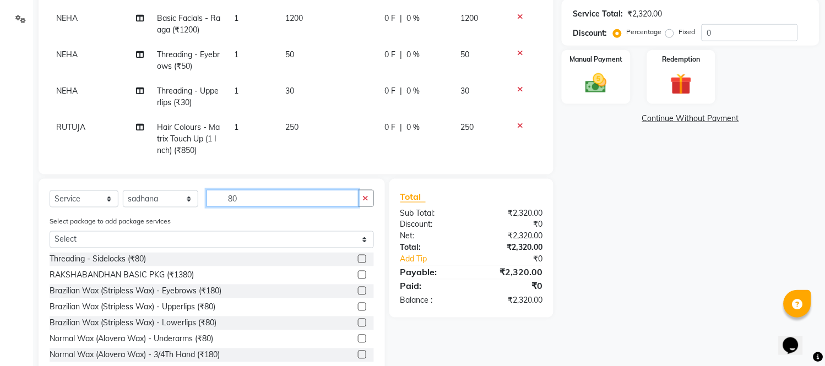
type input "80"
click at [358, 340] on label at bounding box center [362, 339] width 8 height 8
click at [358, 340] on input "checkbox" at bounding box center [361, 339] width 7 height 7
checkbox input "false"
click at [362, 193] on button "button" at bounding box center [366, 198] width 16 height 17
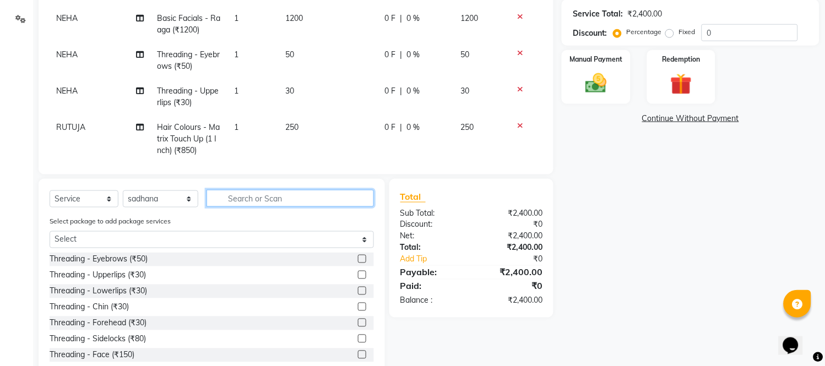
click at [333, 205] on input "text" at bounding box center [289, 198] width 167 height 17
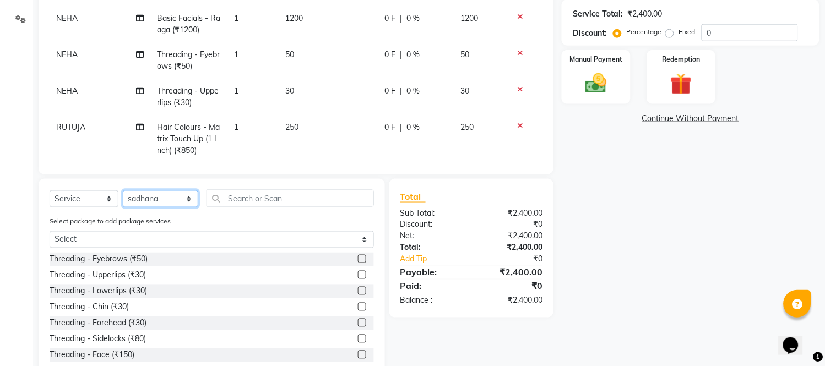
click at [156, 197] on select "Select Stylist ANITA MANOJ KARRE ANJALI RAMESH KHAMDARE BHUMI PAWAR DEEPALI KAN…" at bounding box center [160, 198] width 75 height 17
select select "87523"
click at [123, 191] on select "Select Stylist ANITA MANOJ KARRE ANJALI RAMESH KHAMDARE BHUMI PAWAR DEEPALI KAN…" at bounding box center [160, 198] width 75 height 17
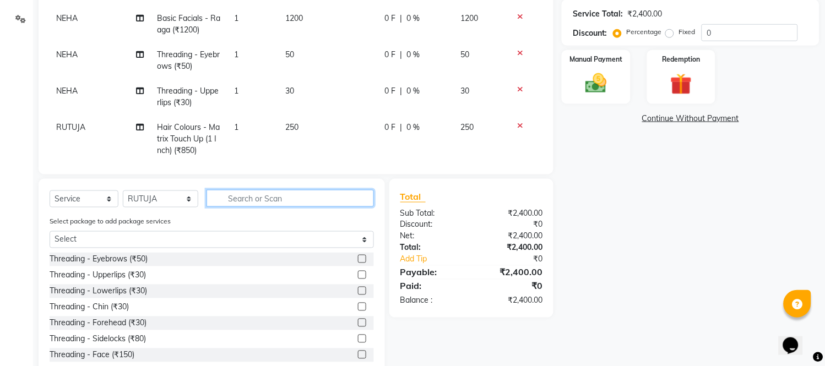
click at [249, 203] on input "text" at bounding box center [289, 198] width 167 height 17
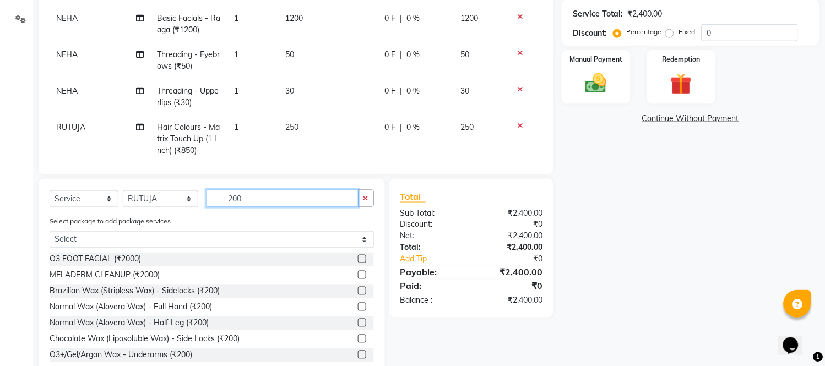
type input "200"
click at [358, 322] on label at bounding box center [362, 323] width 8 height 8
click at [358, 322] on input "checkbox" at bounding box center [361, 323] width 7 height 7
checkbox input "false"
click at [364, 197] on icon "button" at bounding box center [366, 198] width 6 height 8
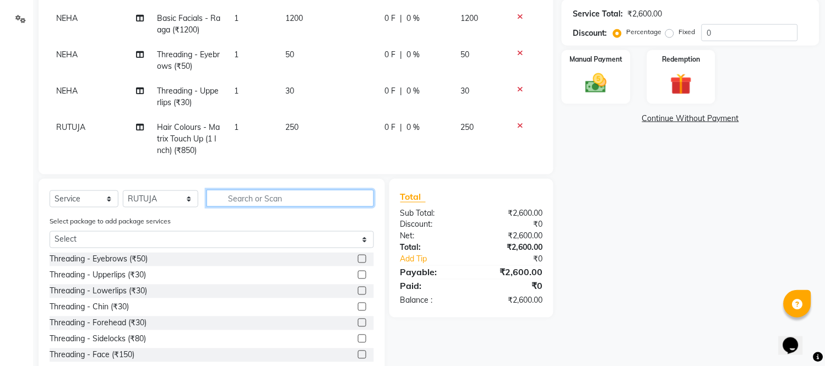
click at [352, 199] on input "text" at bounding box center [289, 198] width 167 height 17
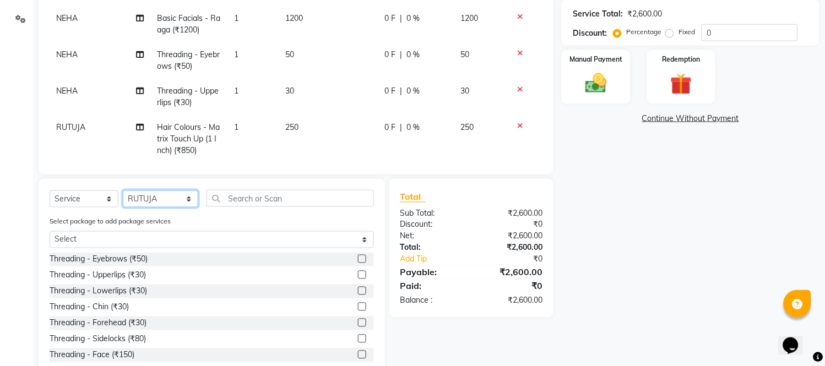
click at [177, 195] on select "Select Stylist ANITA MANOJ KARRE ANJALI RAMESH KHAMDARE BHUMI PAWAR DEEPALI KAN…" at bounding box center [160, 198] width 75 height 17
select select "47114"
click at [123, 191] on select "Select Stylist ANITA MANOJ KARRE ANJALI RAMESH KHAMDARE BHUMI PAWAR DEEPALI KAN…" at bounding box center [160, 198] width 75 height 17
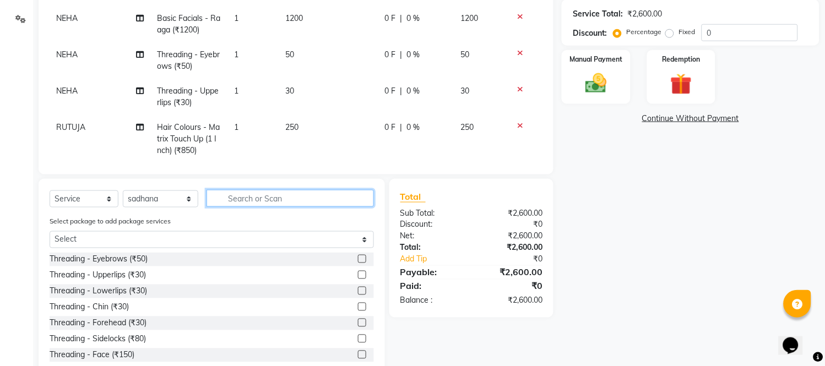
click at [273, 204] on input "text" at bounding box center [289, 198] width 167 height 17
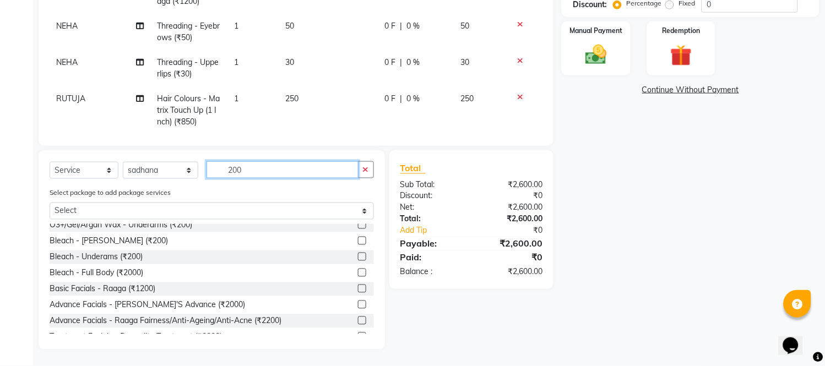
scroll to position [122, 0]
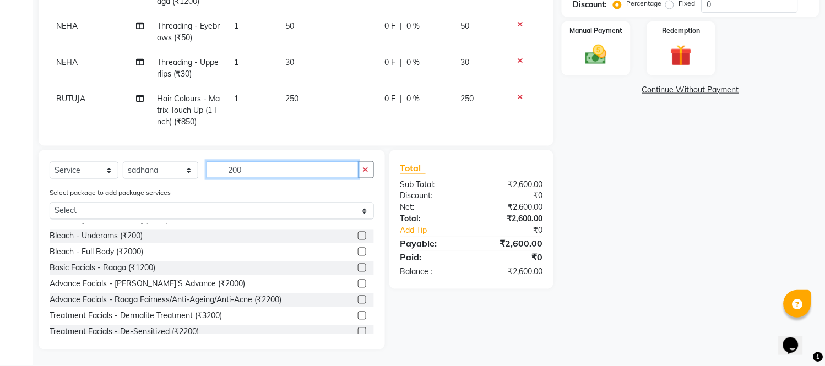
click at [273, 173] on input "200" at bounding box center [282, 169] width 152 height 17
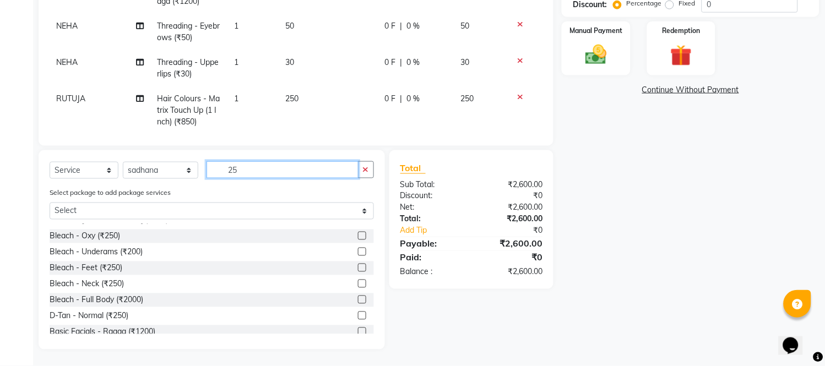
scroll to position [42, 0]
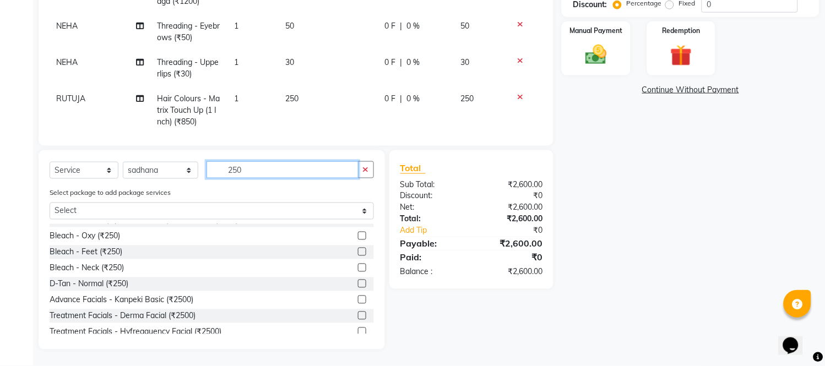
type input "250"
click at [358, 282] on label at bounding box center [362, 284] width 8 height 8
click at [358, 282] on input "checkbox" at bounding box center [361, 284] width 7 height 7
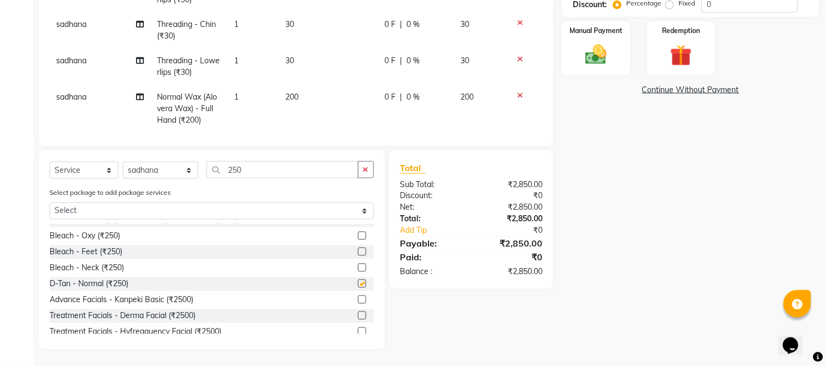
checkbox input "false"
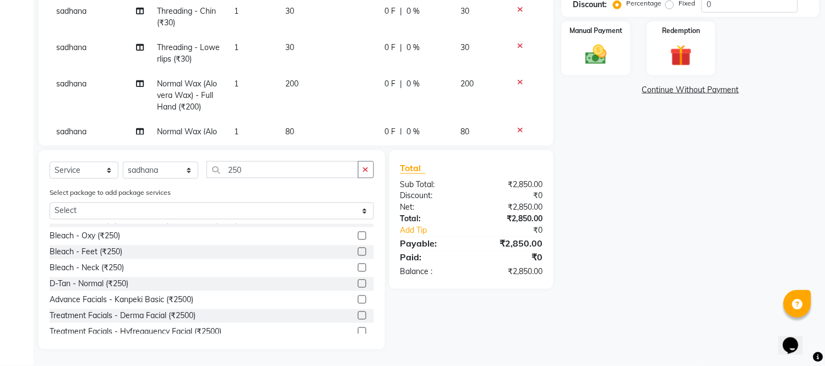
click at [332, 94] on td "200" at bounding box center [329, 96] width 100 height 48
click at [333, 119] on td "80" at bounding box center [329, 143] width 100 height 48
select select "47114"
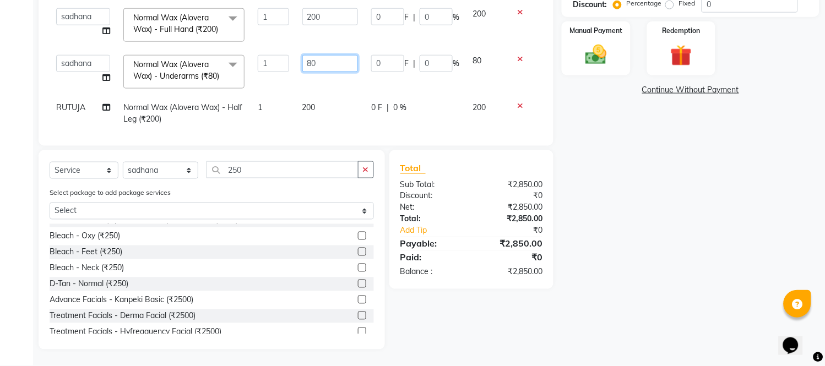
click at [337, 72] on input "80" at bounding box center [330, 63] width 56 height 17
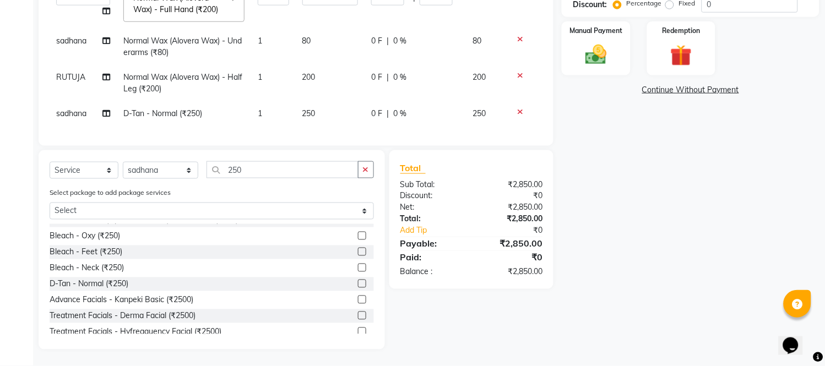
click at [348, 102] on td "250" at bounding box center [330, 113] width 69 height 25
select select "47114"
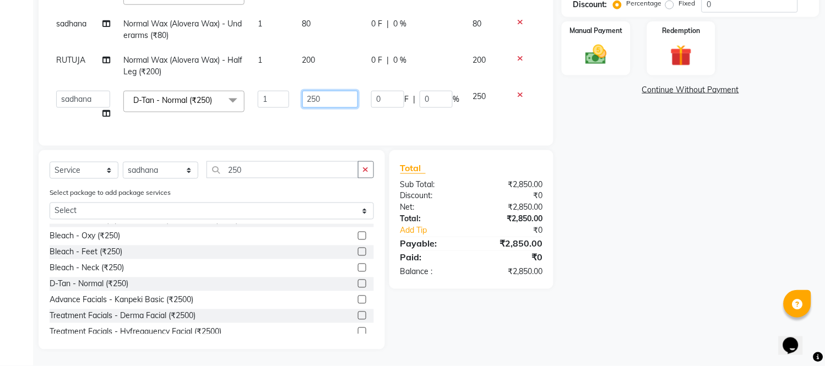
click at [334, 91] on input "250" at bounding box center [330, 99] width 56 height 17
type input "2"
type input "199"
click at [331, 111] on td "199" at bounding box center [330, 105] width 69 height 42
select select "47114"
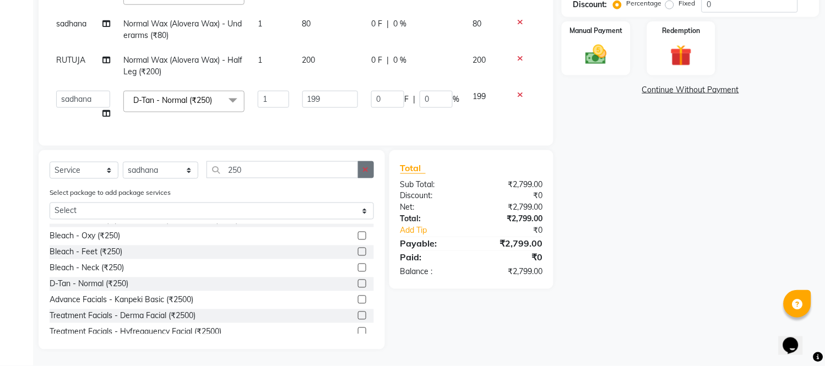
click at [369, 173] on button "button" at bounding box center [366, 169] width 16 height 17
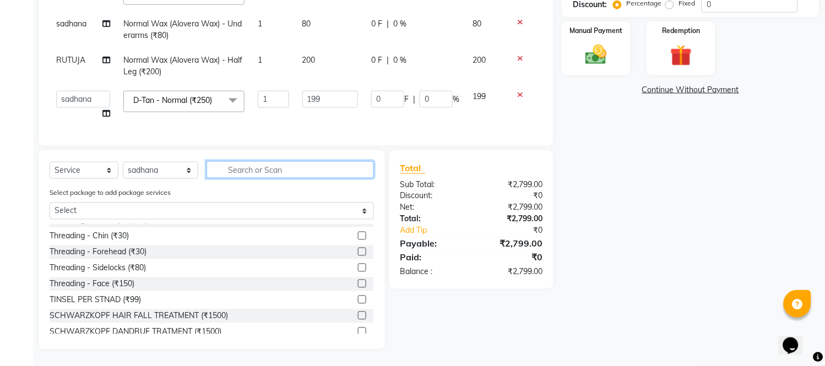
click at [337, 169] on input "text" at bounding box center [289, 169] width 167 height 17
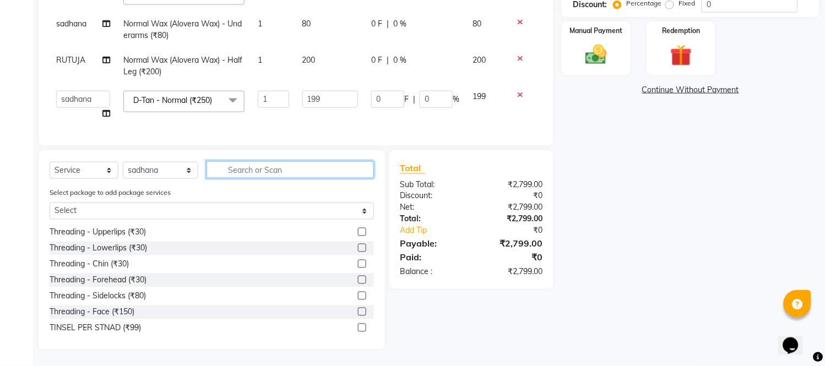
scroll to position [0, 0]
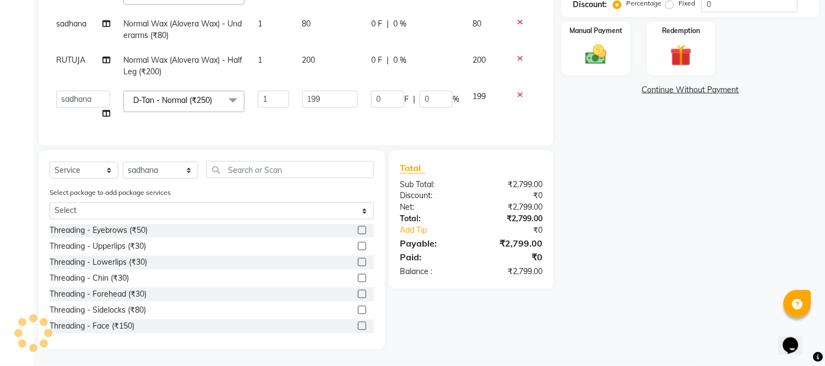
click at [358, 227] on label at bounding box center [362, 230] width 8 height 8
click at [358, 227] on input "checkbox" at bounding box center [361, 230] width 7 height 7
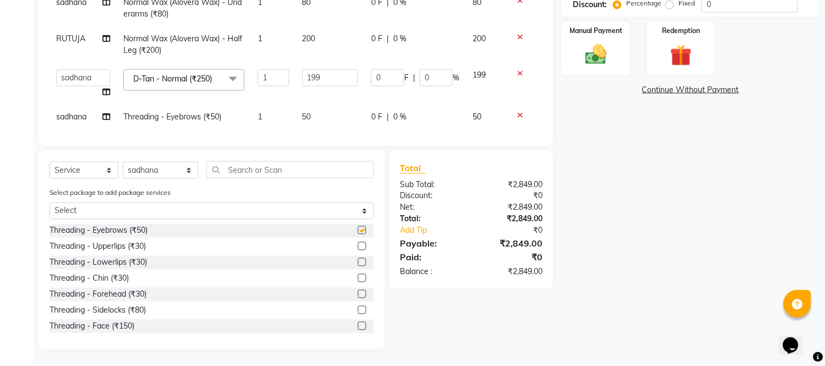
checkbox input "false"
click at [358, 296] on label at bounding box center [362, 294] width 8 height 8
click at [358, 296] on input "checkbox" at bounding box center [361, 294] width 7 height 7
checkbox input "false"
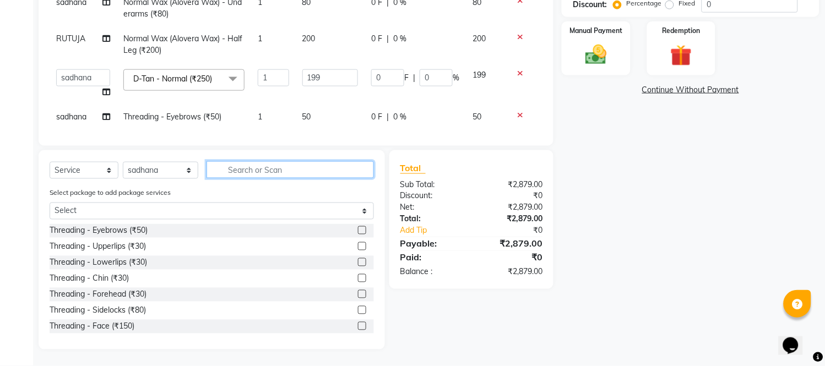
click at [350, 168] on input "text" at bounding box center [289, 169] width 167 height 17
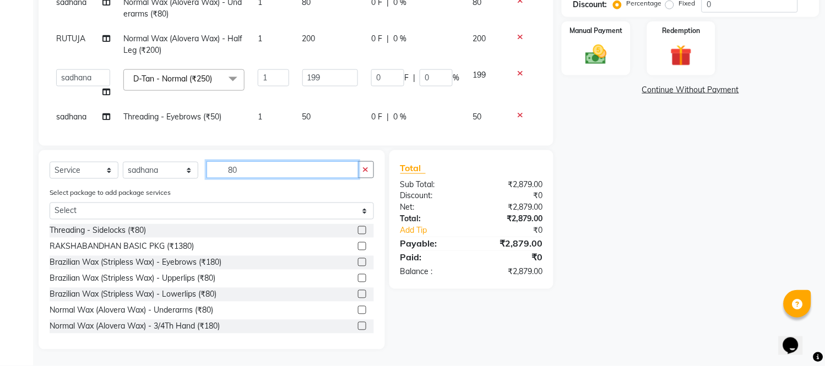
type input "80"
click at [358, 281] on label at bounding box center [362, 278] width 8 height 8
click at [358, 281] on input "checkbox" at bounding box center [361, 278] width 7 height 7
checkbox input "false"
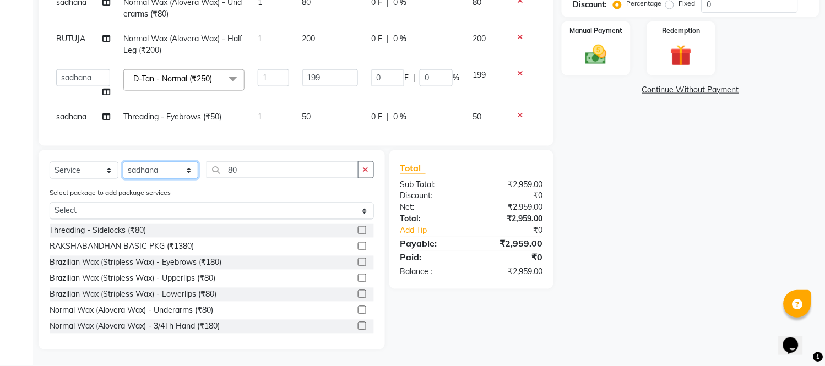
click at [175, 166] on select "Select Stylist ANITA MANOJ KARRE ANJALI RAMESH KHAMDARE BHUMI PAWAR DEEPALI KAN…" at bounding box center [160, 170] width 75 height 17
select select "62601"
click at [123, 162] on select "Select Stylist ANITA MANOJ KARRE ANJALI RAMESH KHAMDARE BHUMI PAWAR DEEPALI KAN…" at bounding box center [160, 170] width 75 height 17
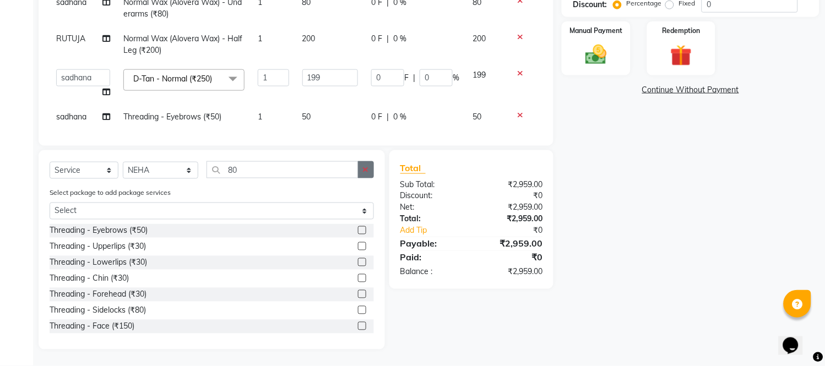
click at [363, 168] on icon "button" at bounding box center [366, 170] width 6 height 8
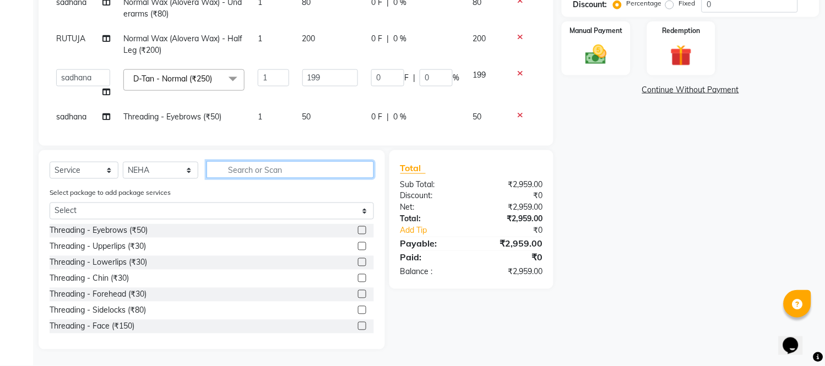
click at [351, 175] on input "text" at bounding box center [289, 169] width 167 height 17
click at [358, 228] on label at bounding box center [362, 230] width 8 height 8
click at [358, 228] on input "checkbox" at bounding box center [361, 230] width 7 height 7
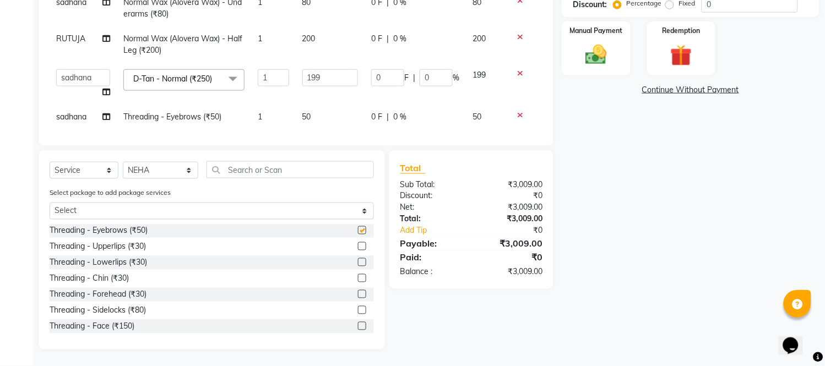
checkbox input "false"
click at [358, 246] on label at bounding box center [362, 246] width 8 height 8
click at [358, 246] on input "checkbox" at bounding box center [361, 246] width 7 height 7
checkbox input "false"
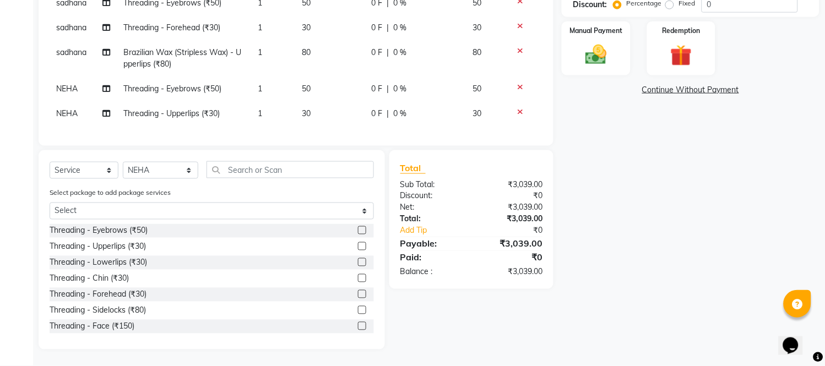
click at [331, 101] on td "30" at bounding box center [330, 113] width 69 height 25
select select "62601"
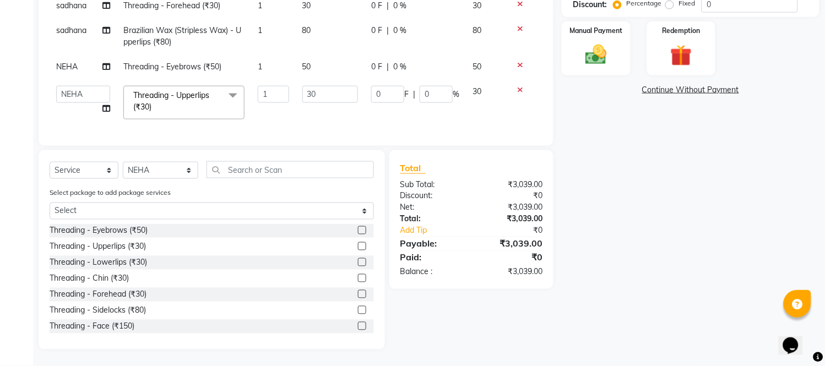
click at [331, 101] on input "30" at bounding box center [330, 94] width 56 height 17
type input "3"
type input "80"
click at [364, 113] on td "0 F | 0 %" at bounding box center [414, 102] width 101 height 47
select select "62601"
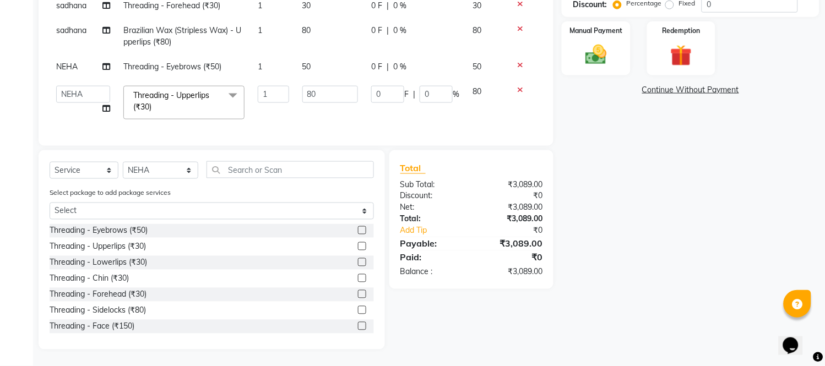
scroll to position [342, 0]
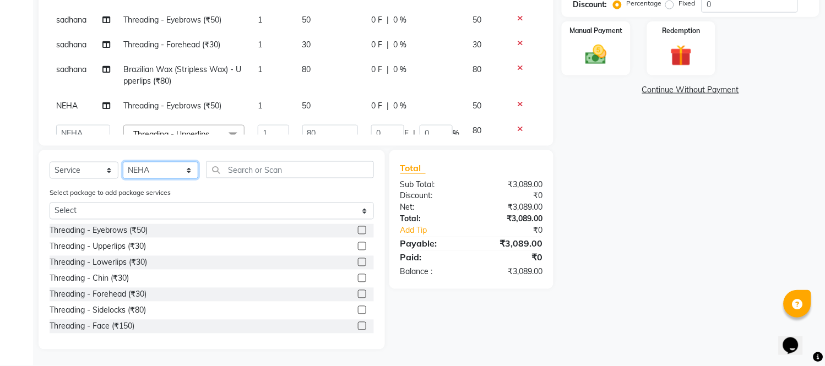
click at [172, 169] on select "Select Stylist ANITA MANOJ KARRE ANJALI RAMESH KHAMDARE BHUMI PAWAR DEEPALI KAN…" at bounding box center [160, 170] width 75 height 17
select select "47114"
click at [123, 162] on select "Select Stylist ANITA MANOJ KARRE ANJALI RAMESH KHAMDARE BHUMI PAWAR DEEPALI KAN…" at bounding box center [160, 170] width 75 height 17
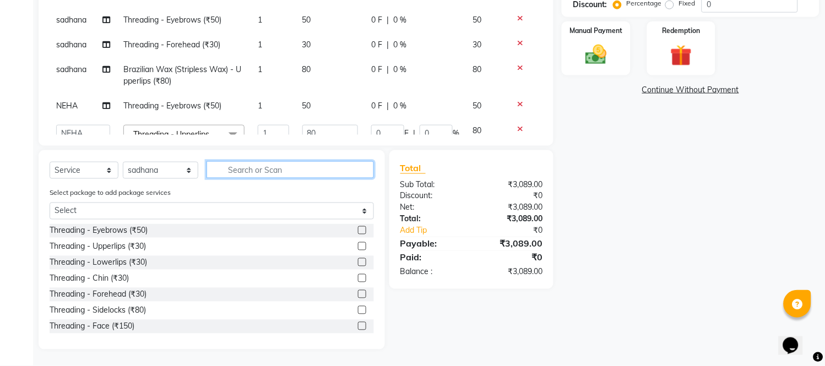
click at [273, 170] on input "text" at bounding box center [289, 169] width 167 height 17
click at [358, 230] on label at bounding box center [362, 230] width 8 height 8
click at [358, 230] on input "checkbox" at bounding box center [361, 230] width 7 height 7
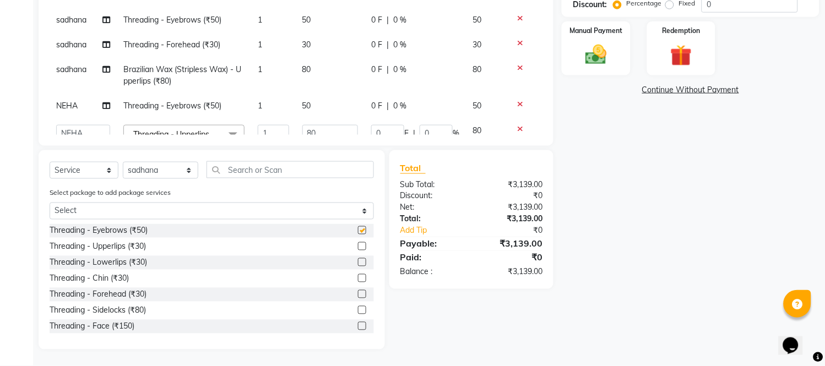
checkbox input "false"
click at [358, 295] on label at bounding box center [362, 294] width 8 height 8
click at [358, 295] on input "checkbox" at bounding box center [361, 294] width 7 height 7
checkbox input "false"
click at [173, 163] on select "Select Stylist ANITA MANOJ KARRE ANJALI RAMESH KHAMDARE BHUMI PAWAR DEEPALI KAN…" at bounding box center [160, 170] width 75 height 17
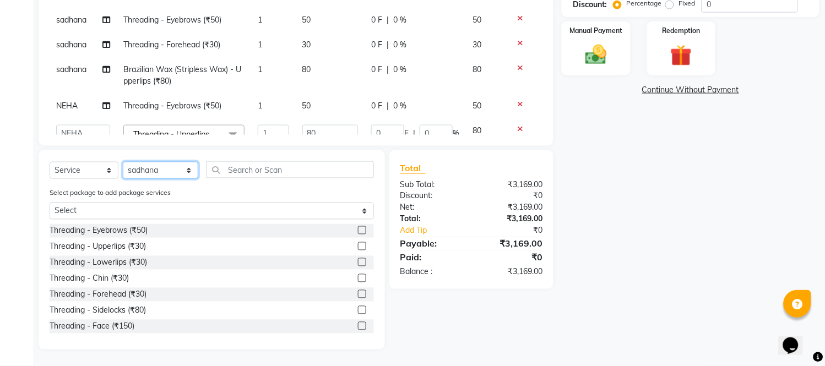
select select "62601"
click at [123, 162] on select "Select Stylist ANITA MANOJ KARRE ANJALI RAMESH KHAMDARE BHUMI PAWAR DEEPALI KAN…" at bounding box center [160, 170] width 75 height 17
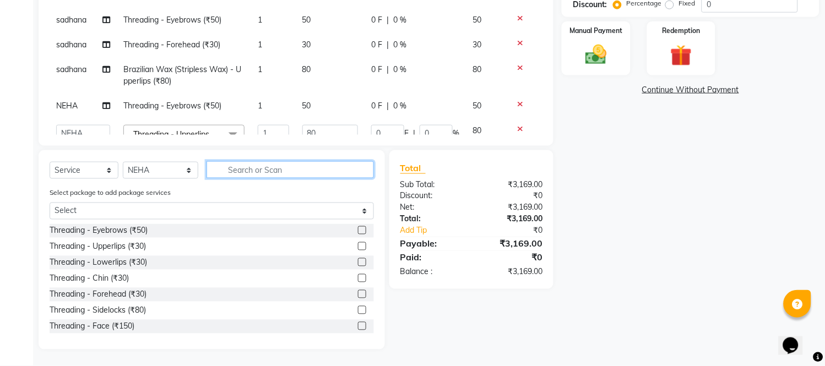
click at [273, 168] on input "text" at bounding box center [289, 169] width 167 height 17
click at [358, 227] on label at bounding box center [362, 230] width 8 height 8
click at [358, 227] on input "checkbox" at bounding box center [361, 230] width 7 height 7
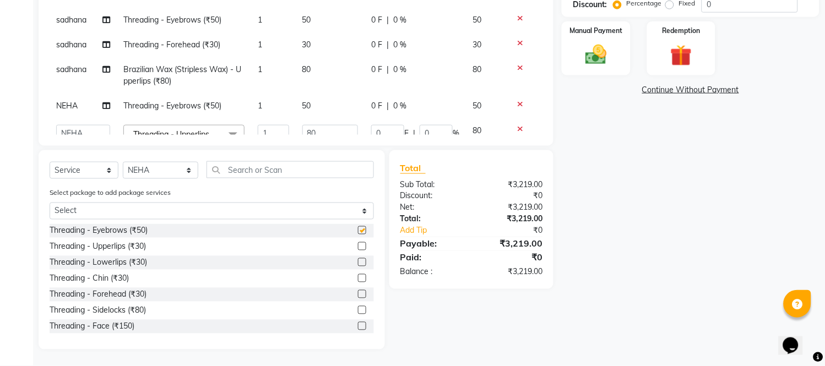
checkbox input "false"
click at [358, 244] on label at bounding box center [362, 246] width 8 height 8
click at [358, 244] on input "checkbox" at bounding box center [361, 246] width 7 height 7
checkbox input "false"
drag, startPoint x: 156, startPoint y: 167, endPoint x: 159, endPoint y: 162, distance: 6.2
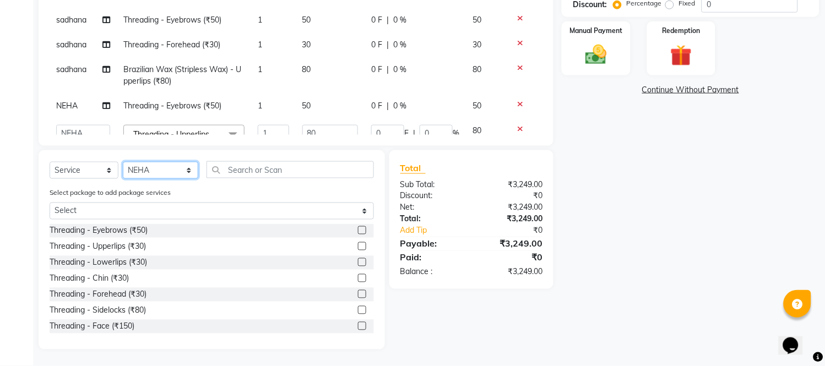
click at [156, 167] on select "Select Stylist ANITA MANOJ KARRE ANJALI RAMESH KHAMDARE BHUMI PAWAR DEEPALI KAN…" at bounding box center [160, 170] width 75 height 17
select select "47114"
click at [123, 162] on select "Select Stylist ANITA MANOJ KARRE ANJALI RAMESH KHAMDARE BHUMI PAWAR DEEPALI KAN…" at bounding box center [160, 170] width 75 height 17
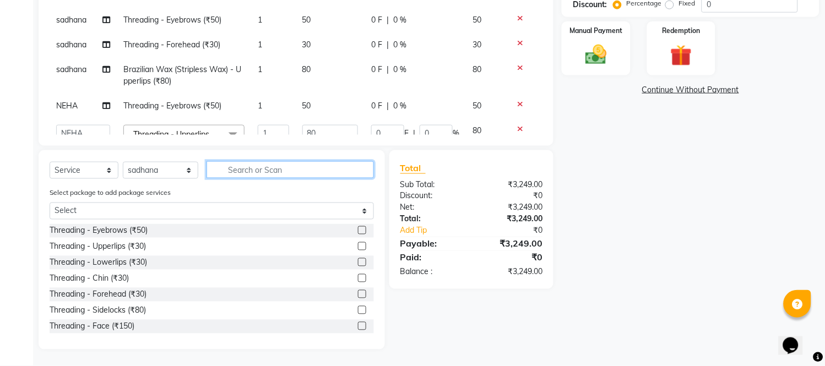
click at [251, 172] on input "text" at bounding box center [289, 169] width 167 height 17
click at [358, 230] on label at bounding box center [362, 230] width 8 height 8
click at [358, 230] on input "checkbox" at bounding box center [361, 230] width 7 height 7
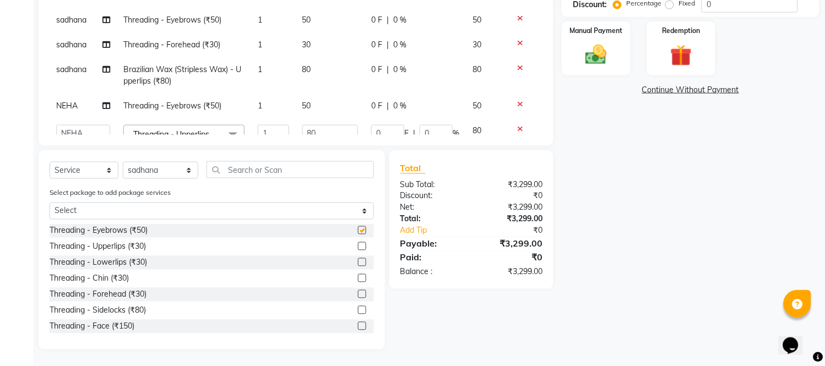
checkbox input "false"
click at [358, 292] on label at bounding box center [362, 294] width 8 height 8
click at [358, 292] on input "checkbox" at bounding box center [361, 294] width 7 height 7
checkbox input "false"
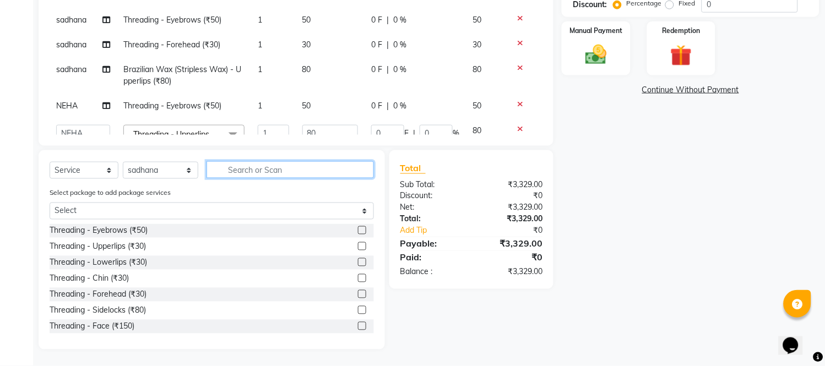
click at [218, 173] on input "text" at bounding box center [289, 169] width 167 height 17
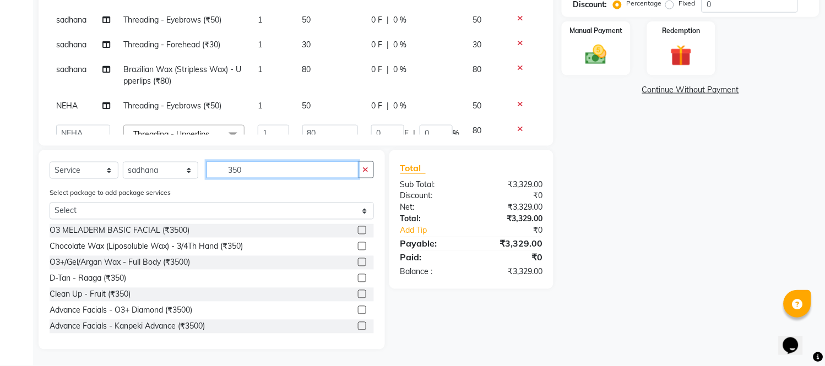
type input "350"
click at [358, 276] on label at bounding box center [362, 278] width 8 height 8
click at [358, 276] on input "checkbox" at bounding box center [361, 278] width 7 height 7
checkbox input "false"
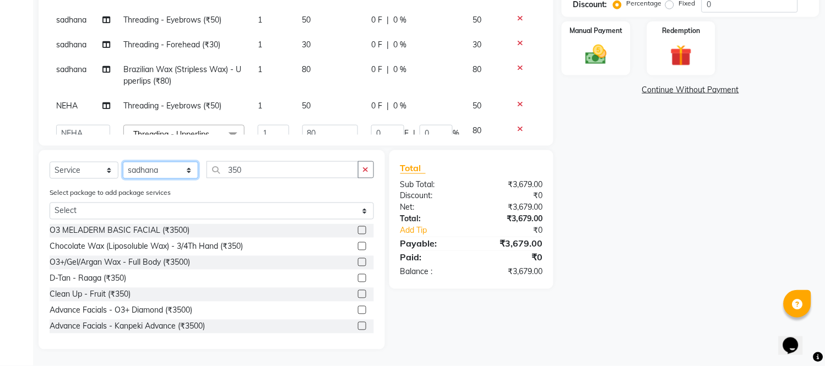
click at [143, 169] on select "Select Stylist ANITA MANOJ KARRE ANJALI RAMESH KHAMDARE BHUMI PAWAR DEEPALI KAN…" at bounding box center [160, 170] width 75 height 17
select select "87523"
click at [123, 162] on select "Select Stylist ANITA MANOJ KARRE ANJALI RAMESH KHAMDARE BHUMI PAWAR DEEPALI KAN…" at bounding box center [160, 170] width 75 height 17
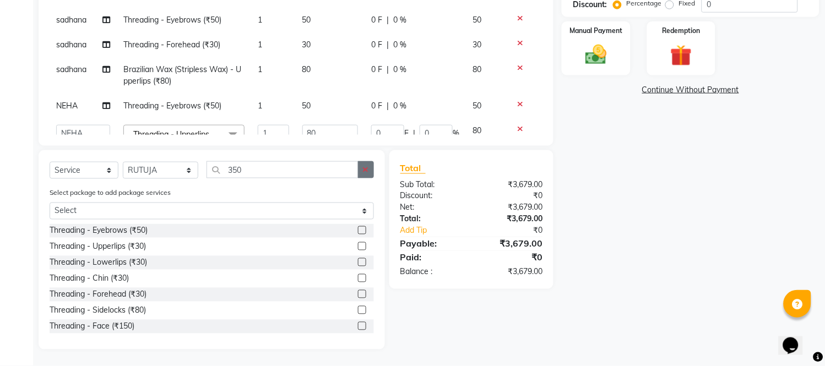
click at [364, 171] on icon "button" at bounding box center [366, 170] width 6 height 8
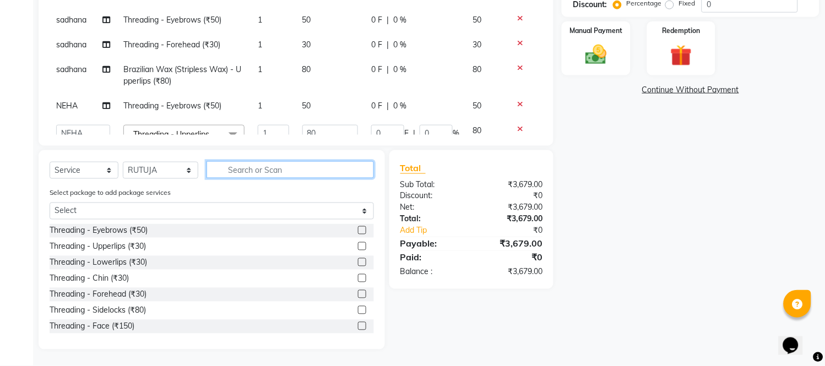
click at [347, 171] on input "text" at bounding box center [289, 169] width 167 height 17
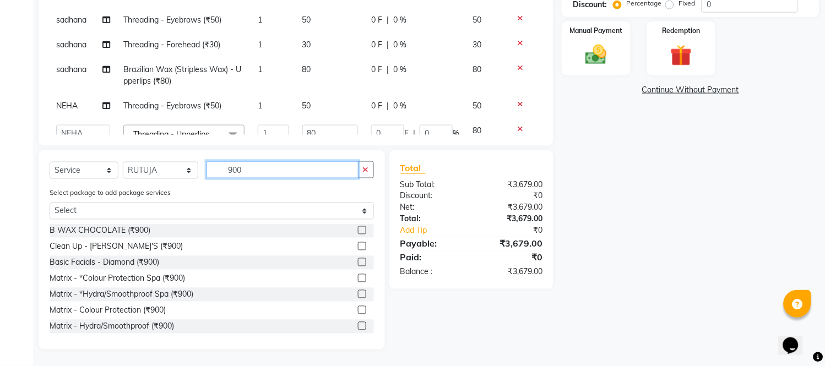
type input "900"
click at [358, 246] on label at bounding box center [362, 246] width 8 height 8
click at [358, 246] on input "checkbox" at bounding box center [361, 246] width 7 height 7
checkbox input "false"
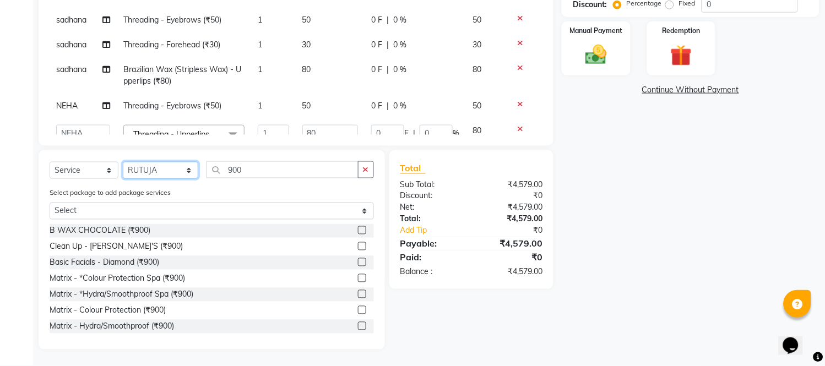
click at [147, 171] on select "Select Stylist ANITA MANOJ KARRE ANJALI RAMESH KHAMDARE BHUMI PAWAR DEEPALI KAN…" at bounding box center [160, 170] width 75 height 17
select select "47114"
click at [123, 162] on select "Select Stylist ANITA MANOJ KARRE ANJALI RAMESH KHAMDARE BHUMI PAWAR DEEPALI KAN…" at bounding box center [160, 170] width 75 height 17
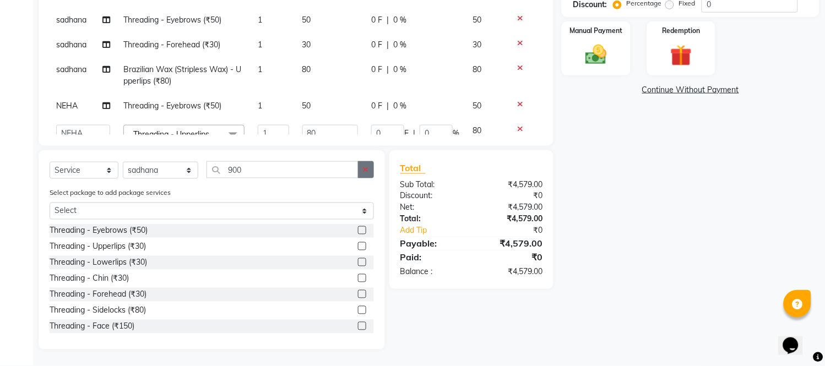
click at [369, 171] on button "button" at bounding box center [366, 169] width 16 height 17
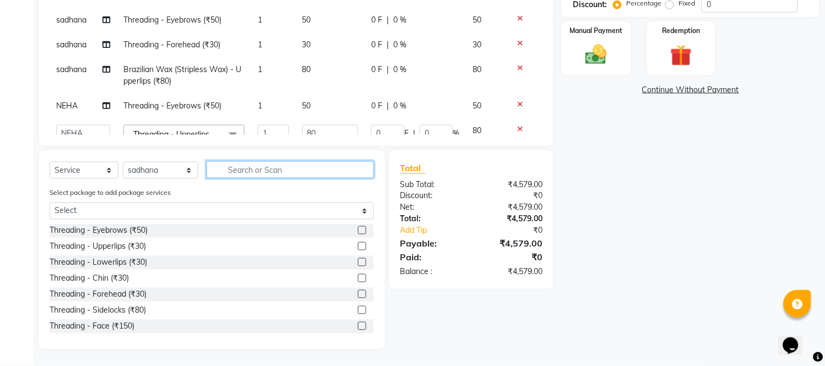
click at [358, 171] on input "text" at bounding box center [289, 169] width 167 height 17
click at [358, 228] on label at bounding box center [362, 230] width 8 height 8
click at [358, 228] on input "checkbox" at bounding box center [361, 230] width 7 height 7
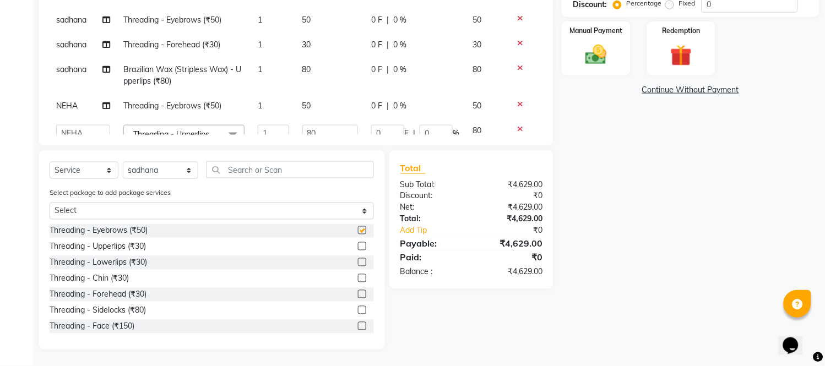
checkbox input "false"
click at [358, 246] on label at bounding box center [362, 246] width 8 height 8
click at [358, 246] on input "checkbox" at bounding box center [361, 246] width 7 height 7
checkbox input "false"
click at [167, 171] on select "Select Stylist ANITA MANOJ KARRE ANJALI RAMESH KHAMDARE BHUMI PAWAR DEEPALI KAN…" at bounding box center [160, 170] width 75 height 17
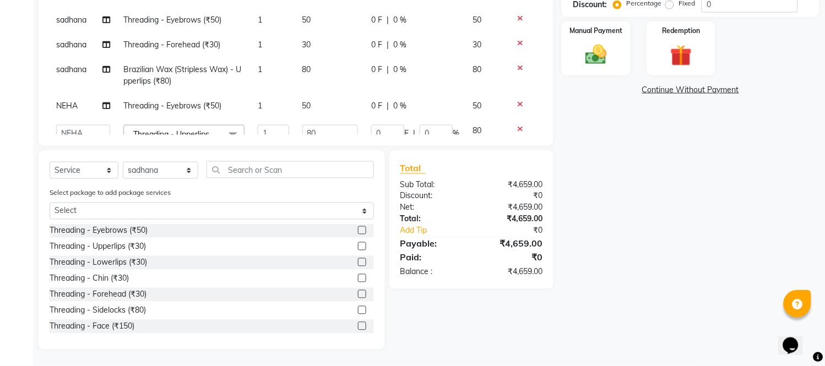
drag, startPoint x: 350, startPoint y: 230, endPoint x: 342, endPoint y: 200, distance: 30.2
click at [358, 230] on label at bounding box center [362, 230] width 8 height 8
click at [358, 230] on input "checkbox" at bounding box center [361, 230] width 7 height 7
checkbox input "false"
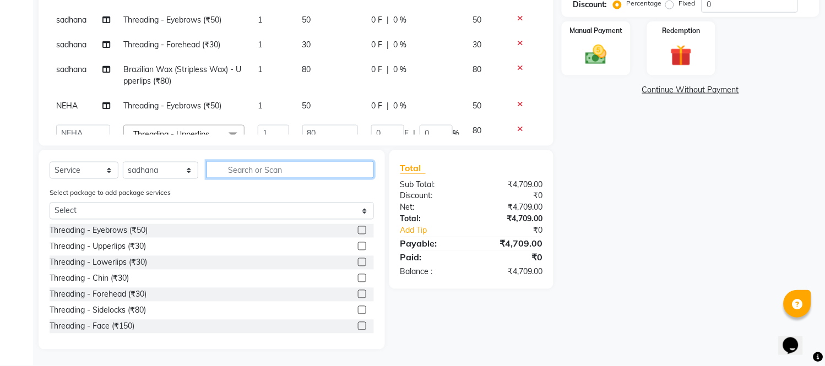
click at [339, 177] on input "text" at bounding box center [289, 169] width 167 height 17
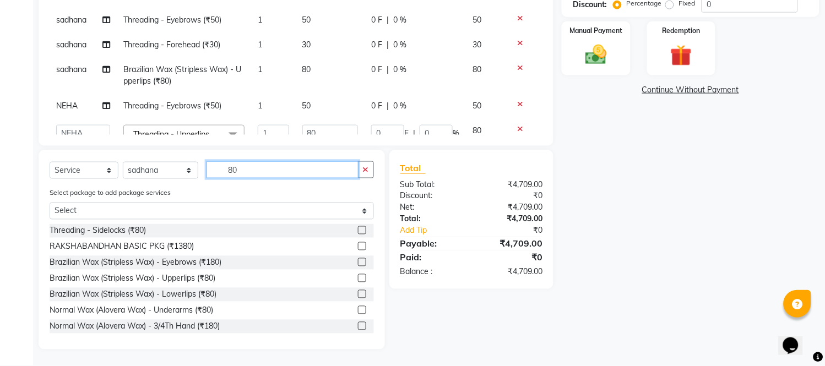
type input "80"
click at [358, 277] on label at bounding box center [362, 278] width 8 height 8
click at [358, 277] on input "checkbox" at bounding box center [361, 278] width 7 height 7
checkbox input "false"
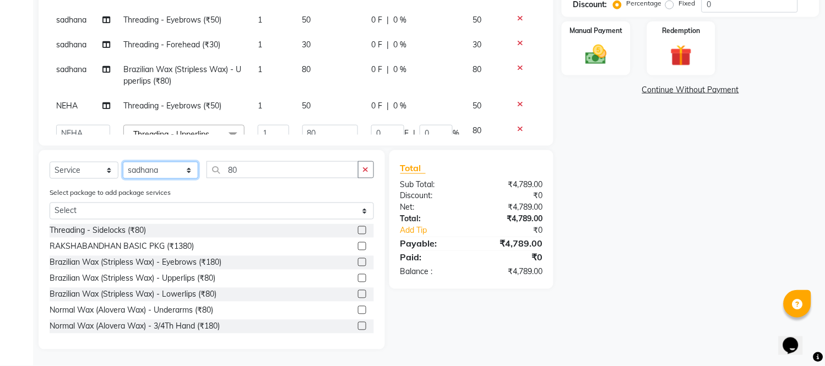
click at [166, 172] on select "Select Stylist ANITA MANOJ KARRE ANJALI RAMESH KHAMDARE BHUMI PAWAR DEEPALI KAN…" at bounding box center [160, 170] width 75 height 17
select select "62601"
click at [123, 162] on select "Select Stylist ANITA MANOJ KARRE ANJALI RAMESH KHAMDARE BHUMI PAWAR DEEPALI KAN…" at bounding box center [160, 170] width 75 height 17
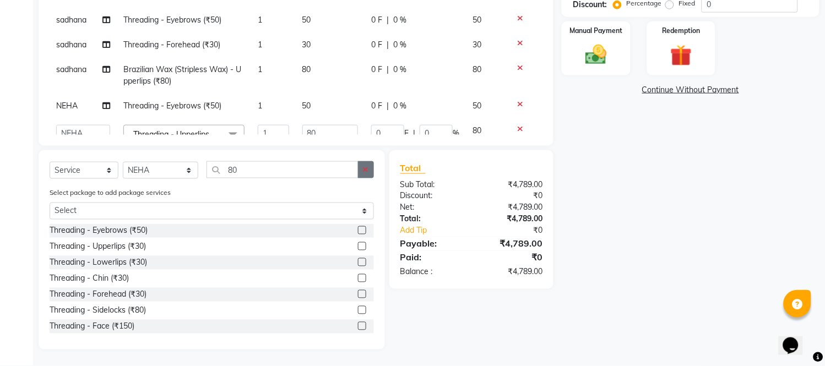
click at [362, 168] on button "button" at bounding box center [366, 169] width 16 height 17
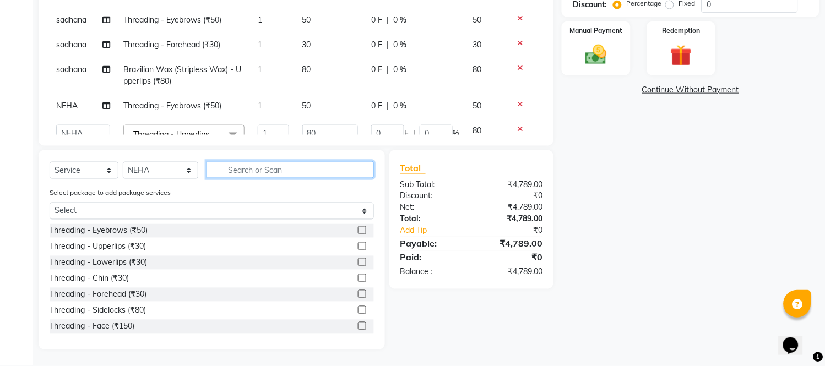
click at [345, 169] on input "text" at bounding box center [289, 169] width 167 height 17
click at [358, 228] on label at bounding box center [362, 230] width 8 height 8
click at [358, 228] on input "checkbox" at bounding box center [361, 230] width 7 height 7
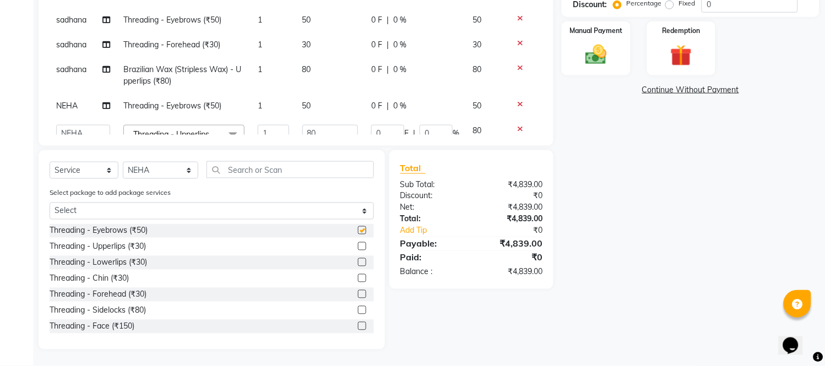
checkbox input "false"
click at [607, 47] on img at bounding box center [596, 55] width 36 height 26
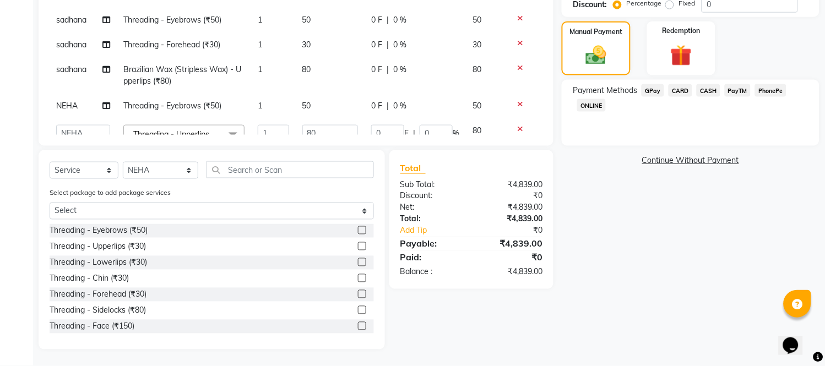
click at [657, 94] on span "GPay" at bounding box center [652, 90] width 23 height 13
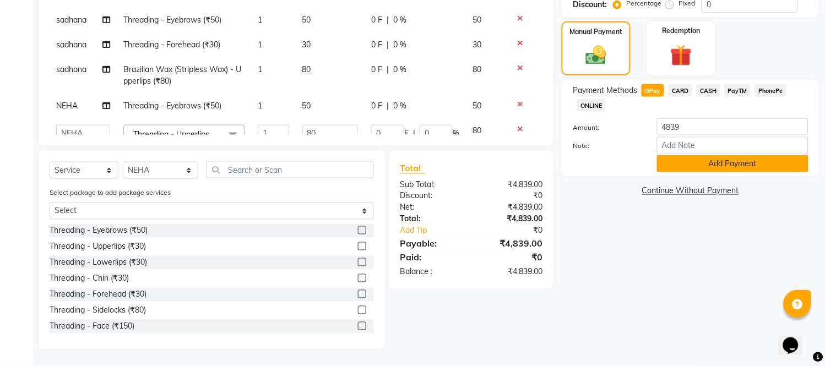
click at [680, 158] on button "Add Payment" at bounding box center [732, 163] width 151 height 17
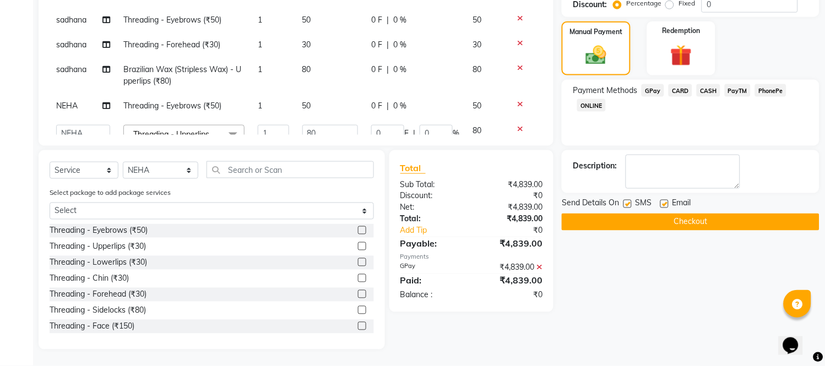
click at [689, 220] on button "Checkout" at bounding box center [691, 222] width 258 height 17
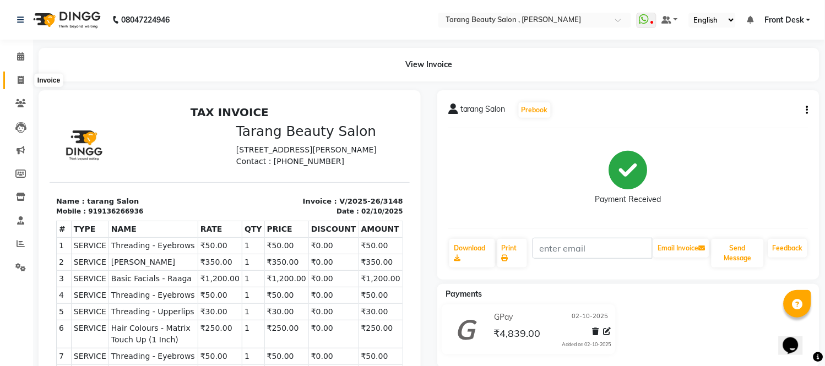
click at [14, 78] on span at bounding box center [20, 80] width 19 height 13
select select "service"
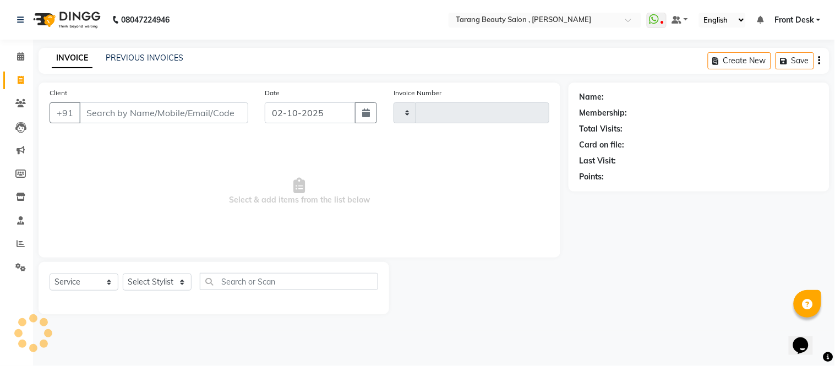
type input "3149"
select select "5133"
click at [122, 128] on div "Client +91" at bounding box center [148, 109] width 215 height 45
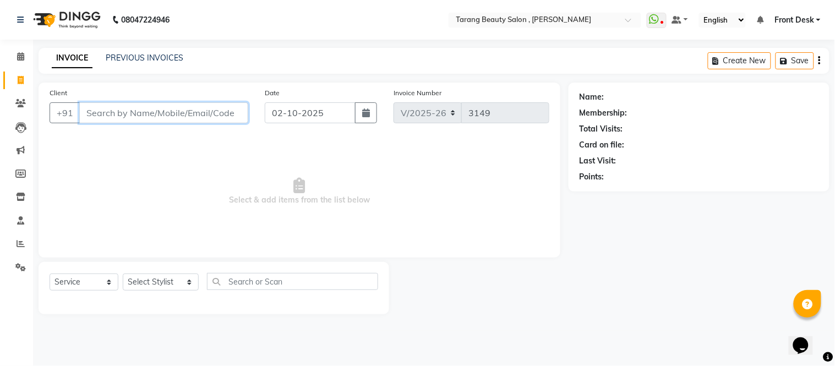
click at [107, 116] on input "Client" at bounding box center [163, 112] width 169 height 21
click at [138, 105] on input "Client" at bounding box center [163, 112] width 169 height 21
click at [137, 112] on input "Client" at bounding box center [163, 112] width 169 height 21
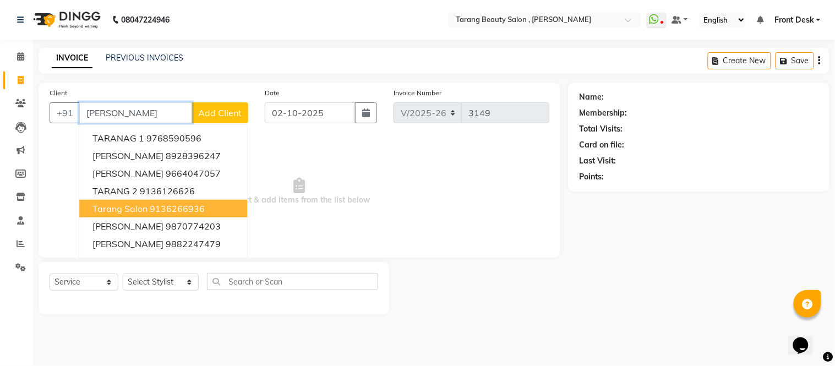
click at [166, 209] on ngb-highlight "9136266936" at bounding box center [177, 208] width 55 height 11
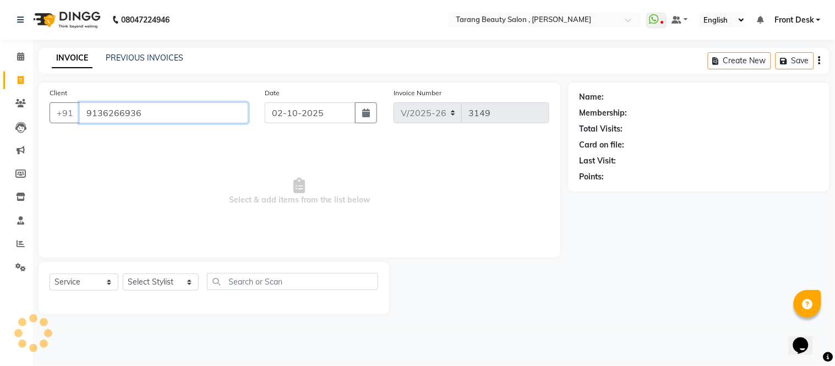
type input "9136266936"
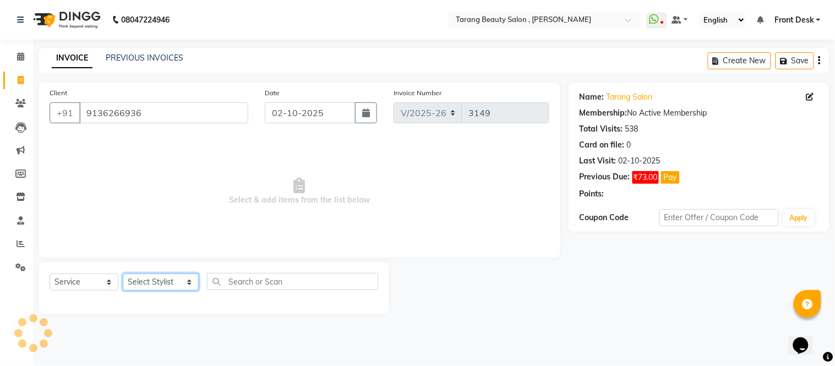
click at [168, 278] on select "Select Stylist ANITA MANOJ KARRE ANJALI RAMESH KHAMDARE BHUMI PAWAR DEEPALI KAN…" at bounding box center [161, 282] width 76 height 17
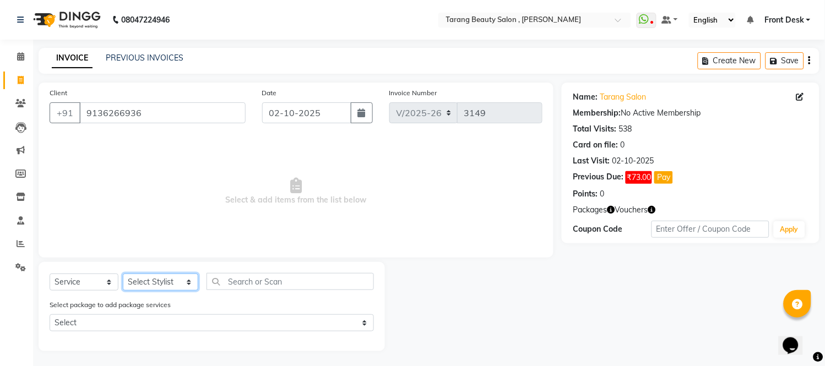
select select "62601"
click at [123, 274] on select "Select Stylist ANITA MANOJ KARRE ANJALI RAMESH KHAMDARE BHUMI PAWAR DEEPALI KAN…" at bounding box center [160, 282] width 75 height 17
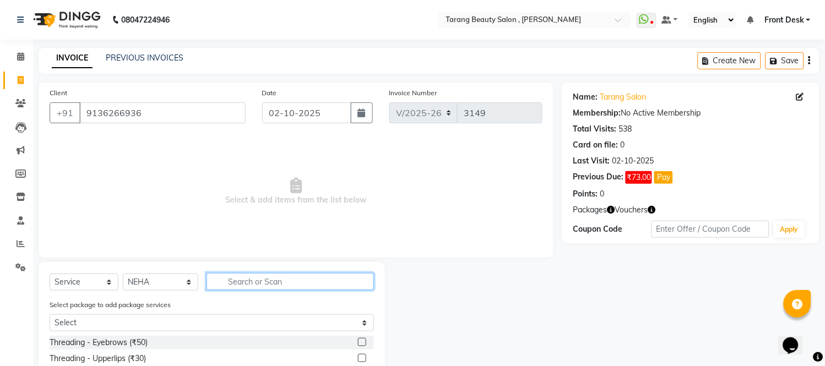
click at [228, 277] on input "text" at bounding box center [289, 281] width 167 height 17
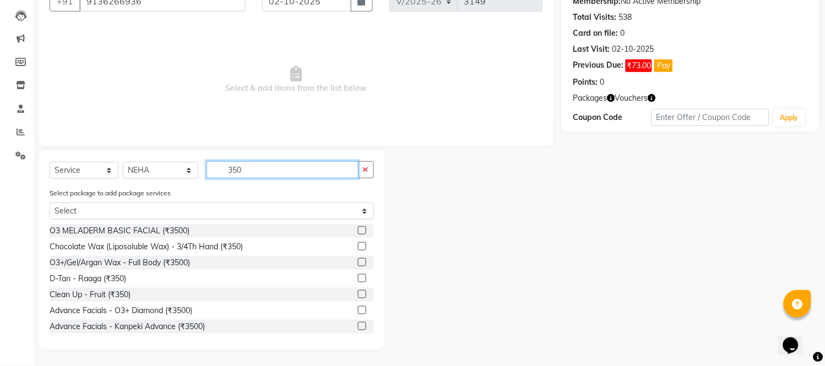
scroll to position [61, 0]
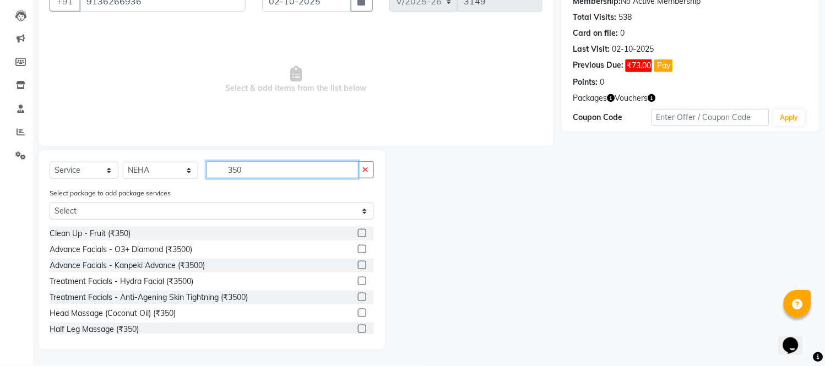
type input "350"
click at [358, 311] on label at bounding box center [362, 313] width 8 height 8
click at [358, 311] on input "checkbox" at bounding box center [361, 313] width 7 height 7
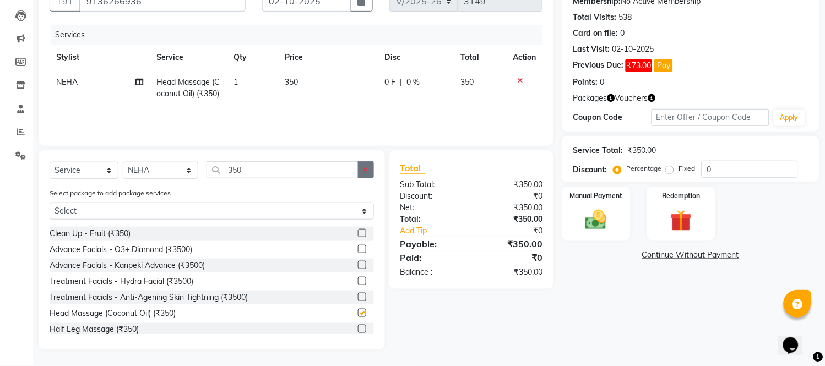
checkbox input "false"
drag, startPoint x: 366, startPoint y: 177, endPoint x: 354, endPoint y: 172, distance: 13.1
click at [365, 175] on button "button" at bounding box center [366, 169] width 16 height 17
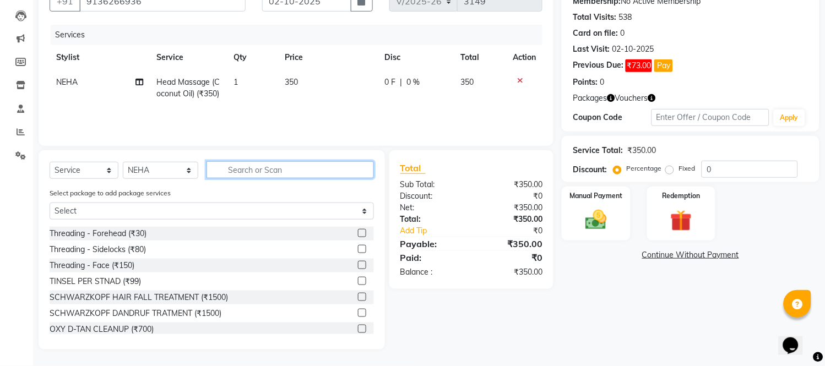
click at [354, 172] on input "text" at bounding box center [289, 169] width 167 height 17
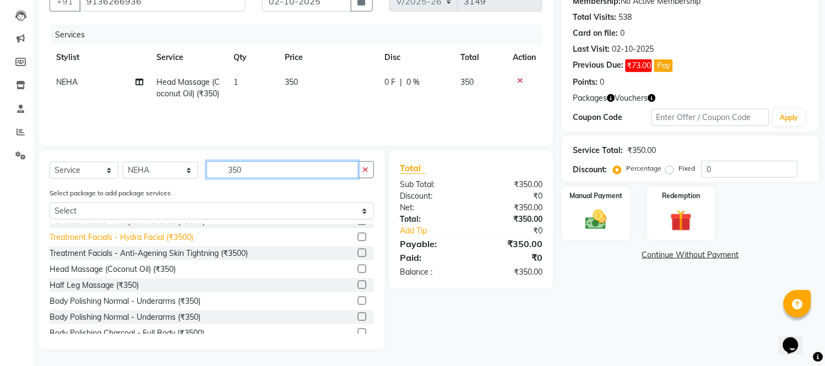
scroll to position [183, 0]
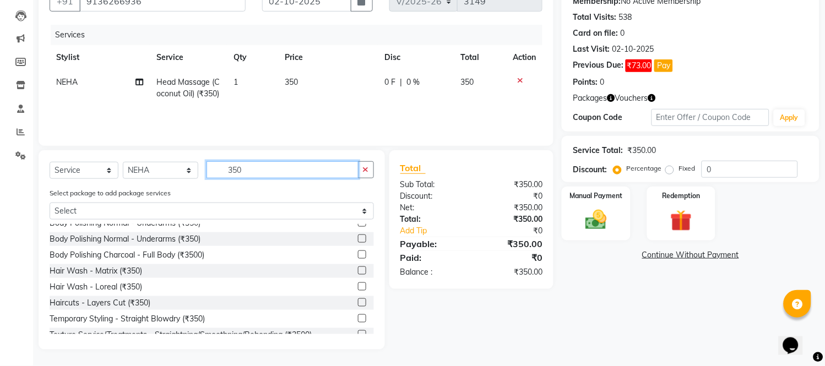
type input "350"
click at [358, 268] on label at bounding box center [362, 270] width 8 height 8
click at [358, 268] on input "checkbox" at bounding box center [361, 271] width 7 height 7
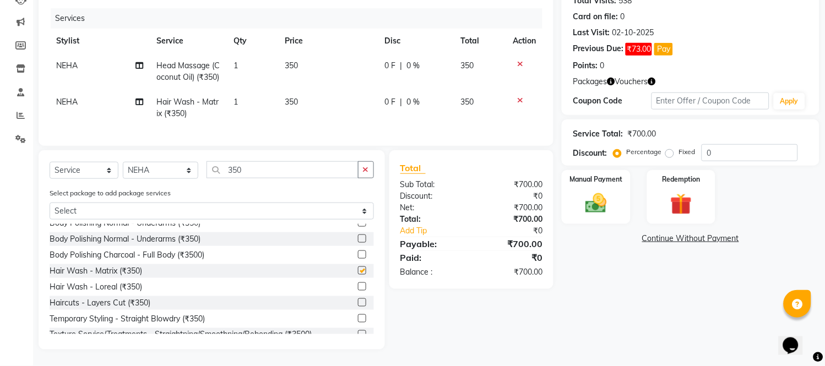
checkbox input "false"
click at [335, 92] on td "350" at bounding box center [328, 108] width 100 height 36
select select "62601"
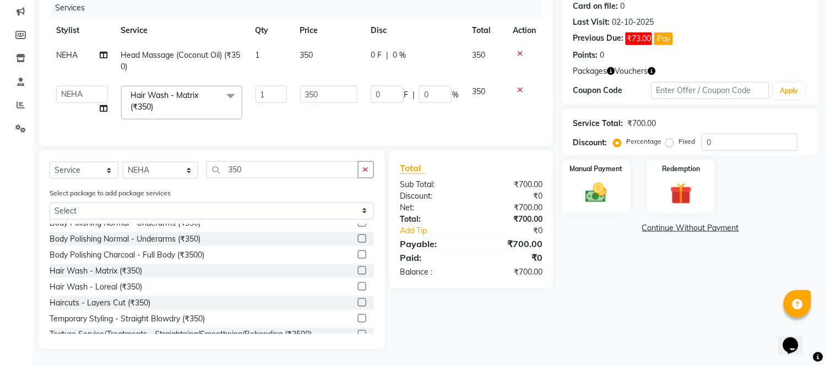
click at [335, 92] on td "350" at bounding box center [328, 102] width 71 height 47
click at [341, 86] on input "350" at bounding box center [329, 94] width 58 height 17
type input "3"
type input "2"
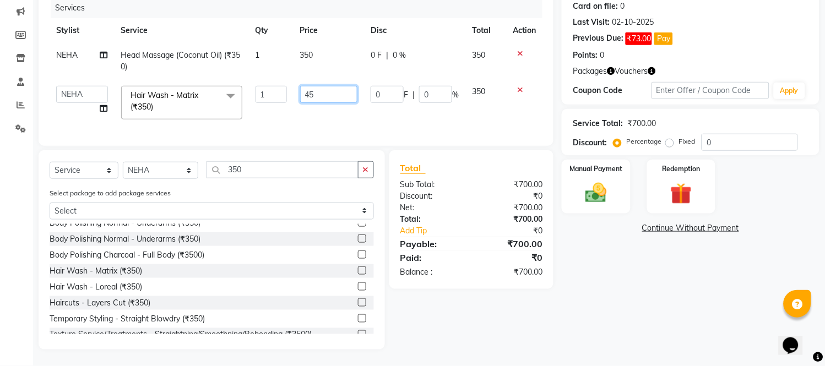
type input "450"
click at [340, 113] on td "450" at bounding box center [328, 102] width 71 height 47
select select "62601"
click at [156, 172] on select "Select Stylist ANITA MANOJ KARRE ANJALI RAMESH KHAMDARE BHUMI PAWAR DEEPALI KAN…" at bounding box center [160, 170] width 75 height 17
select select "47114"
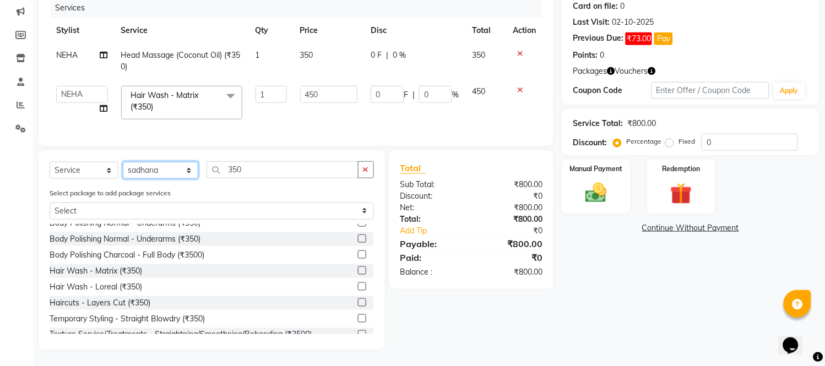
click at [123, 162] on select "Select Stylist ANITA MANOJ KARRE ANJALI RAMESH KHAMDARE BHUMI PAWAR DEEPALI KAN…" at bounding box center [160, 170] width 75 height 17
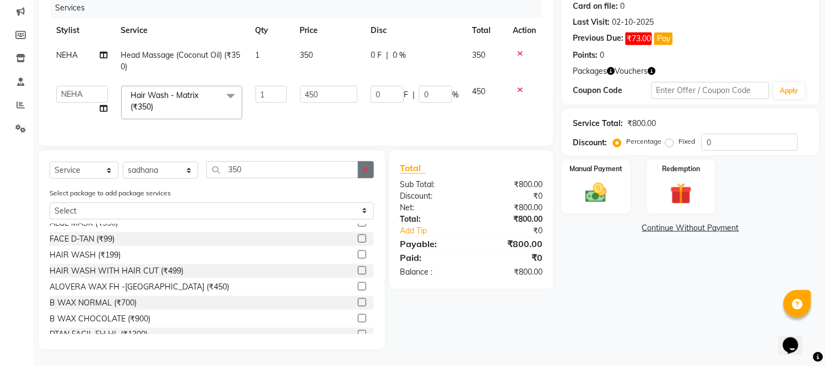
click at [363, 174] on button "button" at bounding box center [366, 169] width 16 height 17
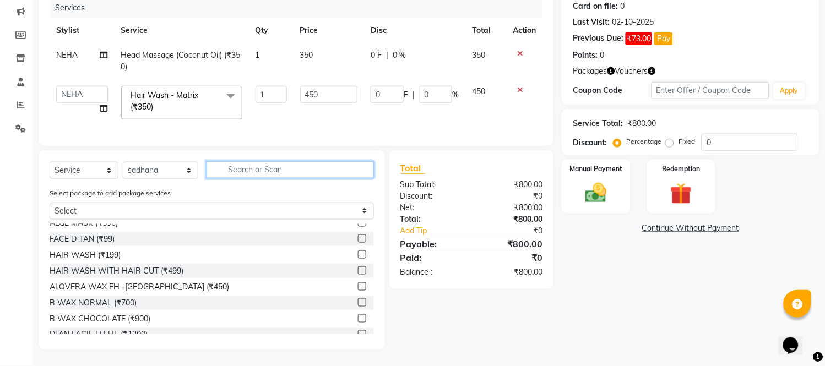
click at [348, 174] on input "text" at bounding box center [289, 169] width 167 height 17
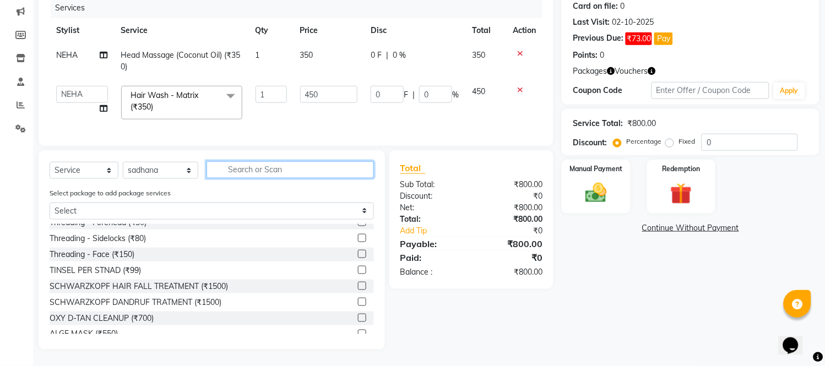
scroll to position [0, 0]
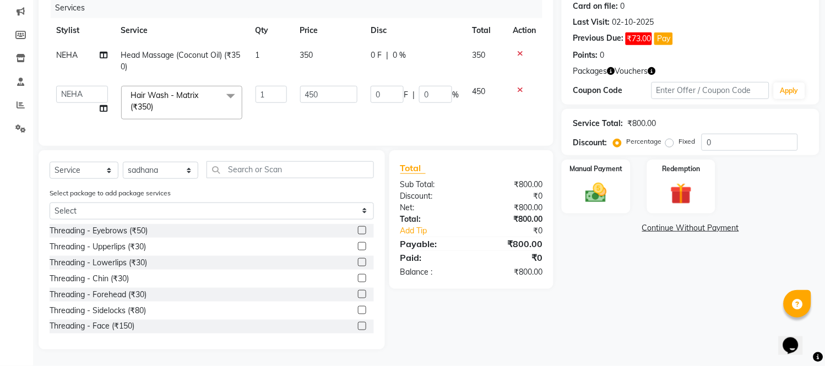
click at [358, 231] on label at bounding box center [362, 230] width 8 height 8
click at [358, 231] on input "checkbox" at bounding box center [361, 230] width 7 height 7
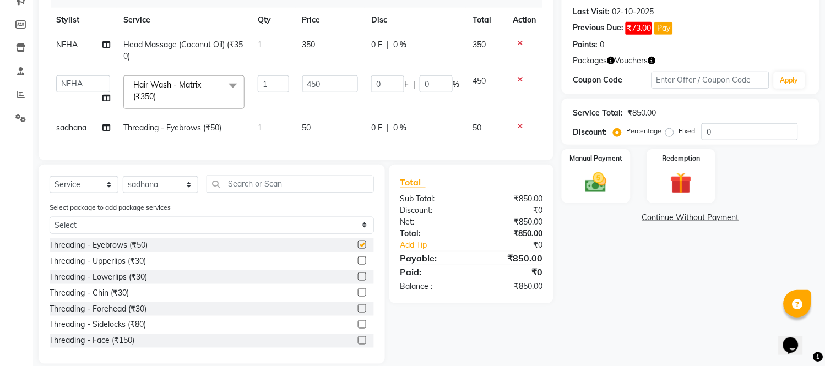
checkbox input "false"
click at [326, 193] on input "text" at bounding box center [289, 184] width 167 height 17
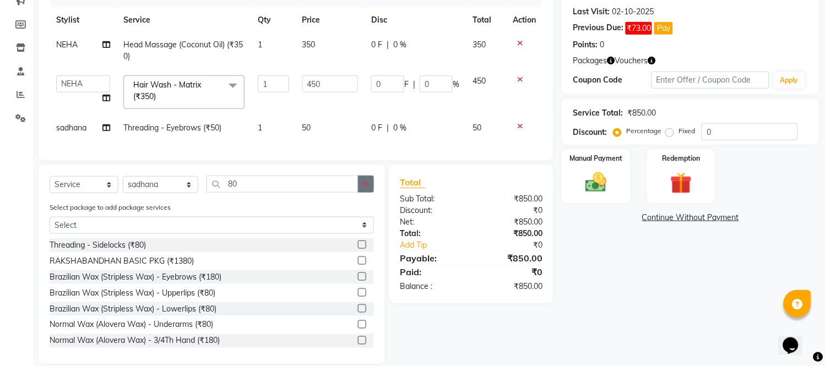
click at [367, 193] on button "button" at bounding box center [366, 184] width 16 height 17
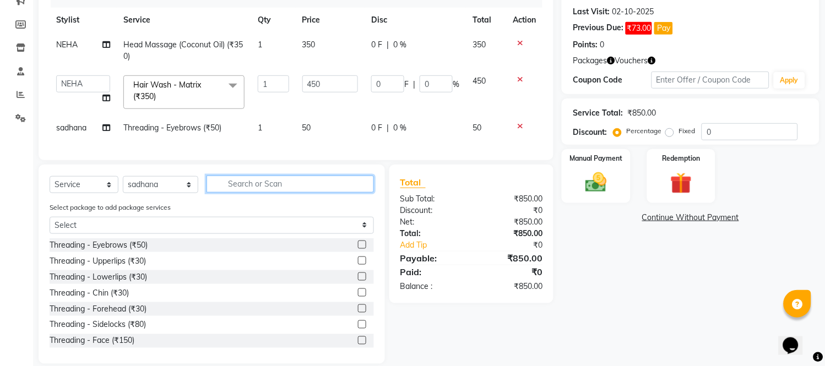
click at [338, 193] on input "text" at bounding box center [289, 184] width 167 height 17
click at [358, 265] on label at bounding box center [362, 261] width 8 height 8
click at [358, 265] on input "checkbox" at bounding box center [361, 261] width 7 height 7
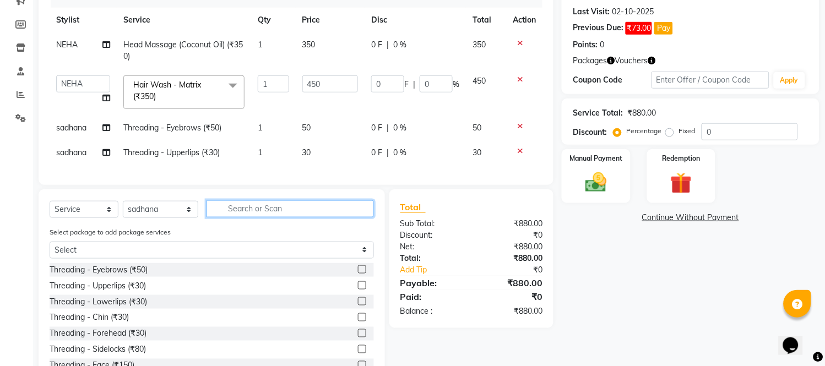
click at [331, 217] on input "text" at bounding box center [289, 208] width 167 height 17
drag, startPoint x: 331, startPoint y: 221, endPoint x: 289, endPoint y: 215, distance: 42.2
click at [289, 215] on input "text" at bounding box center [289, 208] width 167 height 17
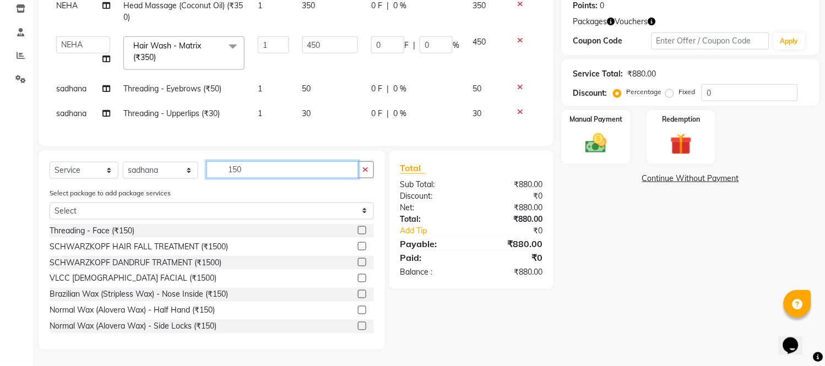
scroll to position [61, 0]
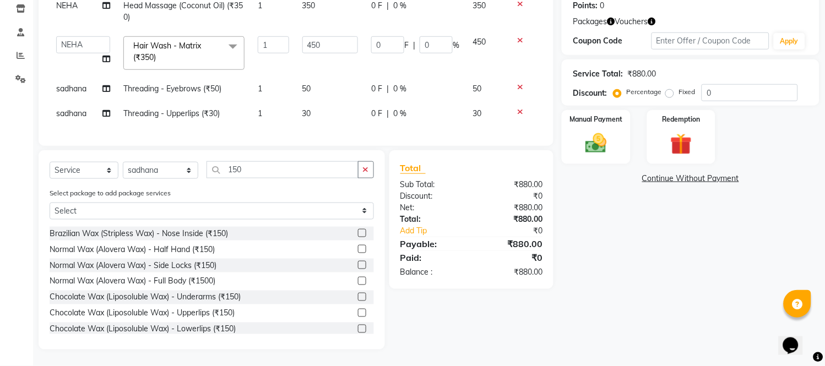
drag, startPoint x: 281, startPoint y: 283, endPoint x: 351, endPoint y: 298, distance: 71.6
click at [358, 298] on label at bounding box center [362, 297] width 8 height 8
click at [358, 298] on input "checkbox" at bounding box center [361, 297] width 7 height 7
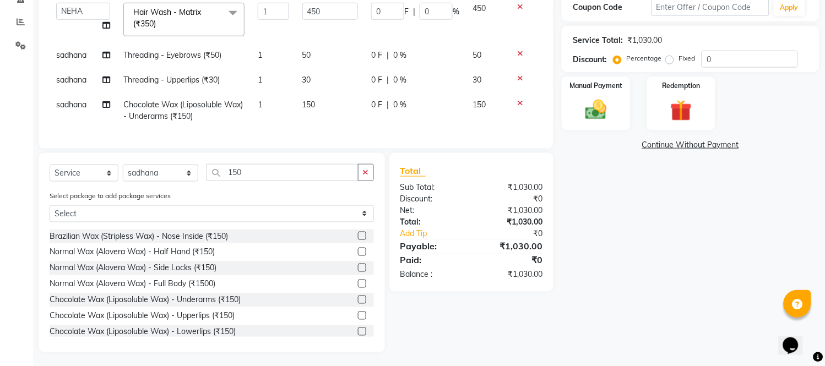
scroll to position [235, 0]
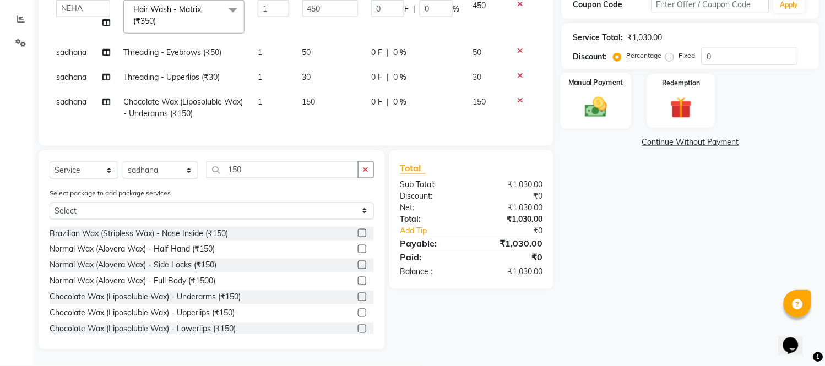
click at [610, 101] on img at bounding box center [596, 108] width 36 height 26
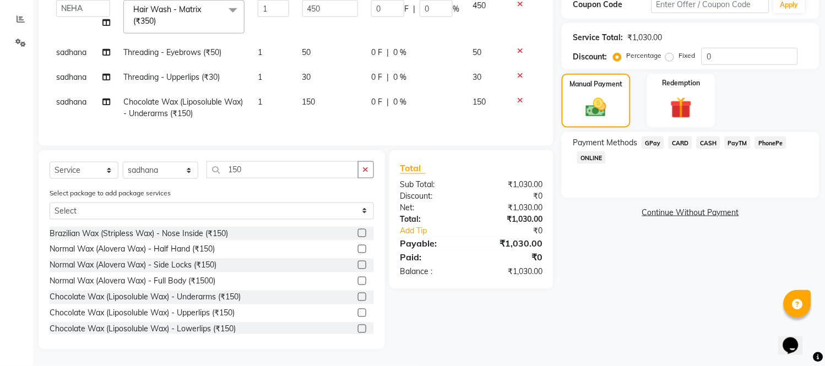
click at [647, 137] on span "GPay" at bounding box center [652, 143] width 23 height 13
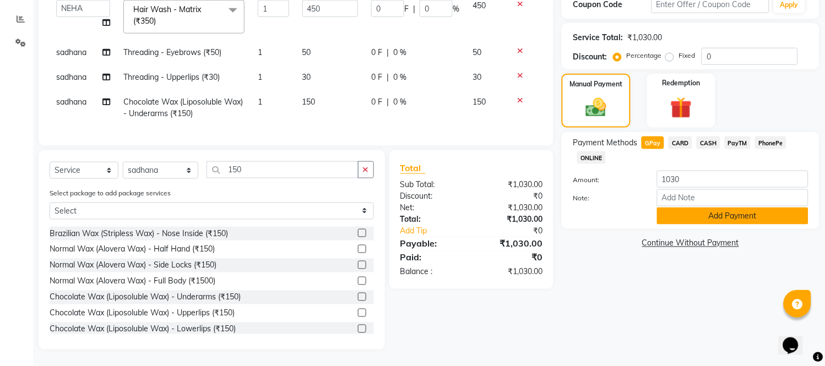
click at [707, 208] on button "Add Payment" at bounding box center [732, 216] width 151 height 17
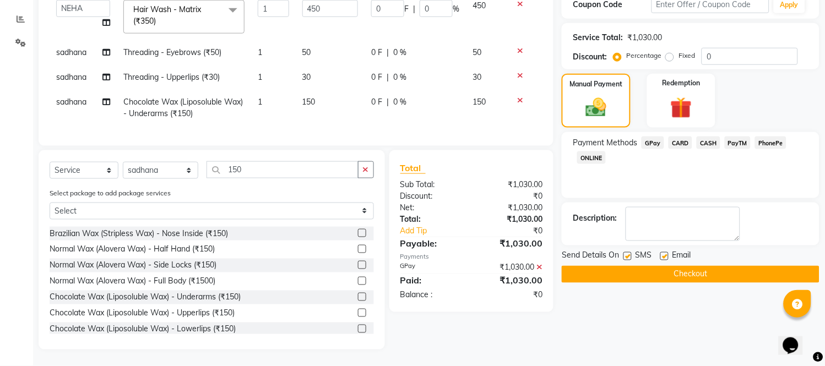
click at [738, 266] on button "Checkout" at bounding box center [691, 274] width 258 height 17
